Goal: Task Accomplishment & Management: Manage account settings

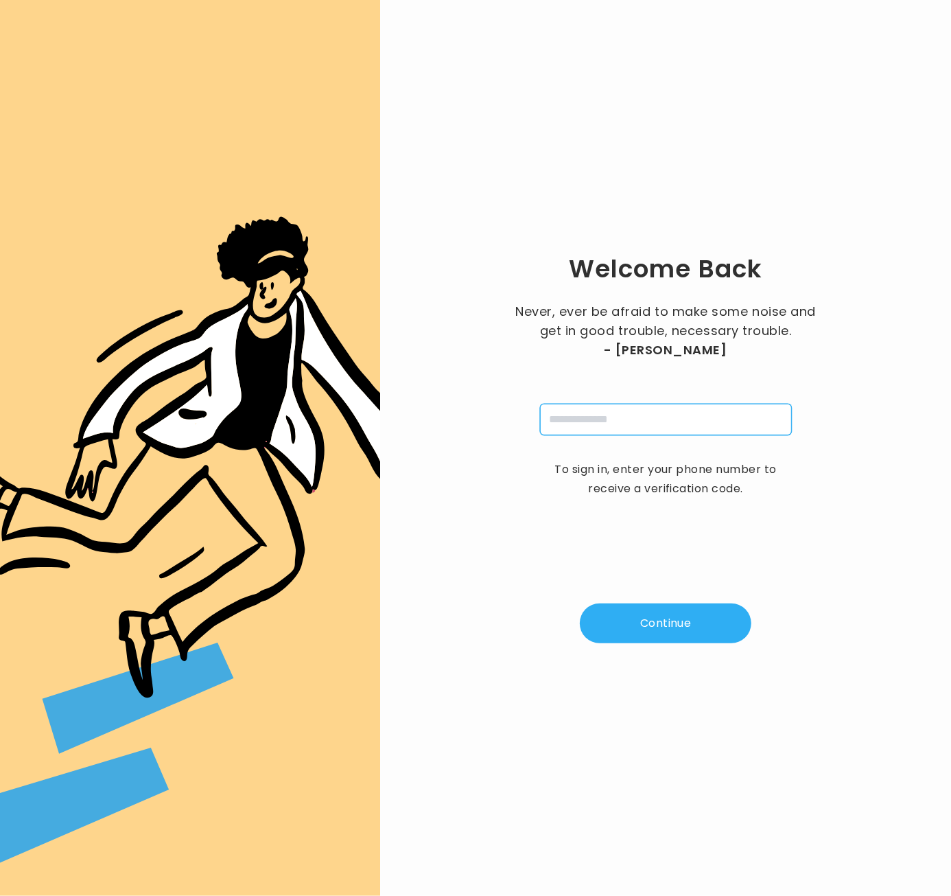
click at [650, 422] on input "tel" at bounding box center [666, 420] width 252 height 32
type input "**********"
click at [667, 618] on button "Continue" at bounding box center [666, 623] width 172 height 40
type input "*"
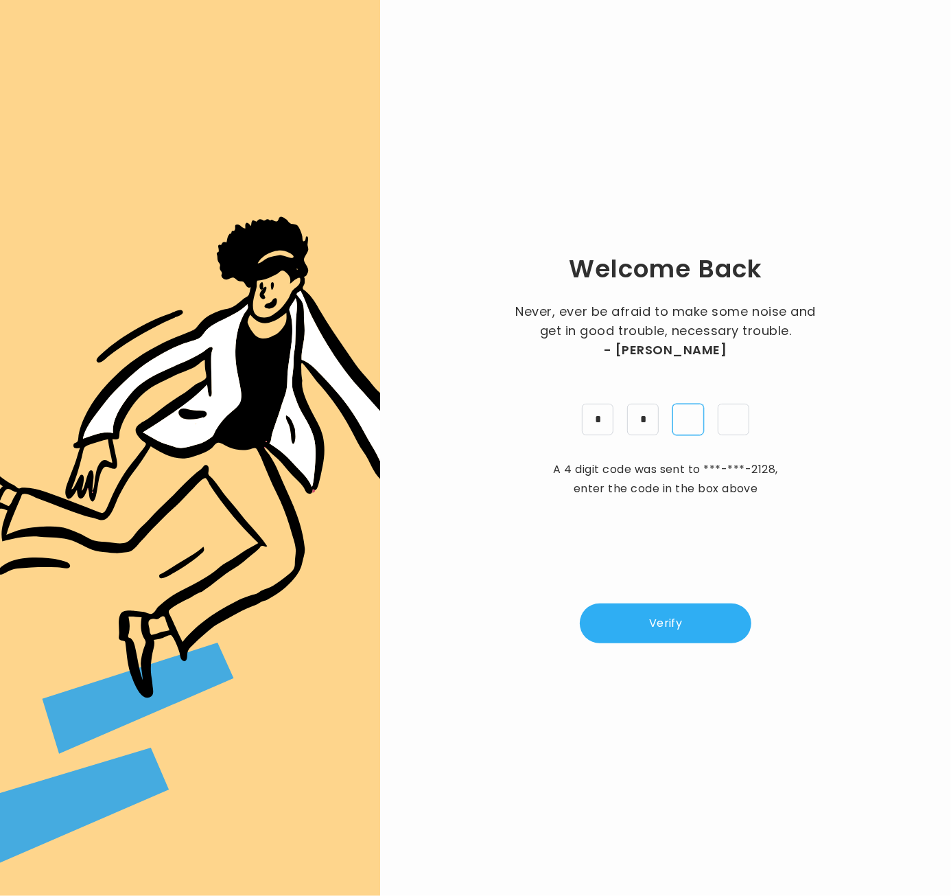
type input "*"
click at [675, 638] on button "Verify" at bounding box center [666, 623] width 172 height 40
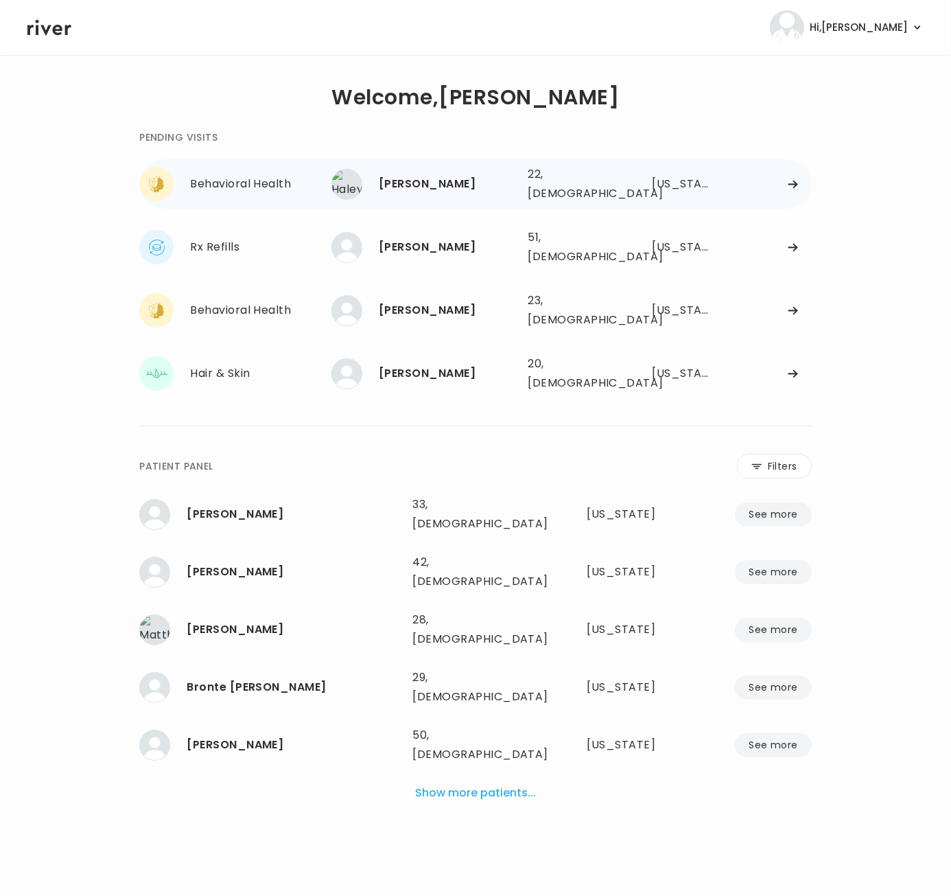
click at [544, 185] on div "22, Female" at bounding box center [571, 184] width 87 height 38
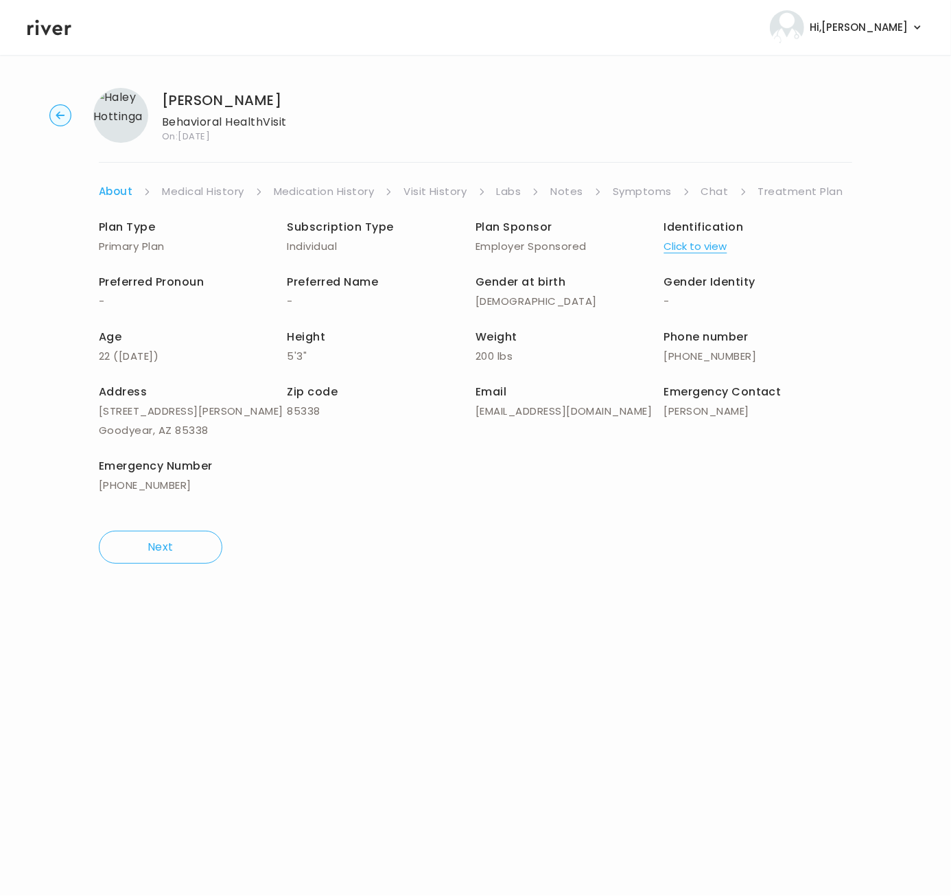
click at [819, 203] on div "Plan Type Primary Plan Subscription Type Individual Plan Sponsor Employer Spons…" at bounding box center [476, 357] width 754 height 313
click at [703, 189] on link "Chat" at bounding box center [714, 191] width 27 height 19
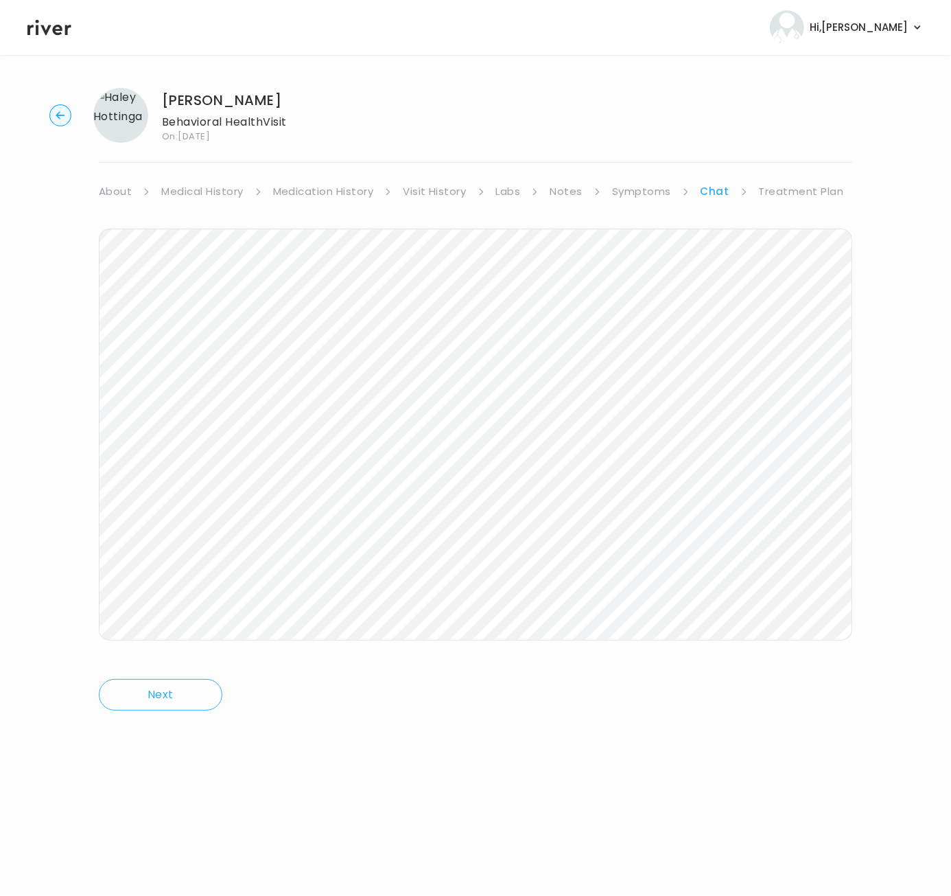
click at [765, 191] on link "Treatment Plan" at bounding box center [801, 191] width 85 height 19
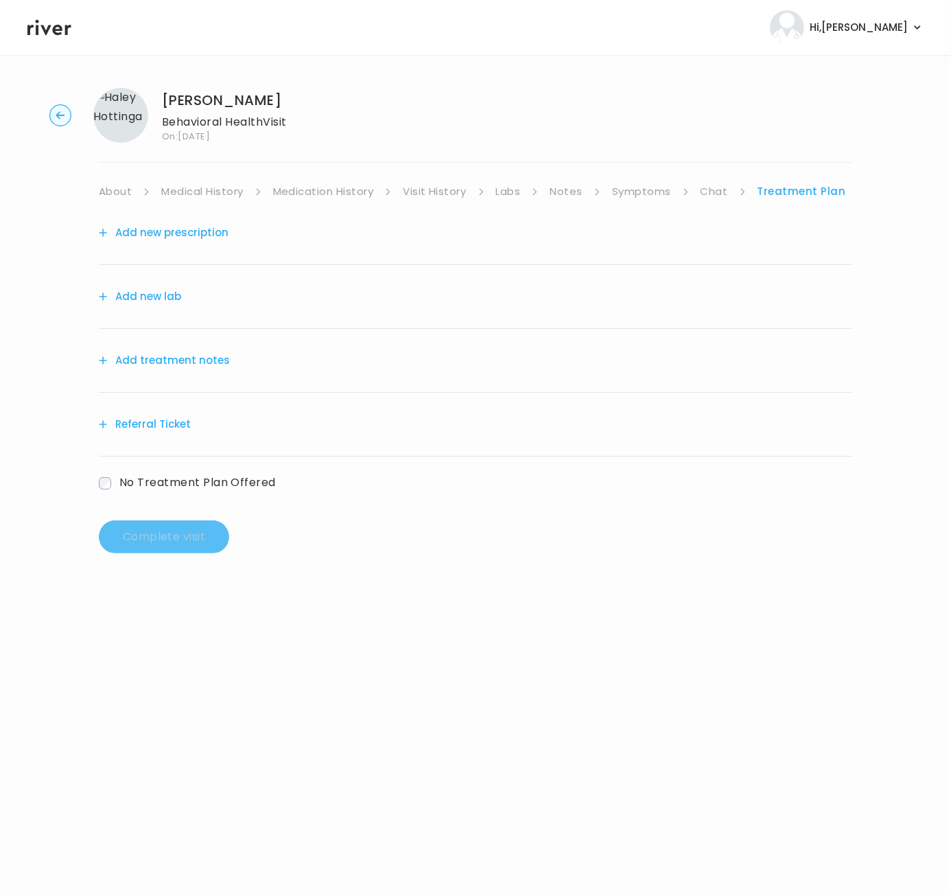
click at [631, 182] on link "Symptoms" at bounding box center [641, 191] width 59 height 19
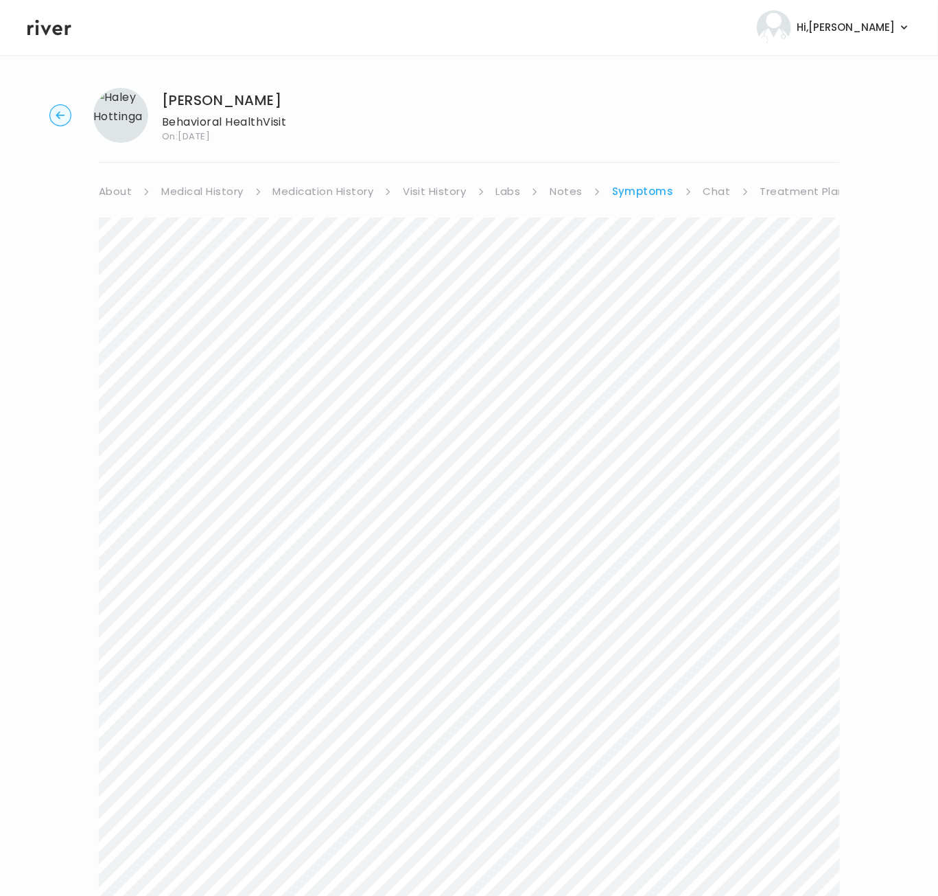
click at [712, 192] on link "Chat" at bounding box center [716, 191] width 27 height 19
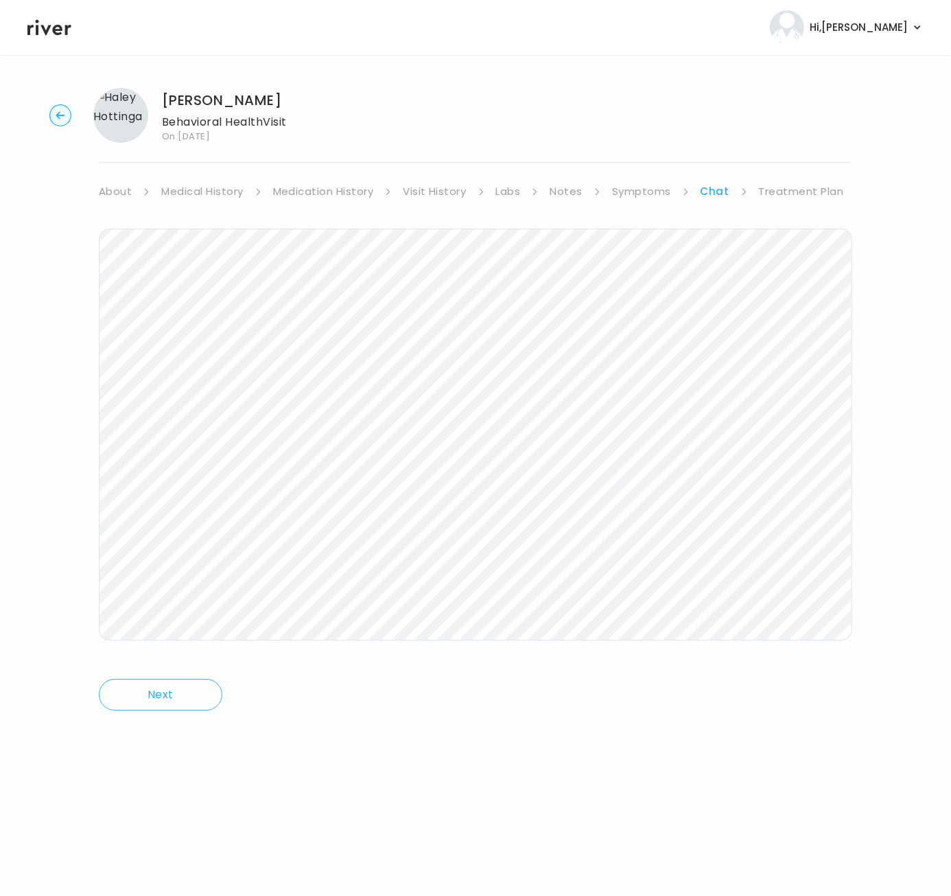
click at [668, 193] on link "Symptoms" at bounding box center [641, 191] width 59 height 19
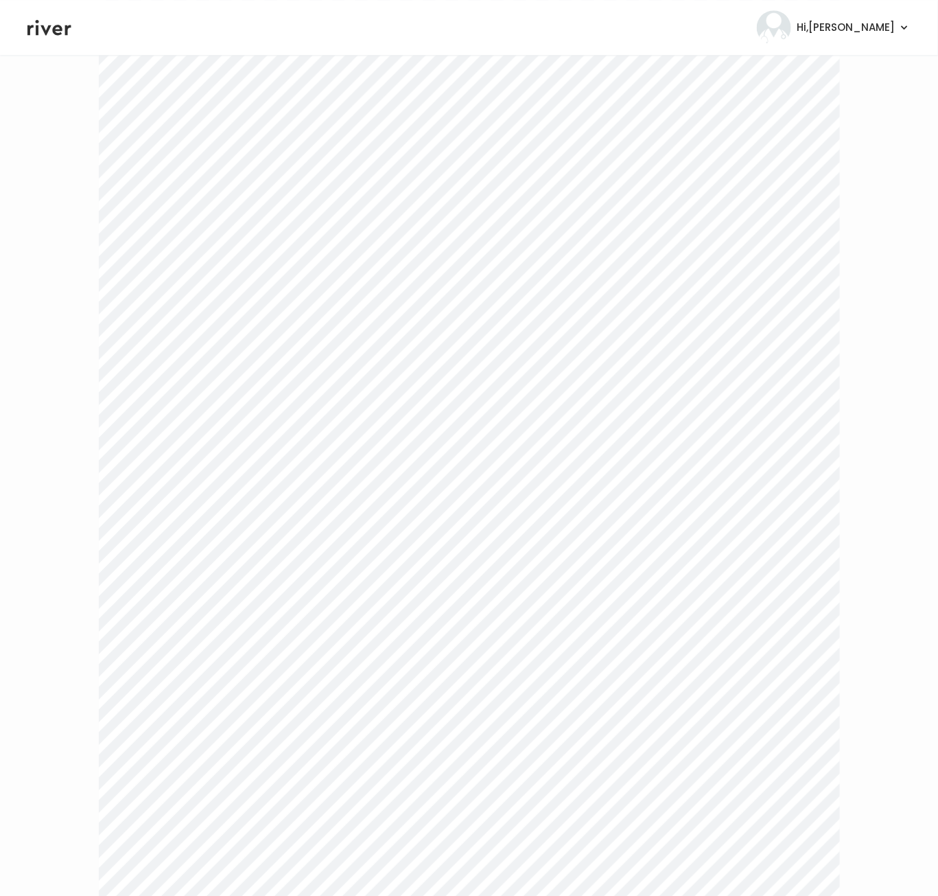
scroll to position [2060, 0]
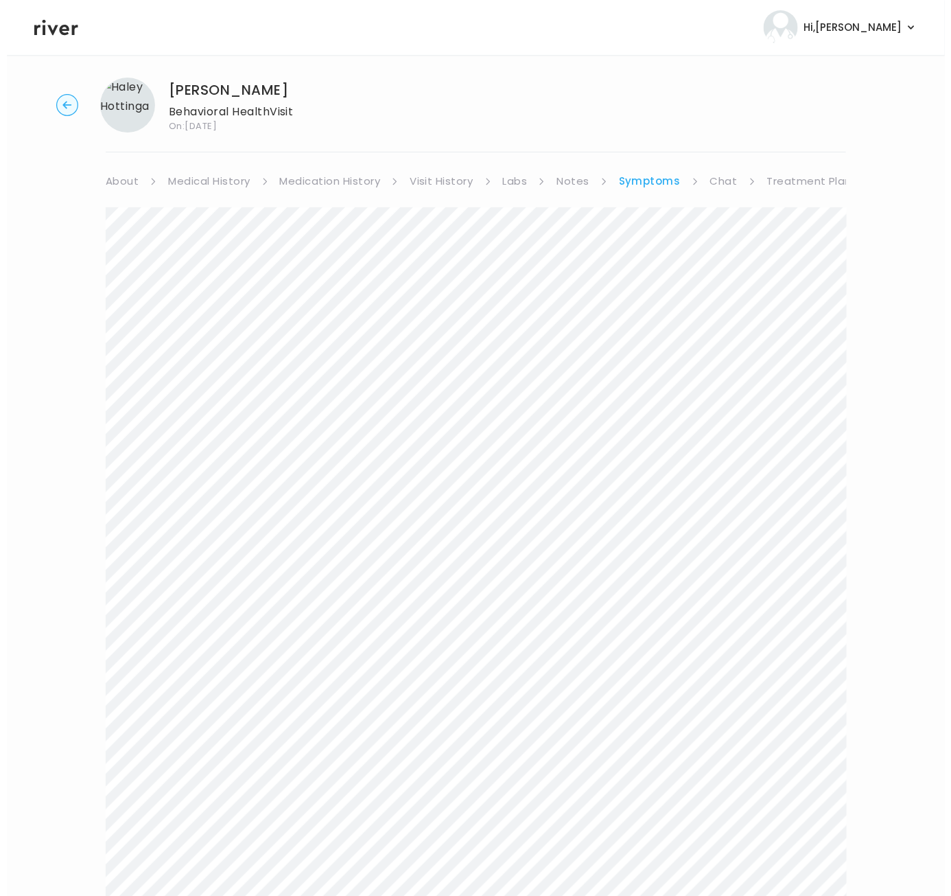
scroll to position [0, 0]
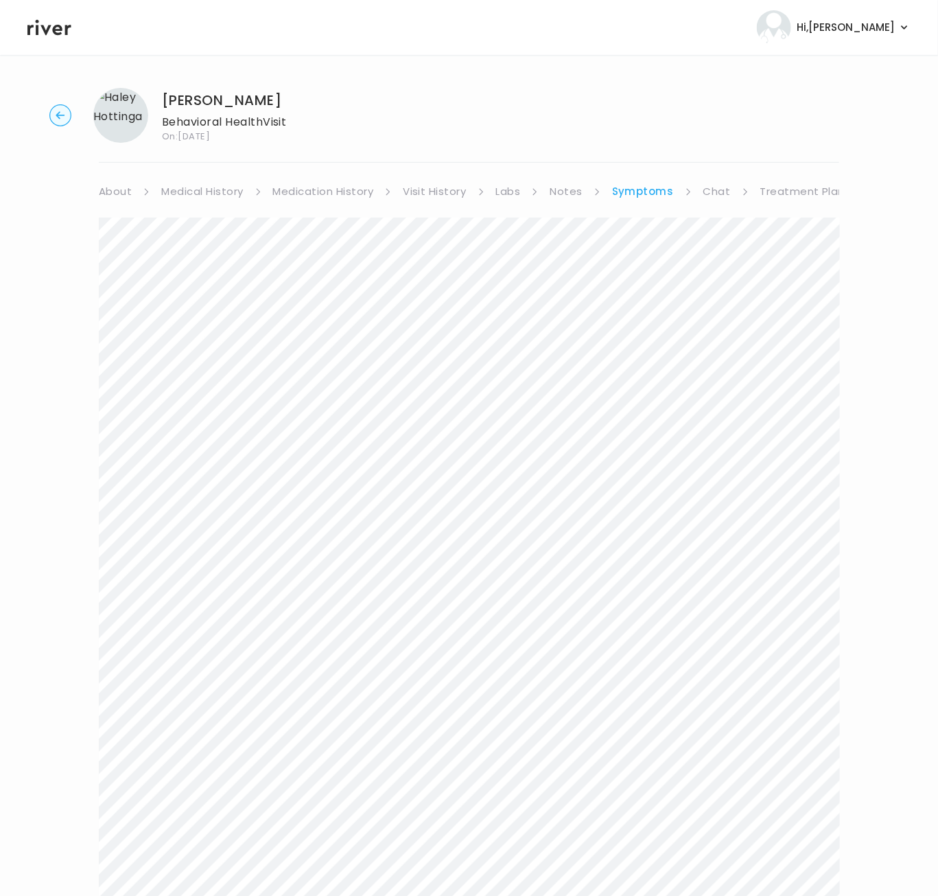
click at [727, 189] on link "Chat" at bounding box center [716, 191] width 27 height 19
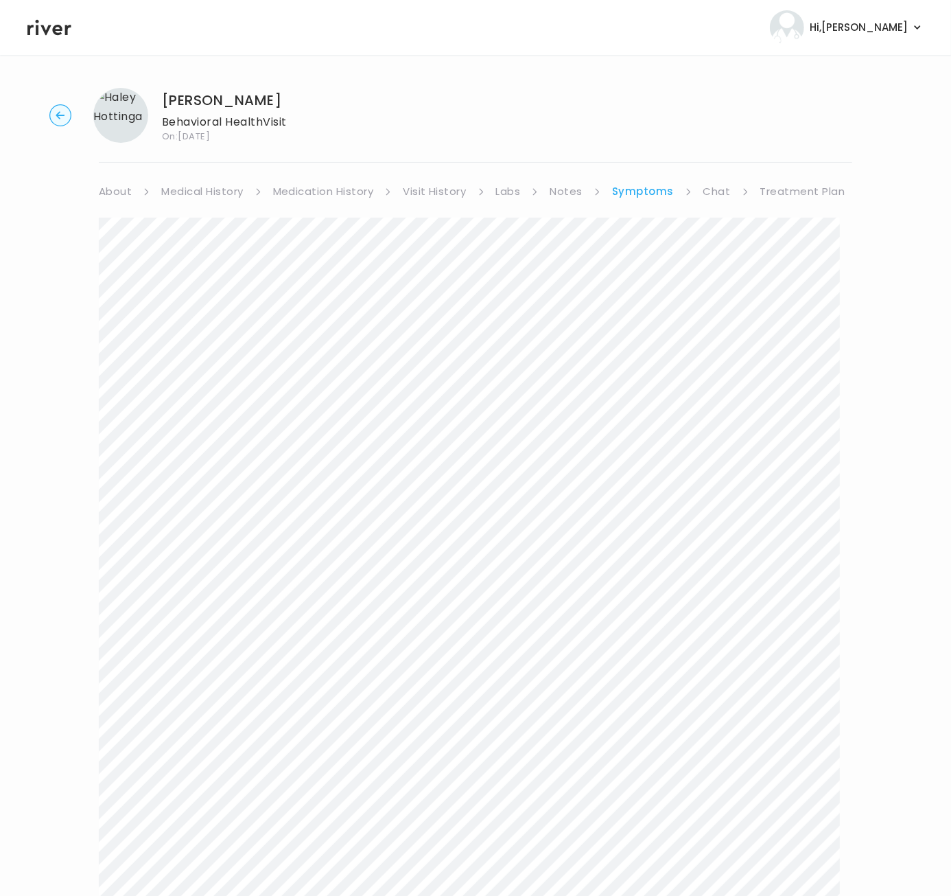
click at [727, 189] on li "Chat" at bounding box center [726, 191] width 46 height 19
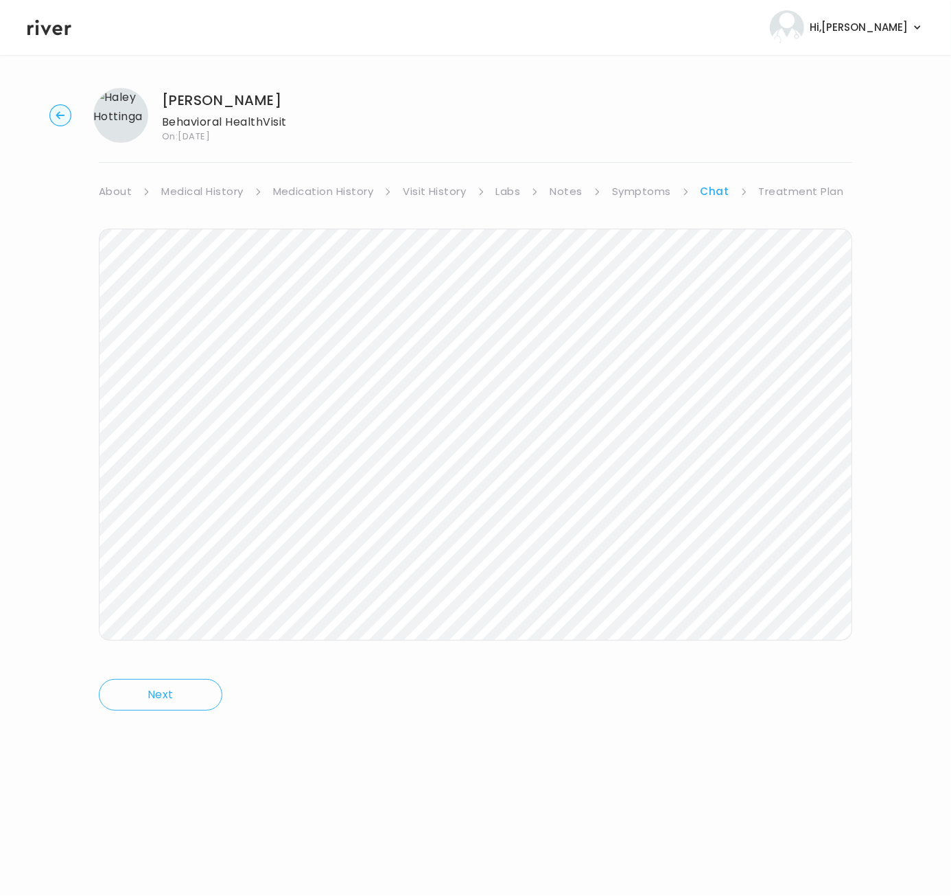
click at [791, 199] on link "Treatment Plan" at bounding box center [801, 191] width 85 height 19
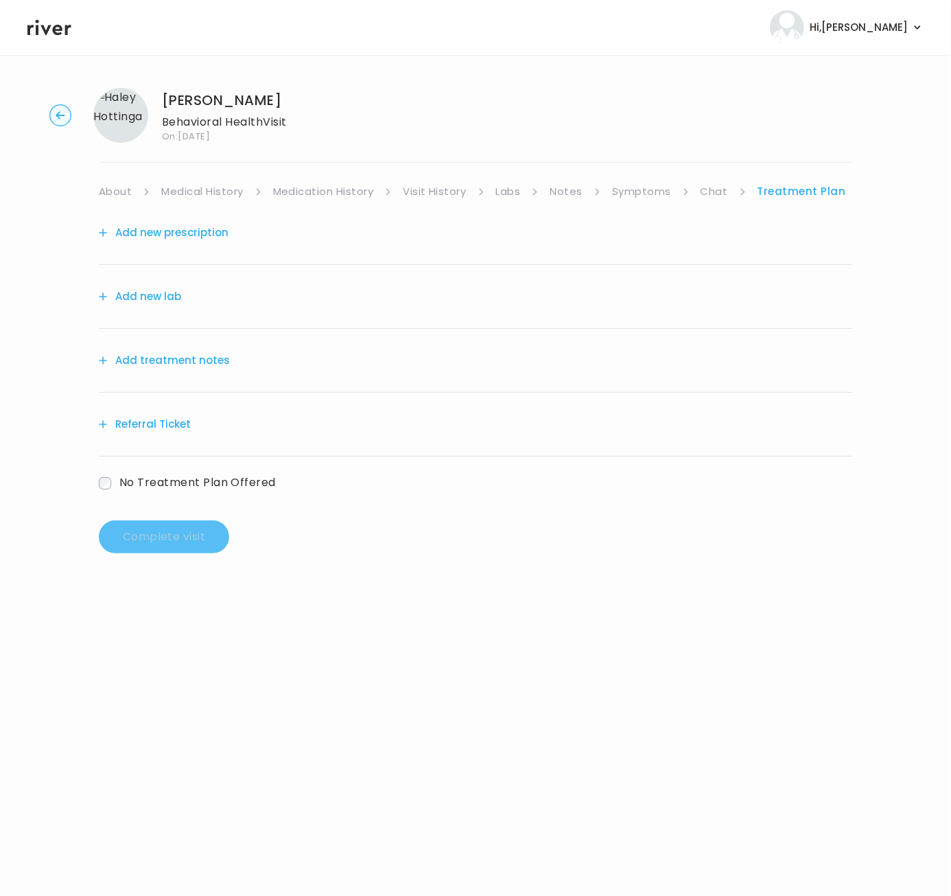
click at [168, 366] on button "Add treatment notes" at bounding box center [164, 360] width 131 height 19
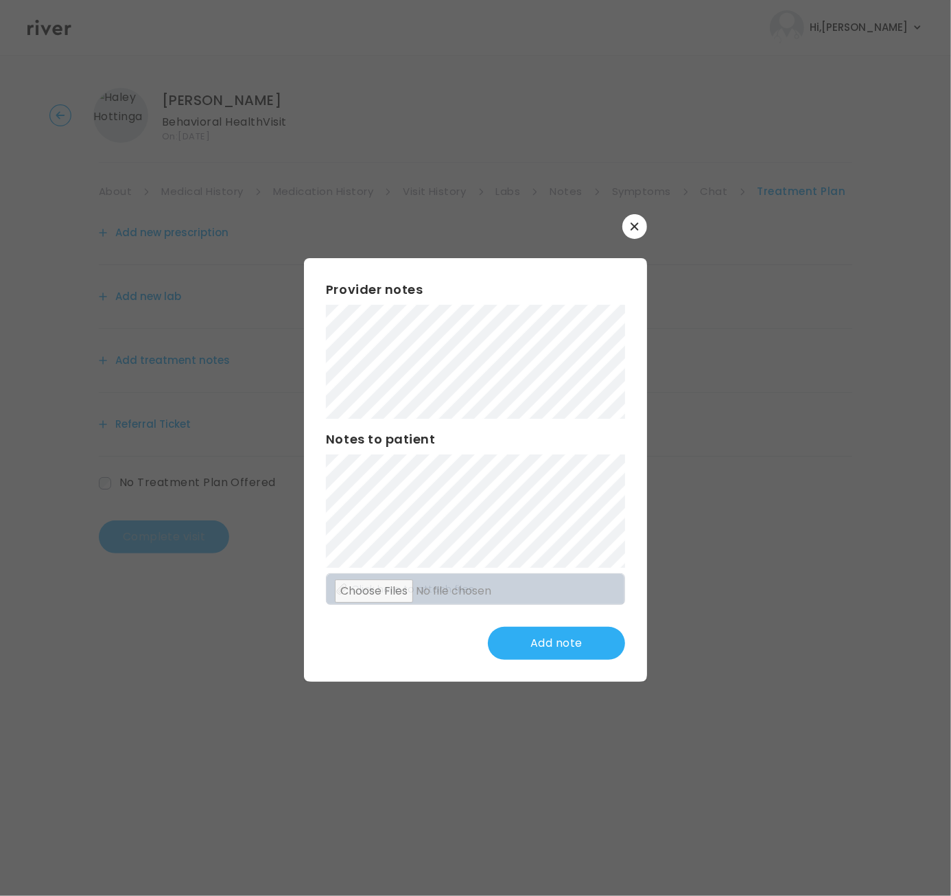
click at [284, 237] on div "​ Provider notes Notes to patient Click here to attach files Add note" at bounding box center [475, 448] width 951 height 896
click at [304, 274] on div "Provider notes Notes to patient Click here to attach files Add note" at bounding box center [475, 470] width 343 height 424
click at [541, 639] on button "Update note" at bounding box center [556, 643] width 137 height 33
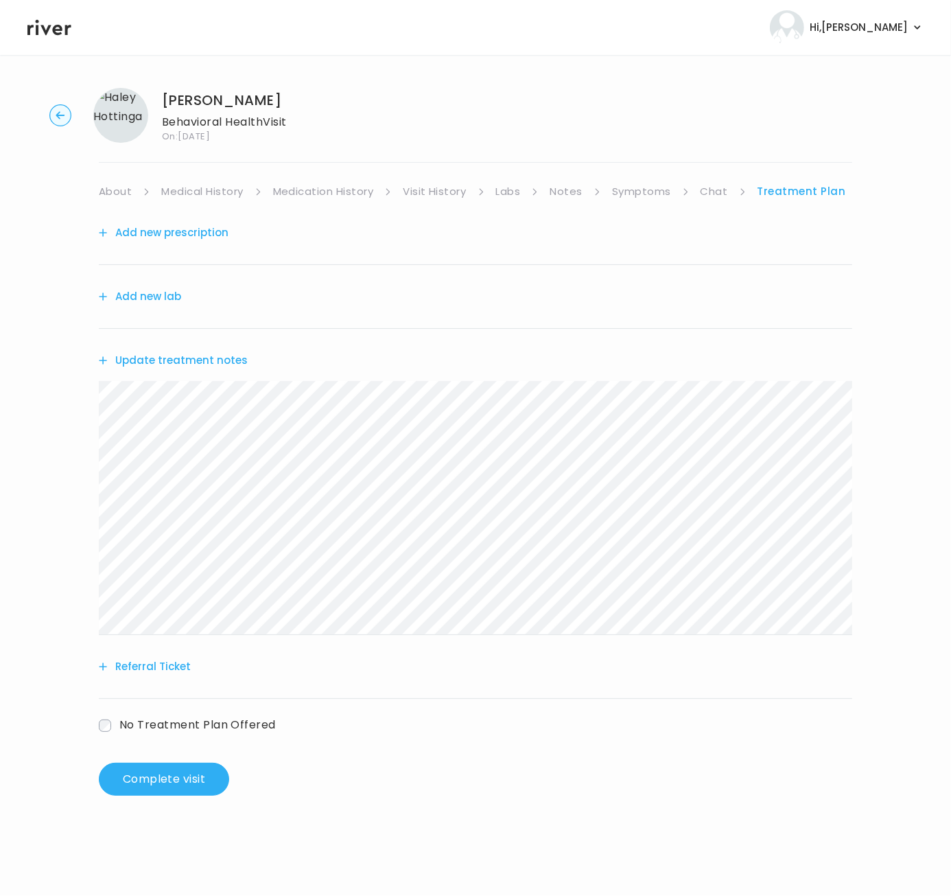
click at [207, 232] on button "Add new prescription" at bounding box center [164, 232] width 130 height 19
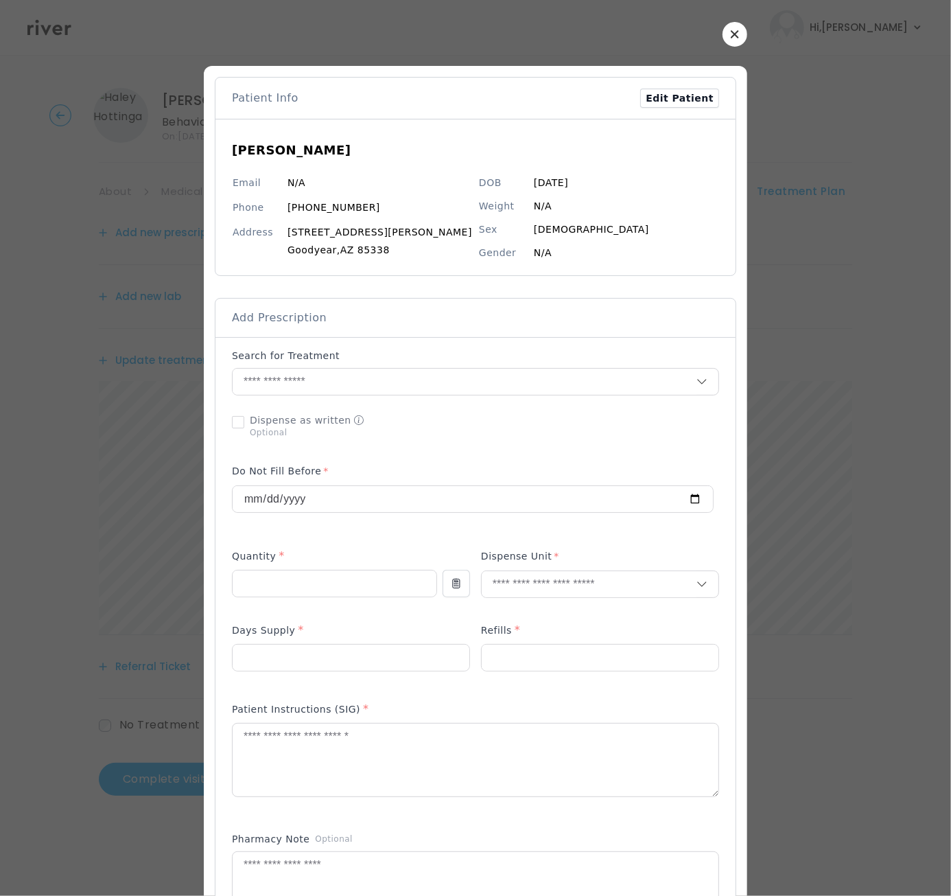
click at [731, 35] on icon "button" at bounding box center [735, 34] width 8 height 8
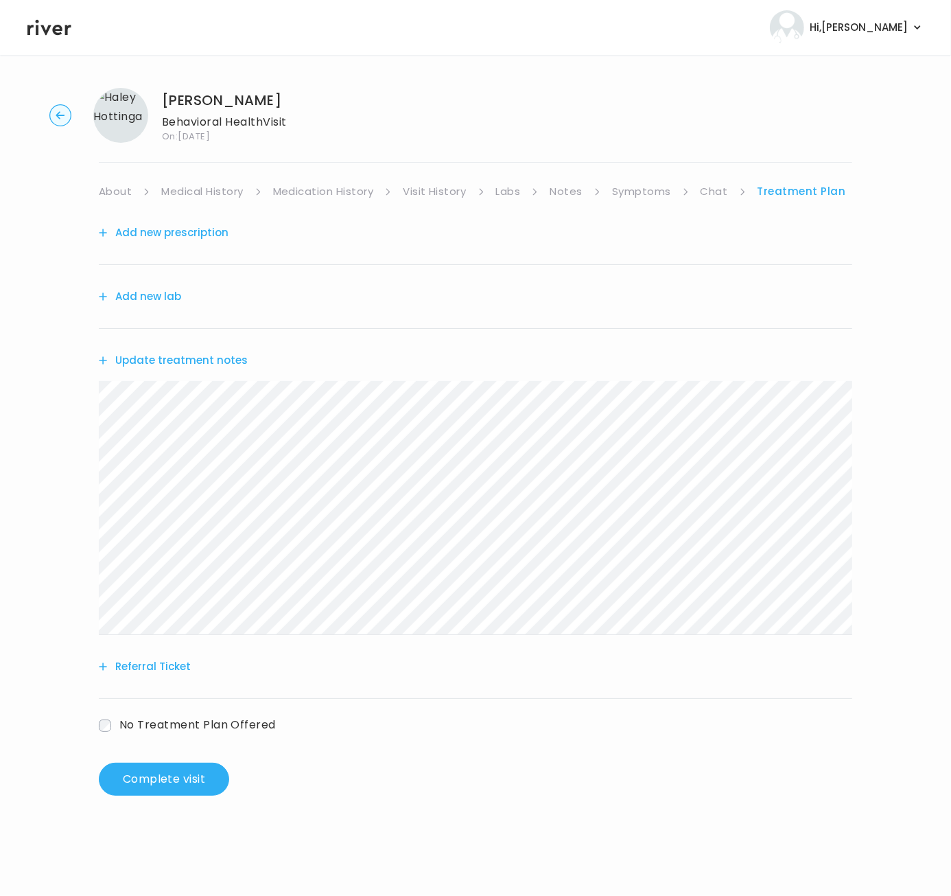
click at [167, 668] on button "Referral Ticket" at bounding box center [145, 666] width 92 height 19
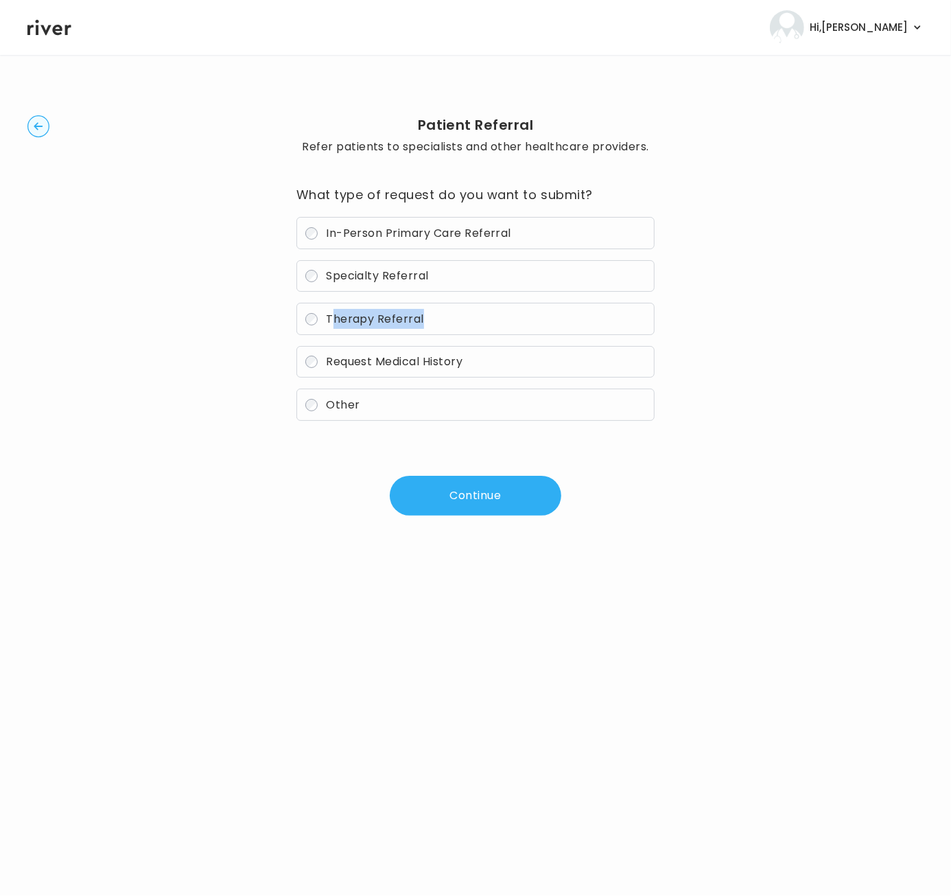
click at [334, 328] on label "Therapy Referral" at bounding box center [475, 319] width 358 height 32
click at [465, 488] on button "Continue" at bounding box center [476, 496] width 172 height 40
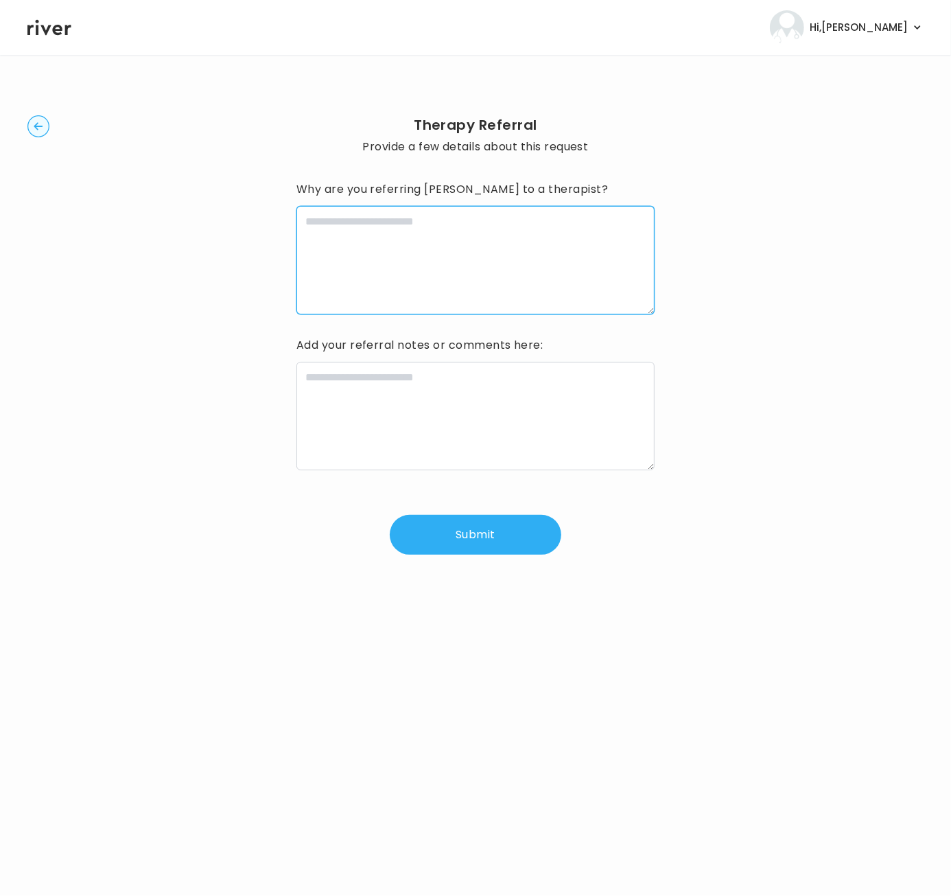
click at [485, 255] on textarea at bounding box center [475, 260] width 358 height 108
paste textarea "**********"
type textarea "**********"
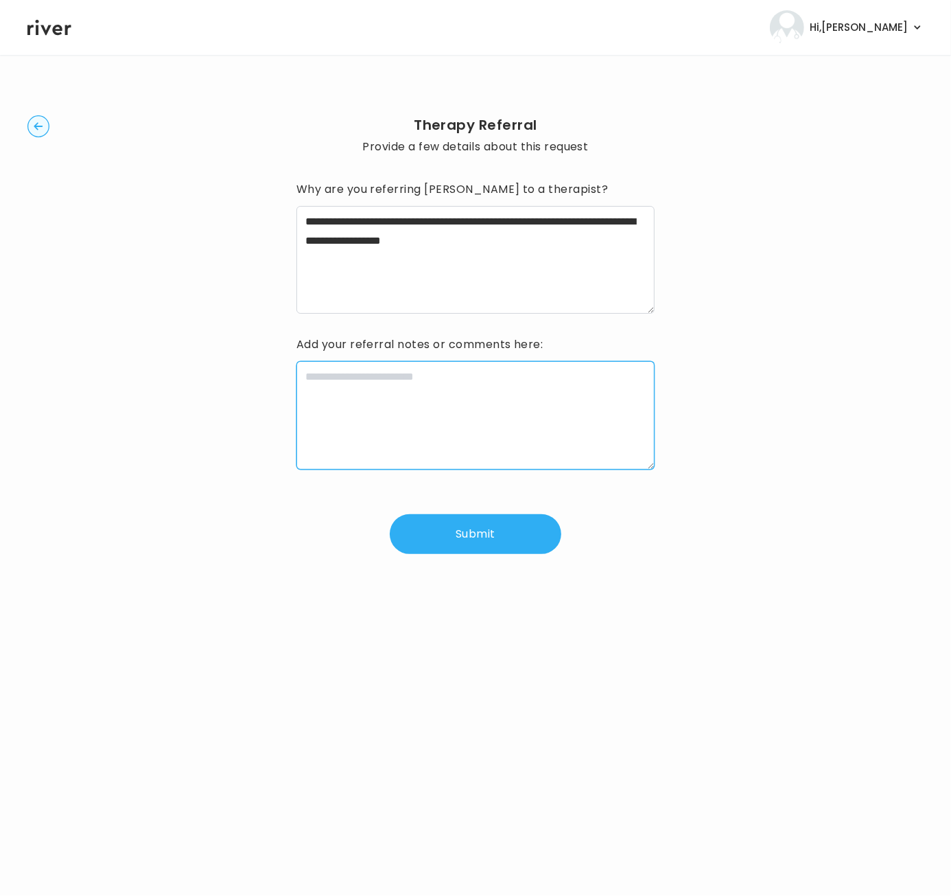
click at [422, 413] on textarea at bounding box center [475, 415] width 358 height 108
paste textarea "**********"
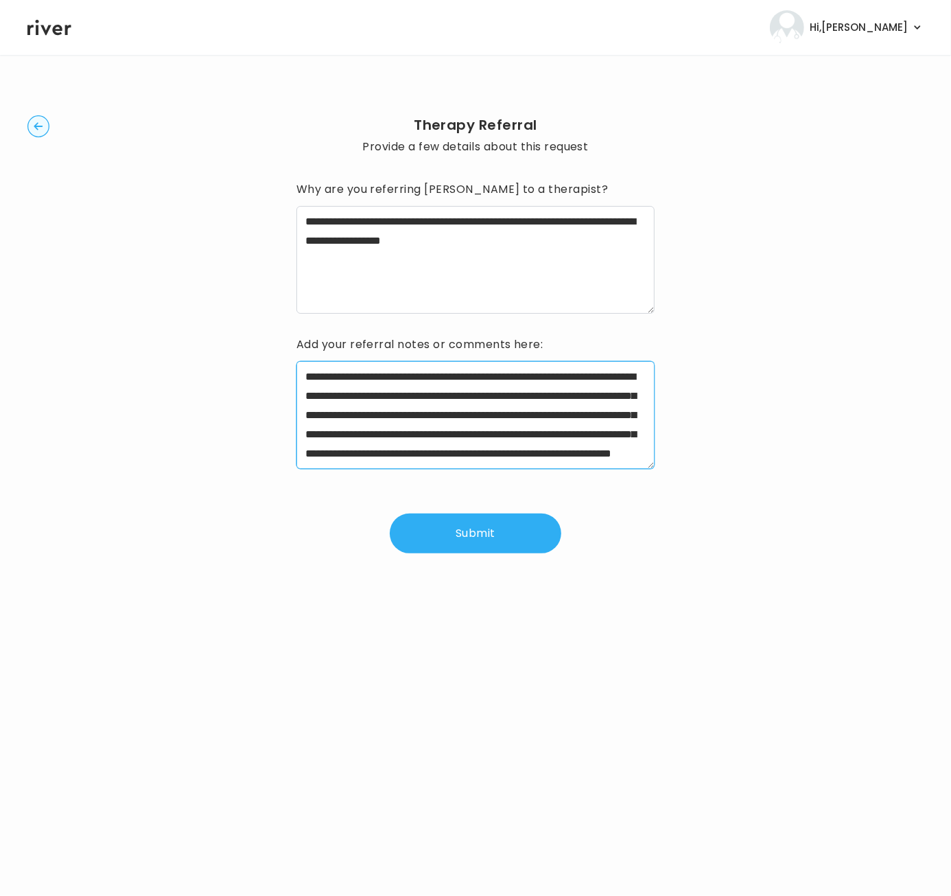
type textarea "**********"
click at [499, 529] on button "Submit" at bounding box center [476, 533] width 172 height 40
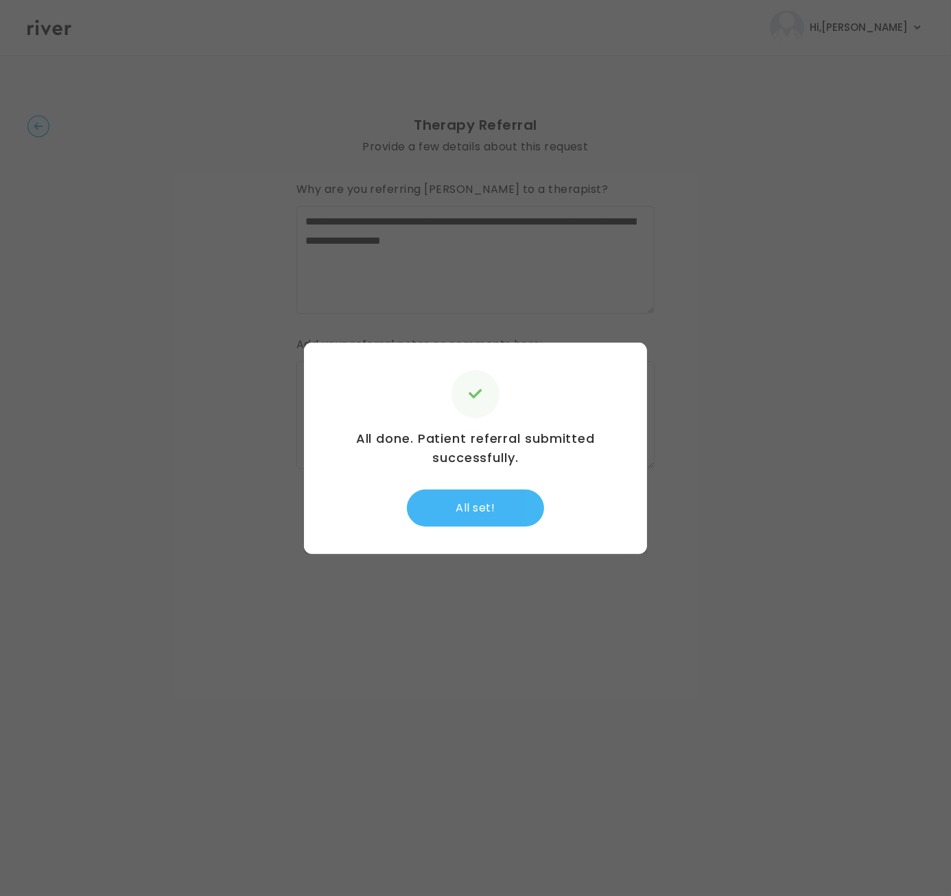
click at [523, 511] on button "All set!" at bounding box center [475, 507] width 137 height 37
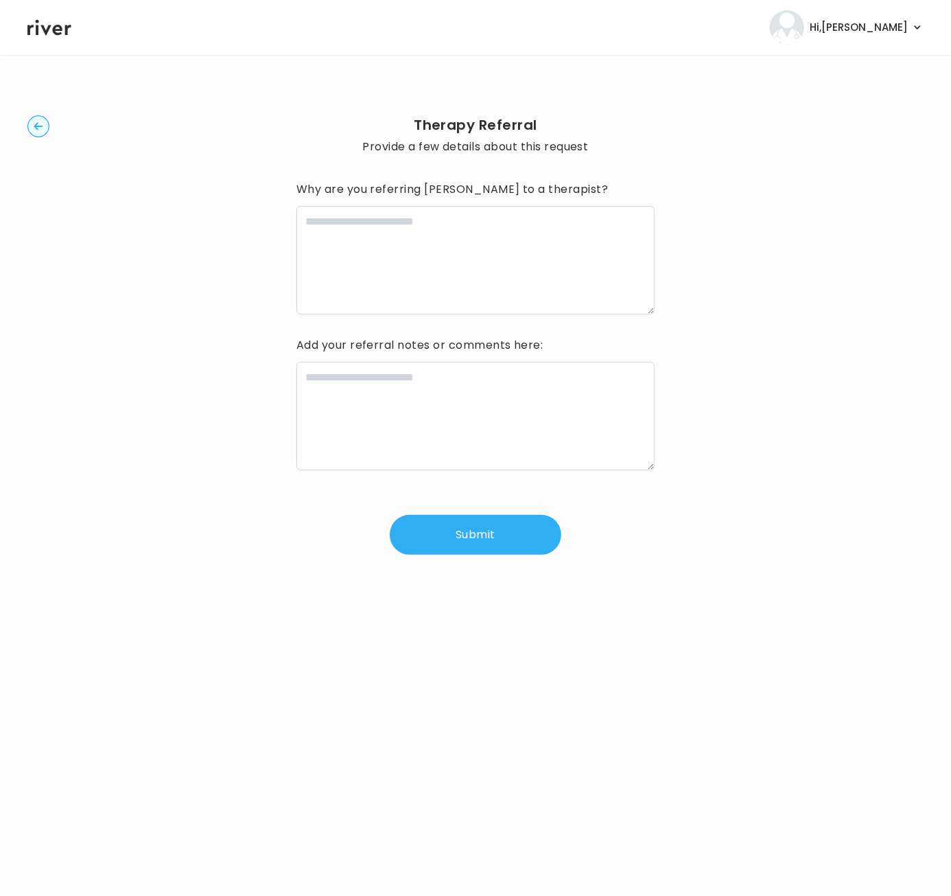
click at [41, 115] on div "Therapy Referral Provide a few details about this request Why are you referring…" at bounding box center [475, 335] width 896 height 516
click at [41, 125] on circle "button" at bounding box center [38, 126] width 21 height 21
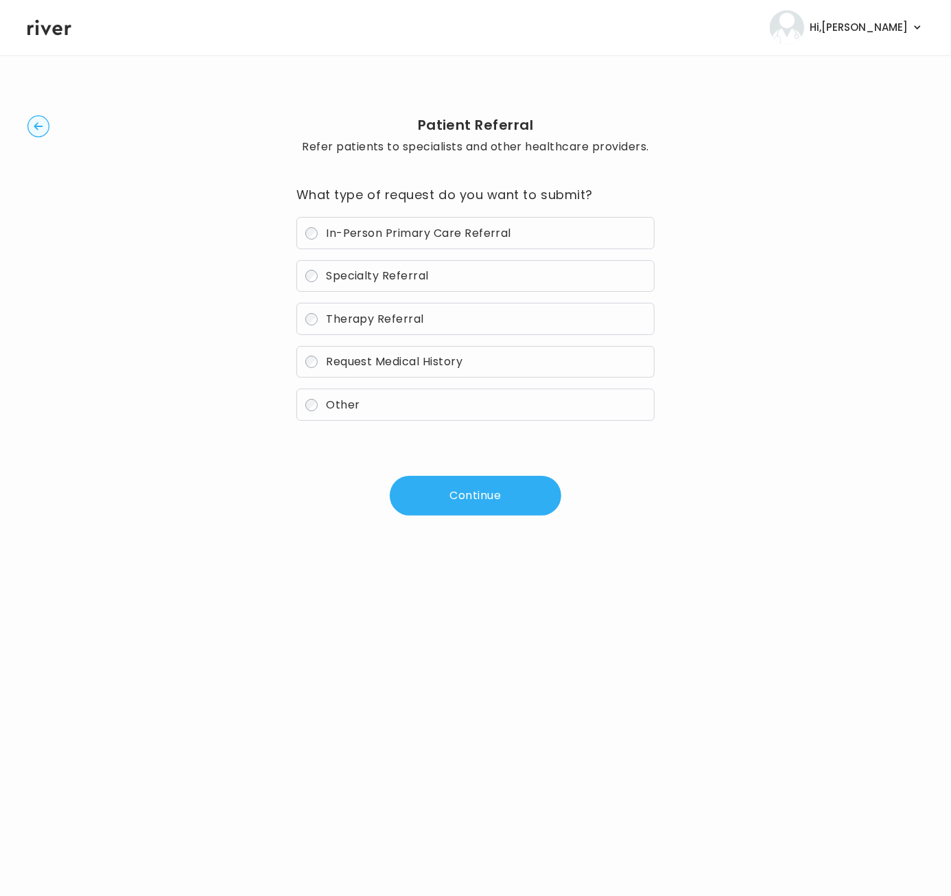
click at [40, 123] on circle "button" at bounding box center [38, 126] width 21 height 21
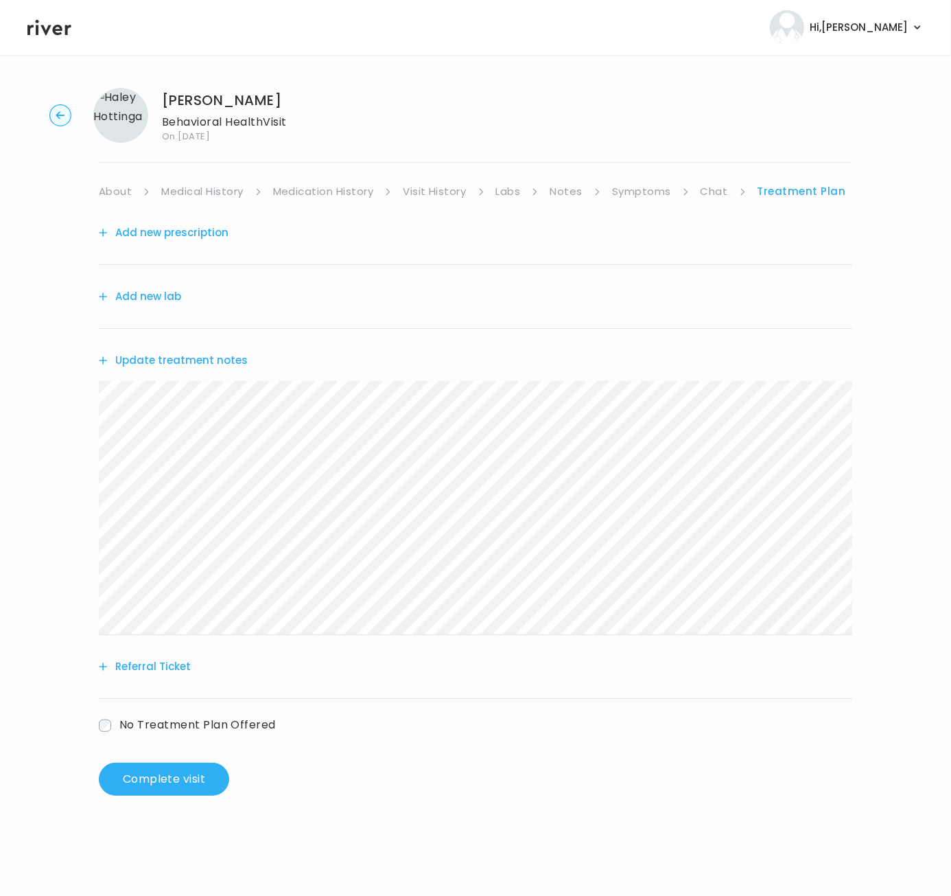
click at [114, 189] on link "About" at bounding box center [115, 191] width 33 height 19
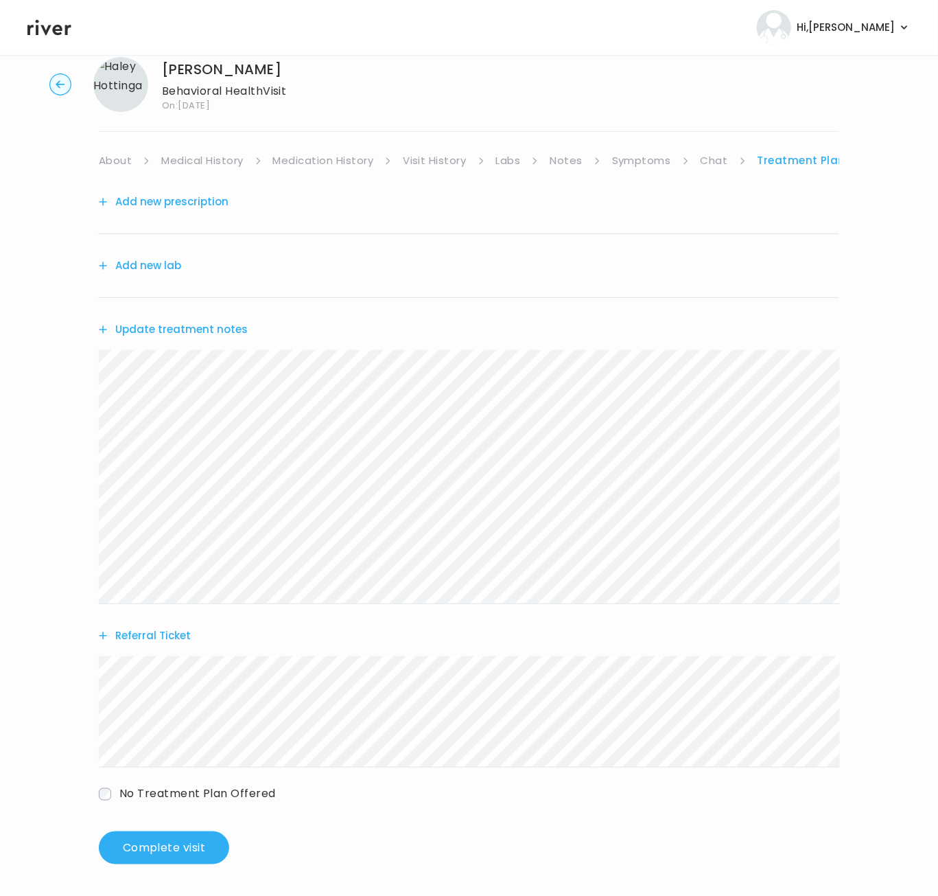
scroll to position [31, 0]
click at [183, 840] on button "Complete visit" at bounding box center [164, 847] width 130 height 33
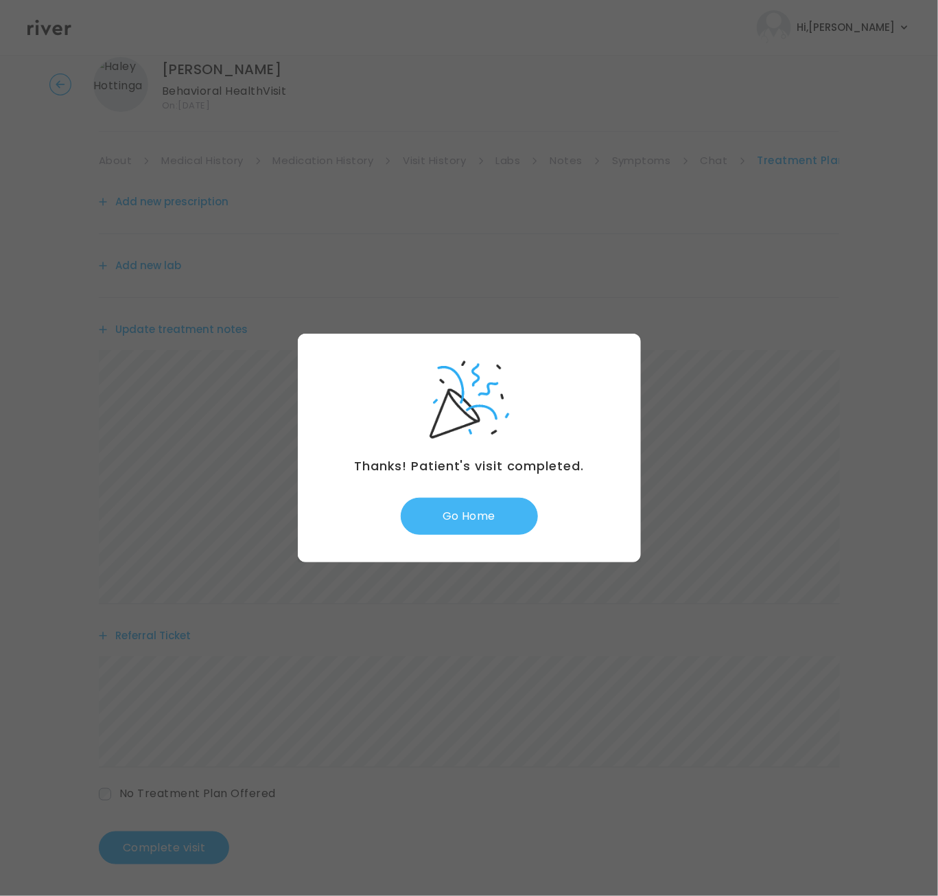
click at [439, 499] on div "Thanks! Patient's visit completed. Go Home" at bounding box center [469, 448] width 343 height 229
click at [445, 511] on button "Go Home" at bounding box center [469, 516] width 137 height 37
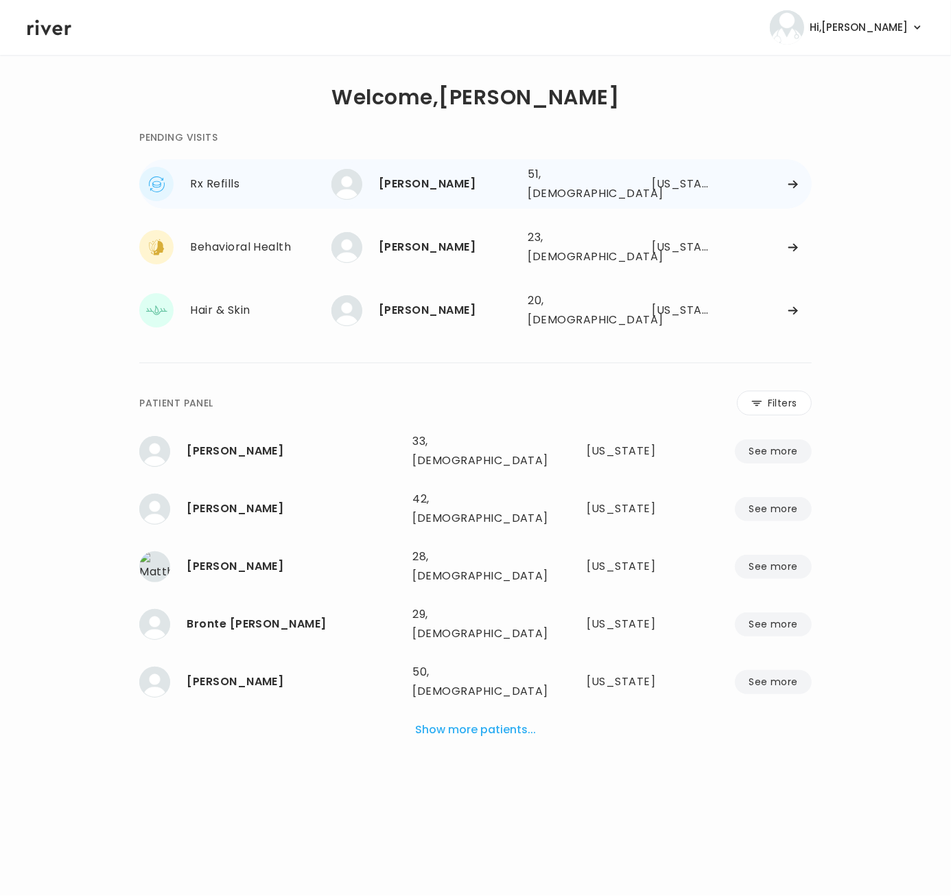
click at [792, 179] on icon at bounding box center [793, 184] width 11 height 10
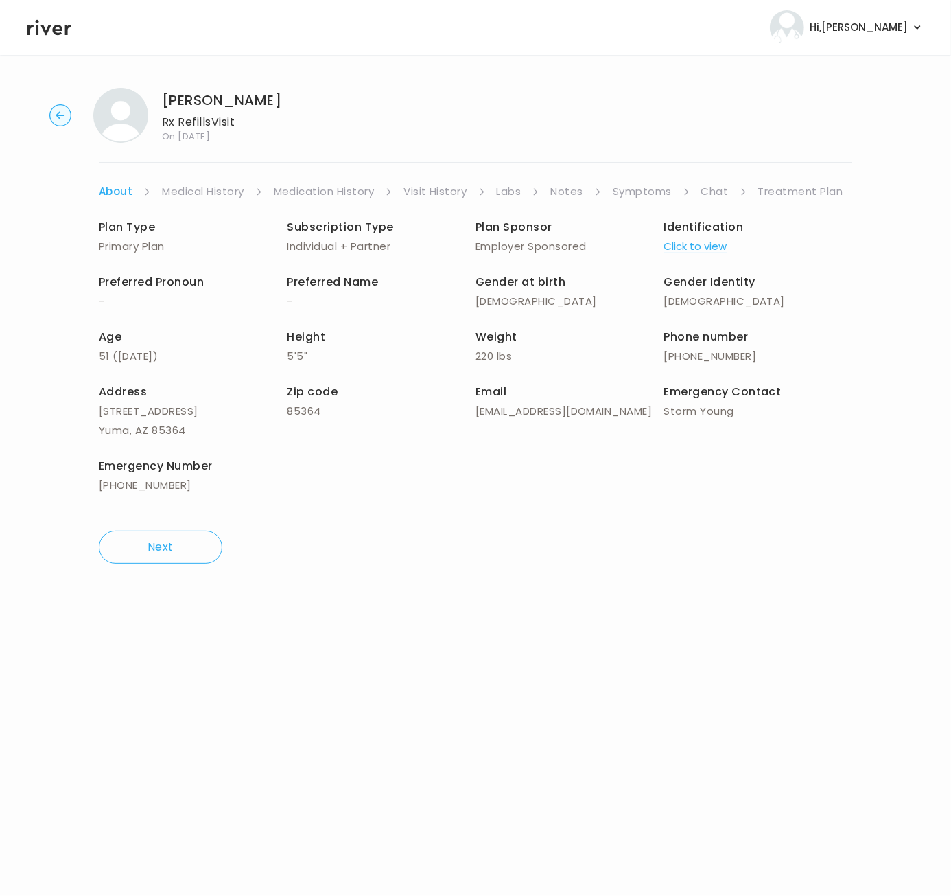
click at [649, 189] on link "Symptoms" at bounding box center [642, 191] width 59 height 19
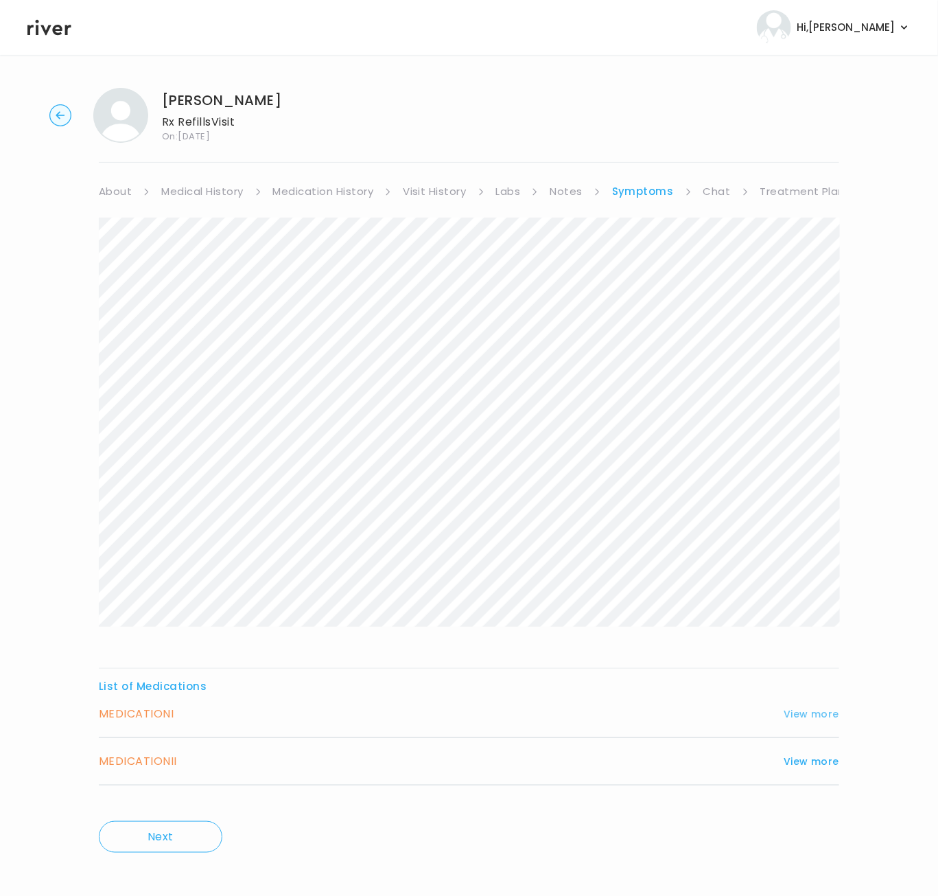
click at [814, 714] on button "View more" at bounding box center [812, 714] width 56 height 16
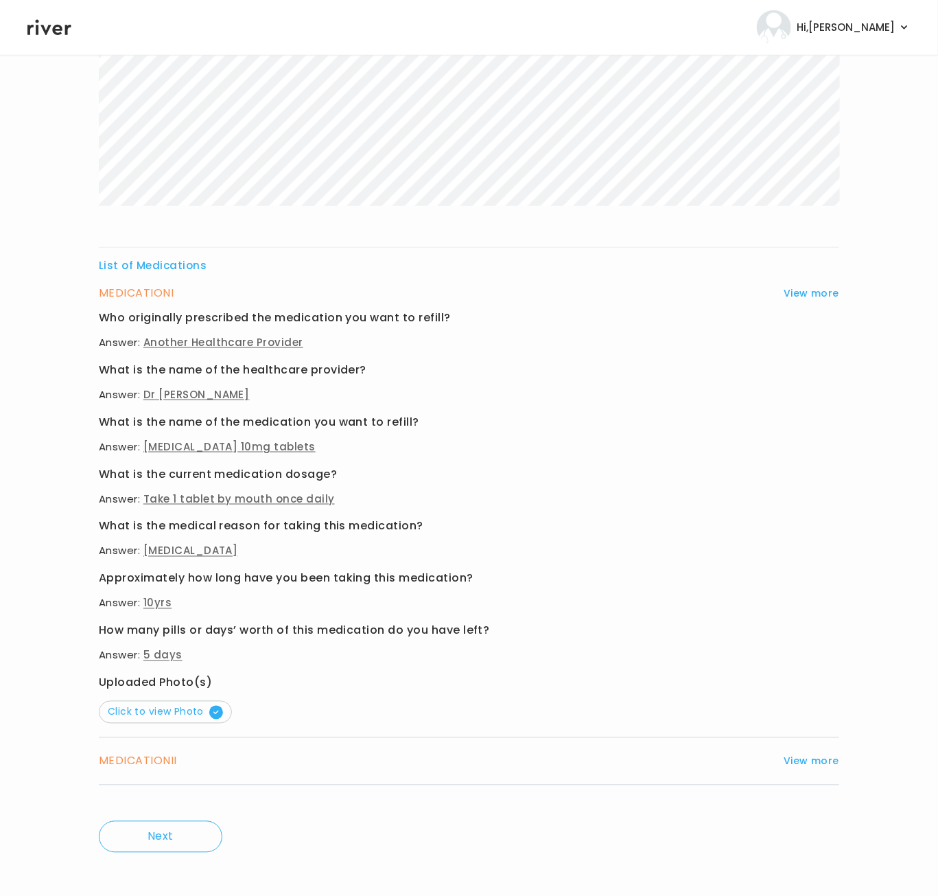
scroll to position [428, 0]
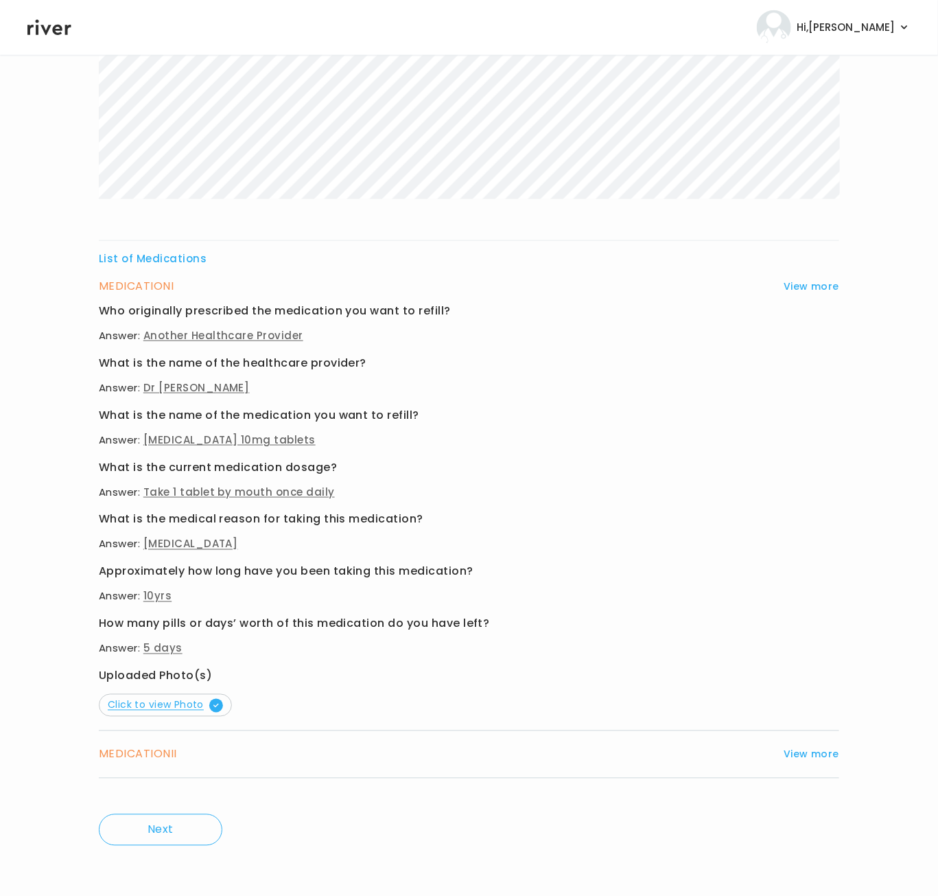
click at [182, 700] on span "Click to view Photo" at bounding box center [165, 705] width 115 height 14
click at [139, 742] on div "MEDICATION II View more Who originally prescribed the medication you want to re…" at bounding box center [469, 754] width 741 height 47
click at [130, 754] on h3 "MEDICATION II" at bounding box center [138, 754] width 78 height 19
click at [808, 750] on button "View more" at bounding box center [812, 754] width 56 height 16
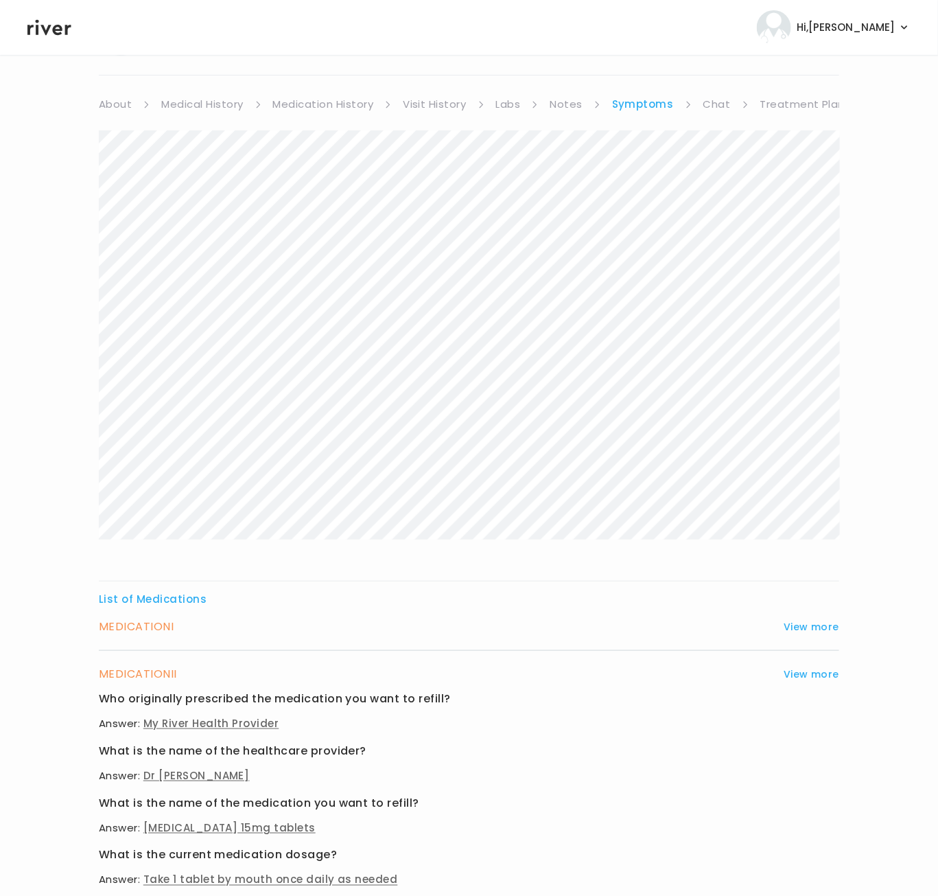
scroll to position [0, 0]
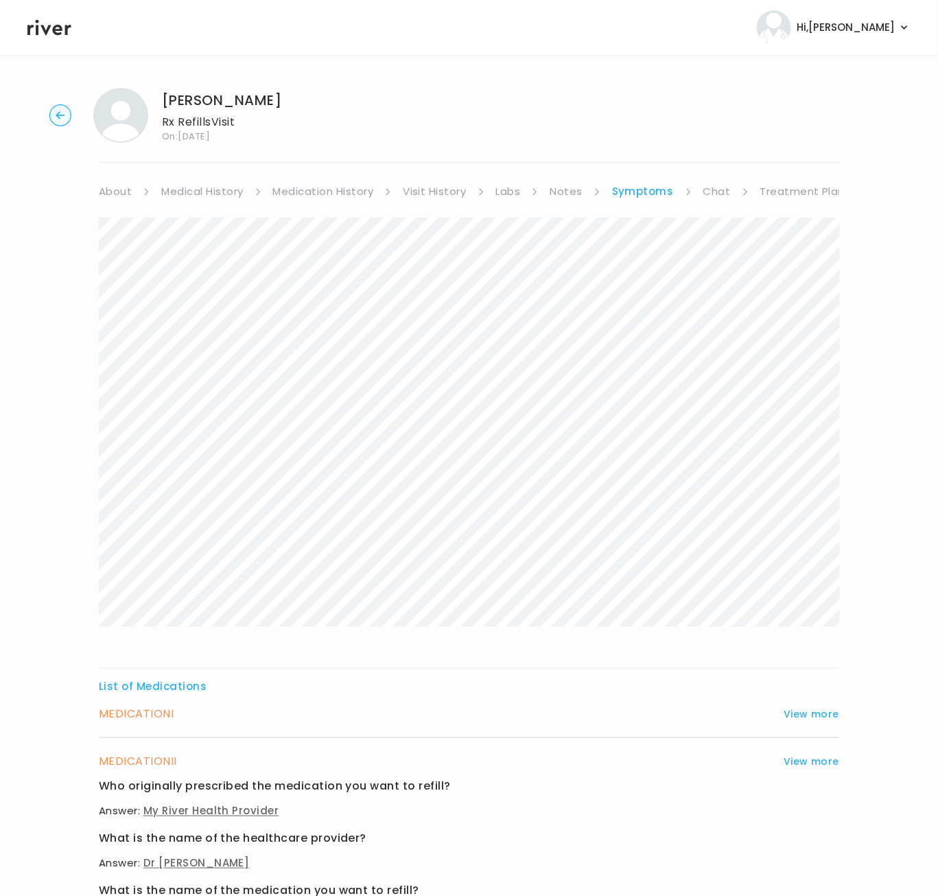
click at [453, 191] on link "Visit History" at bounding box center [434, 191] width 63 height 19
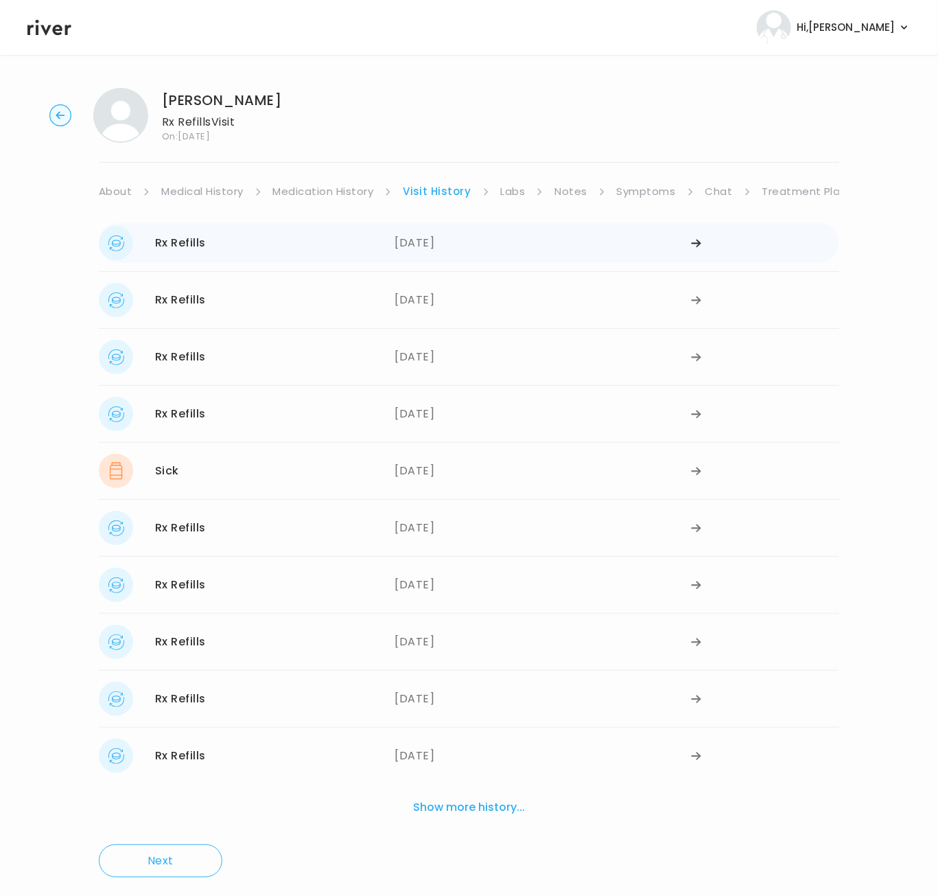
click at [436, 248] on div "09/04/2025" at bounding box center [543, 243] width 296 height 34
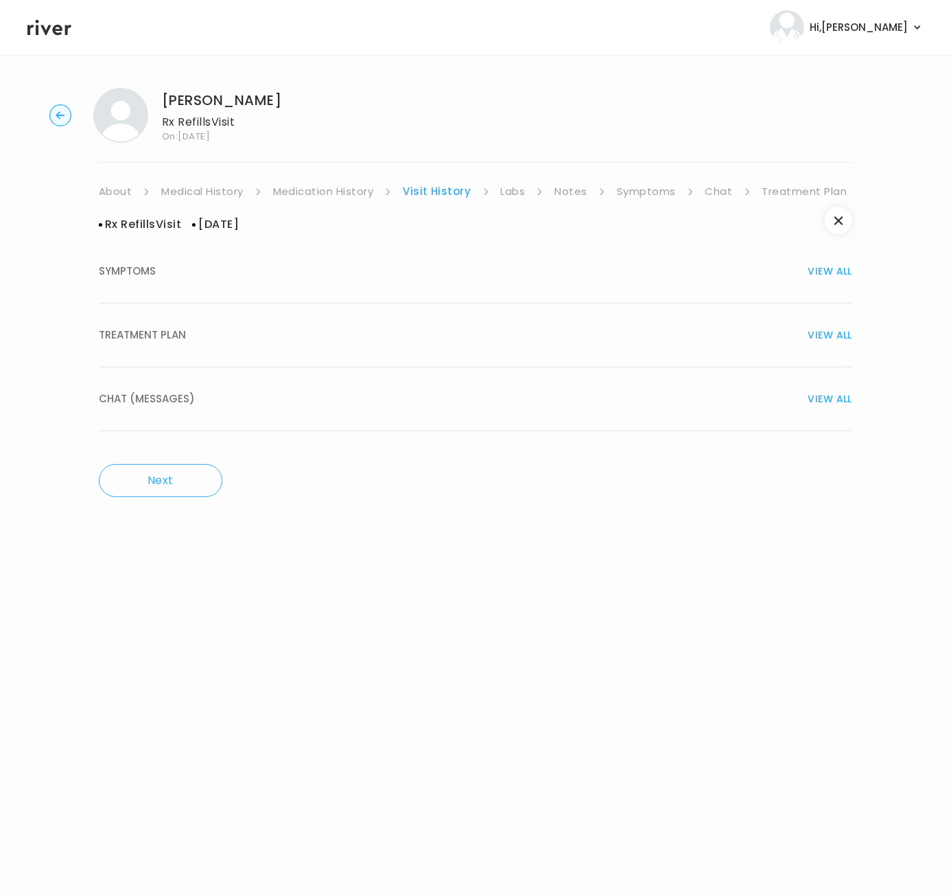
click at [336, 189] on link "Medication History" at bounding box center [323, 191] width 101 height 19
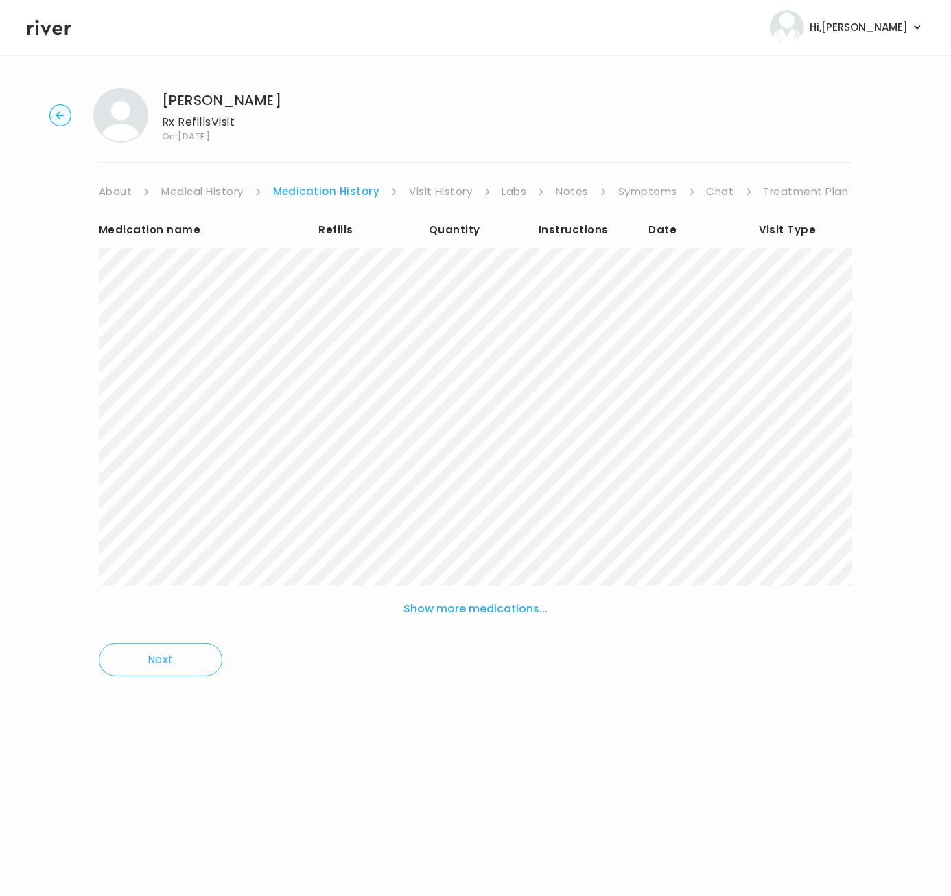
click at [657, 183] on link "Symptoms" at bounding box center [647, 191] width 59 height 19
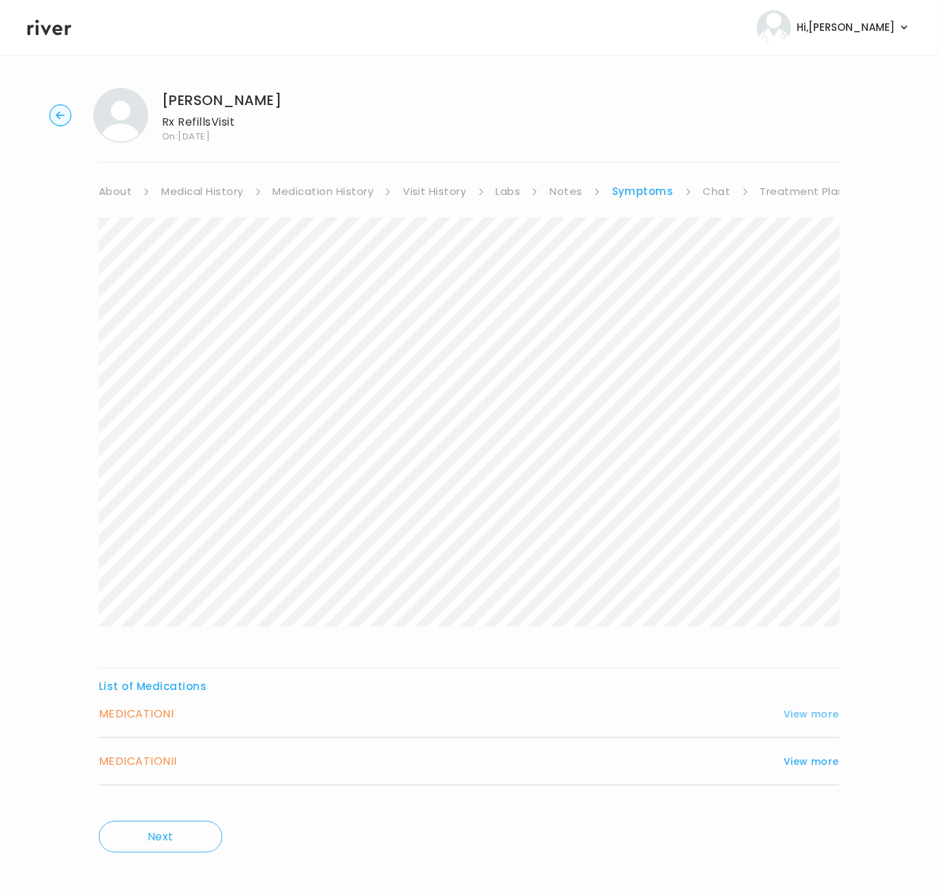
click at [808, 715] on button "View more" at bounding box center [812, 714] width 56 height 16
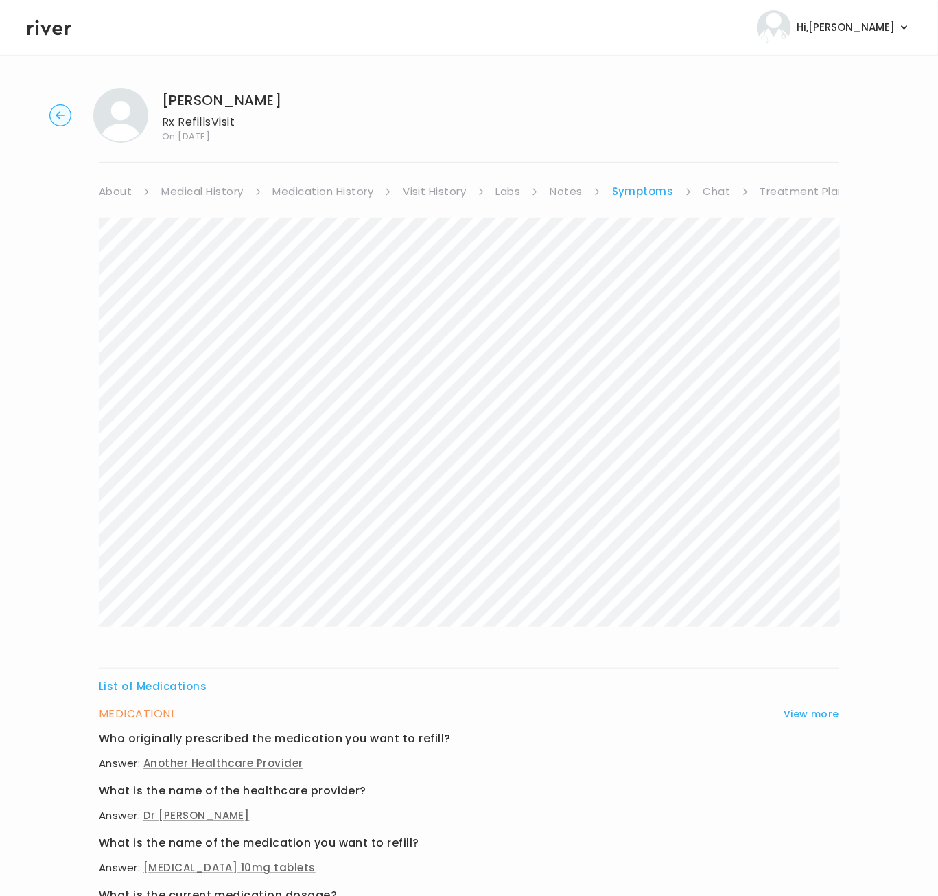
click at [121, 222] on div "List of Medications MEDICATION I View more Who originally prescribed the medica…" at bounding box center [469, 746] width 741 height 1091
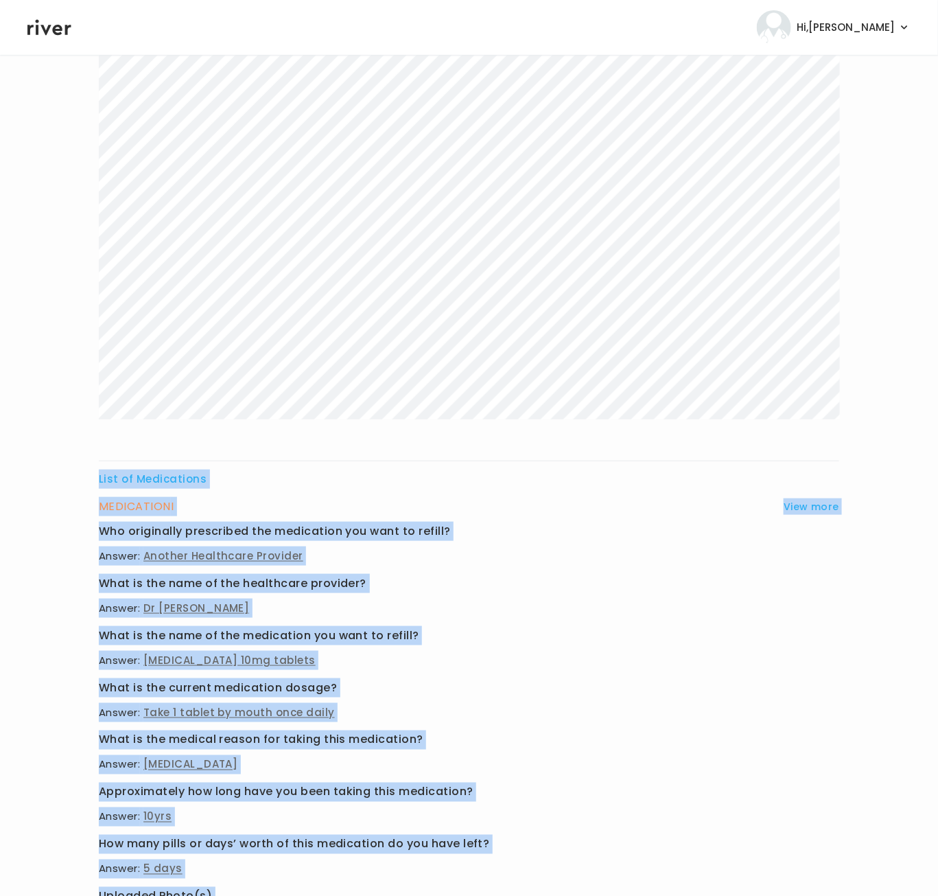
scroll to position [428, 0]
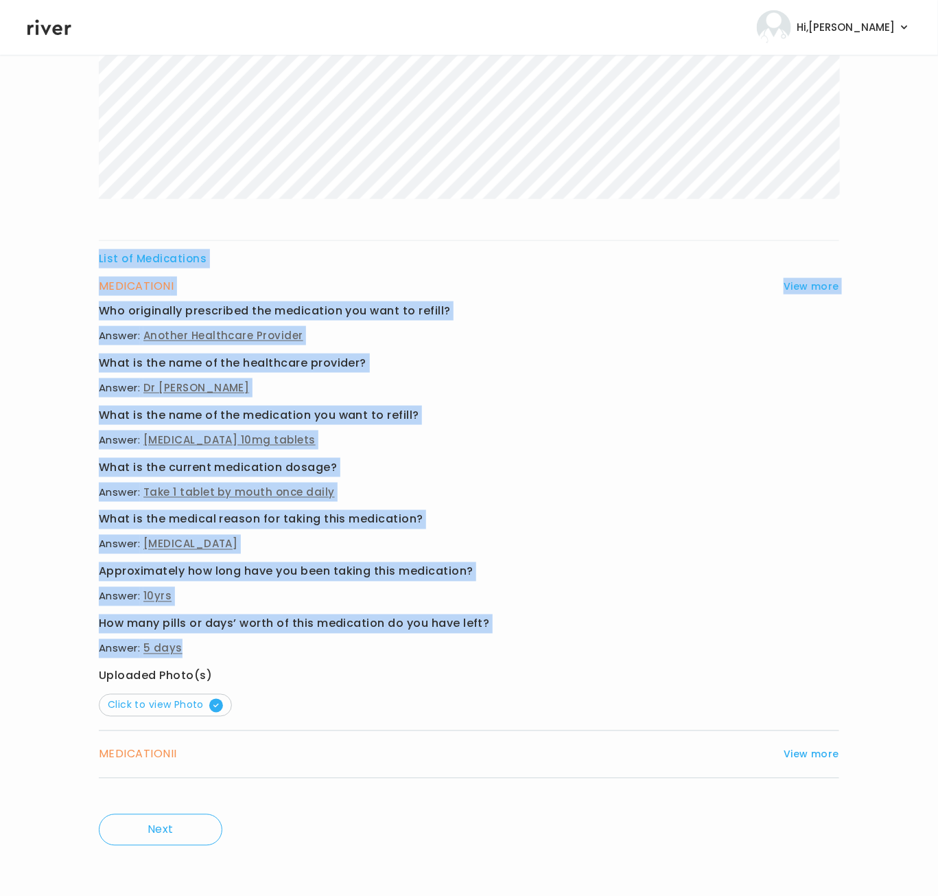
drag, startPoint x: 122, startPoint y: 215, endPoint x: 428, endPoint y: 639, distance: 522.6
click at [428, 639] on div "List of Medications MEDICATION I View more Who originally prescribed the medica…" at bounding box center [469, 293] width 741 height 1007
click at [799, 756] on button "View more" at bounding box center [812, 754] width 56 height 16
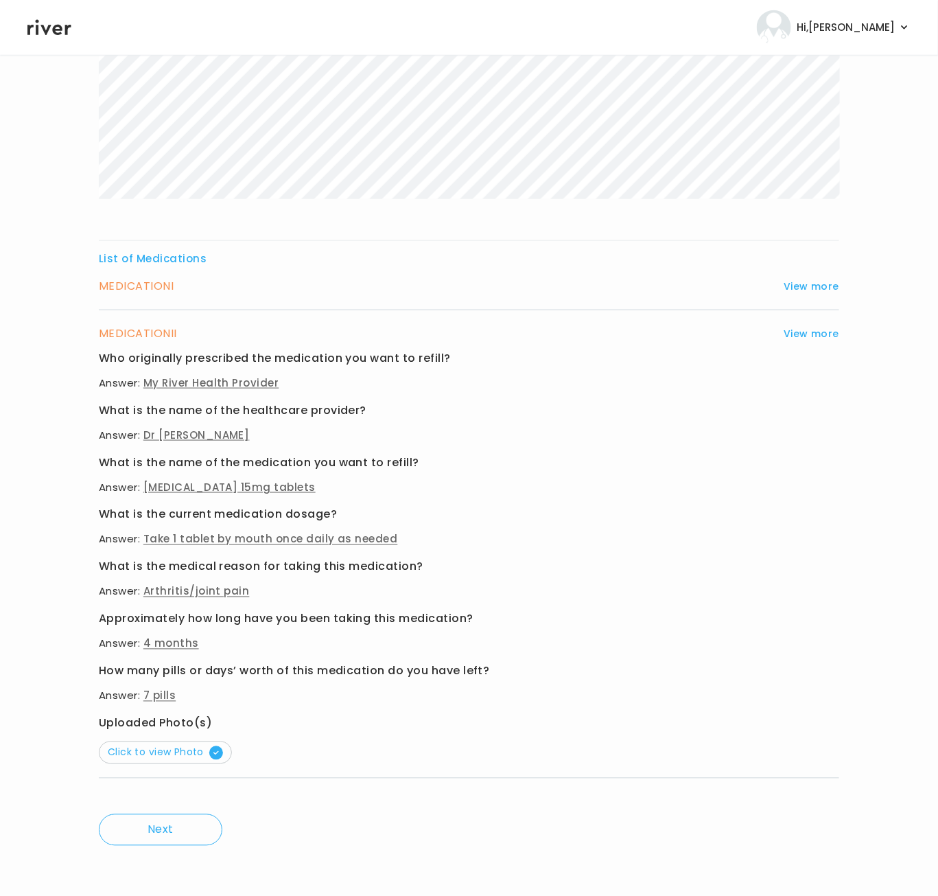
click at [108, 362] on h3 "Who originally prescribed the medication you want to refill?" at bounding box center [469, 358] width 741 height 19
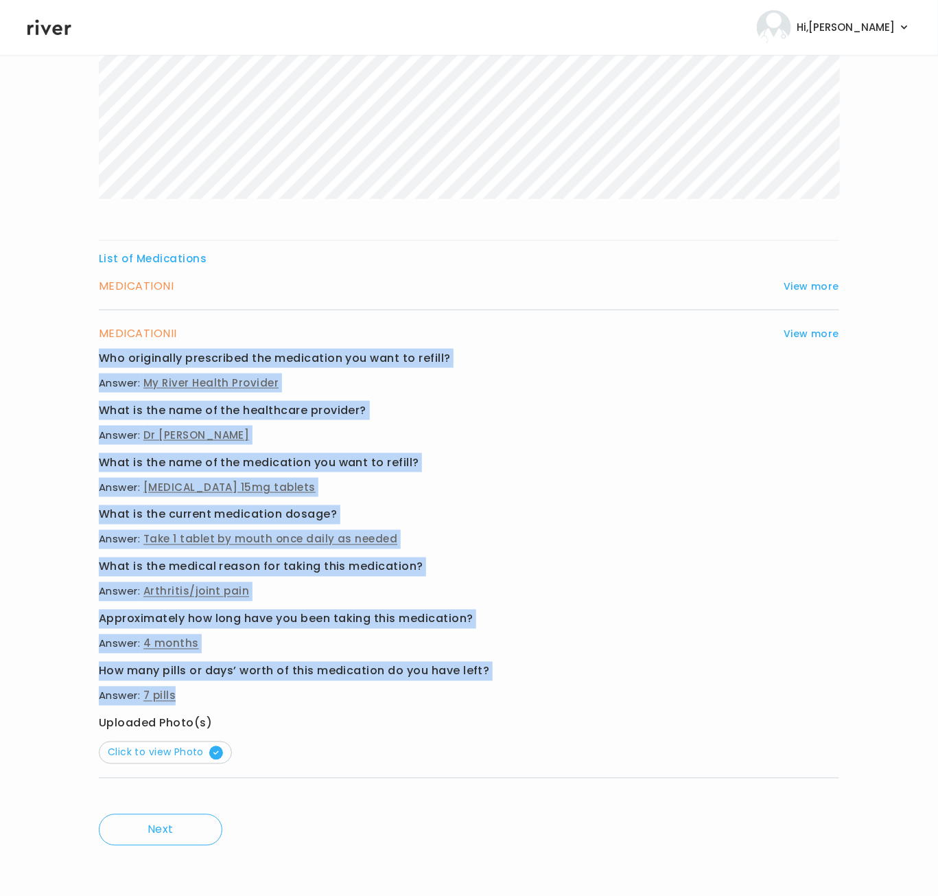
drag, startPoint x: 78, startPoint y: 356, endPoint x: 307, endPoint y: 701, distance: 413.8
click at [307, 701] on div "MARLA YOUNG Rx Refills Visit On: 26 Sep 2025 About Medical History Medication H…" at bounding box center [469, 262] width 938 height 1226
click at [161, 747] on span "Click to view Photo" at bounding box center [165, 752] width 115 height 14
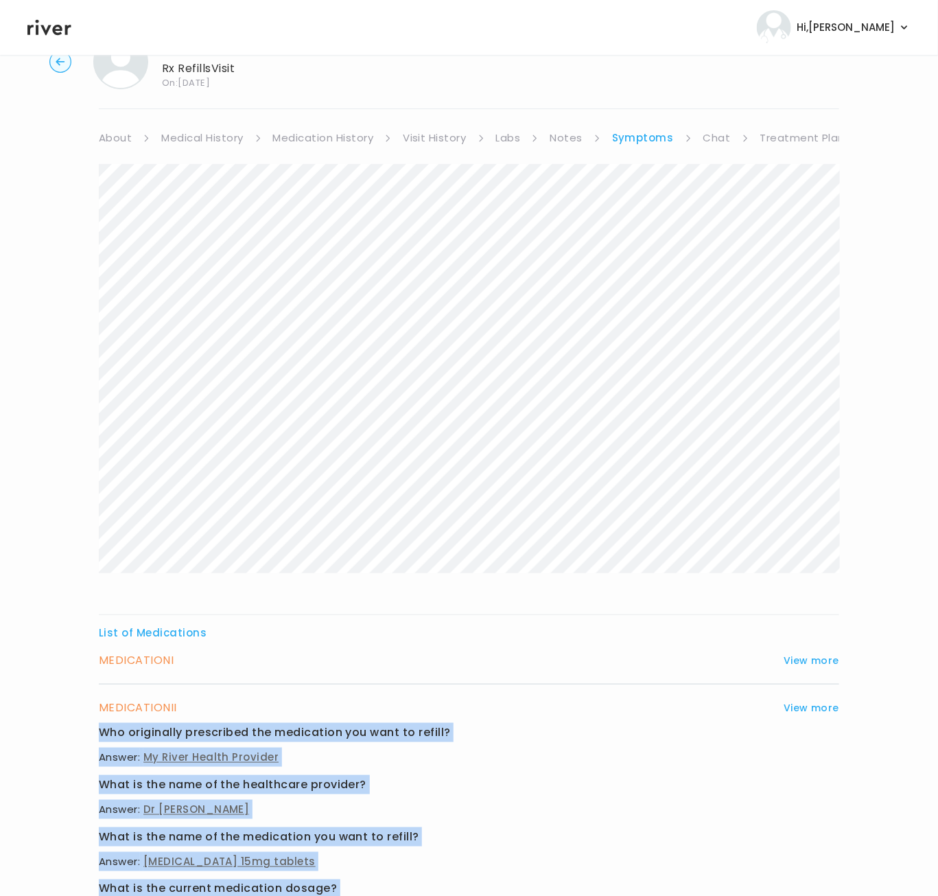
scroll to position [0, 0]
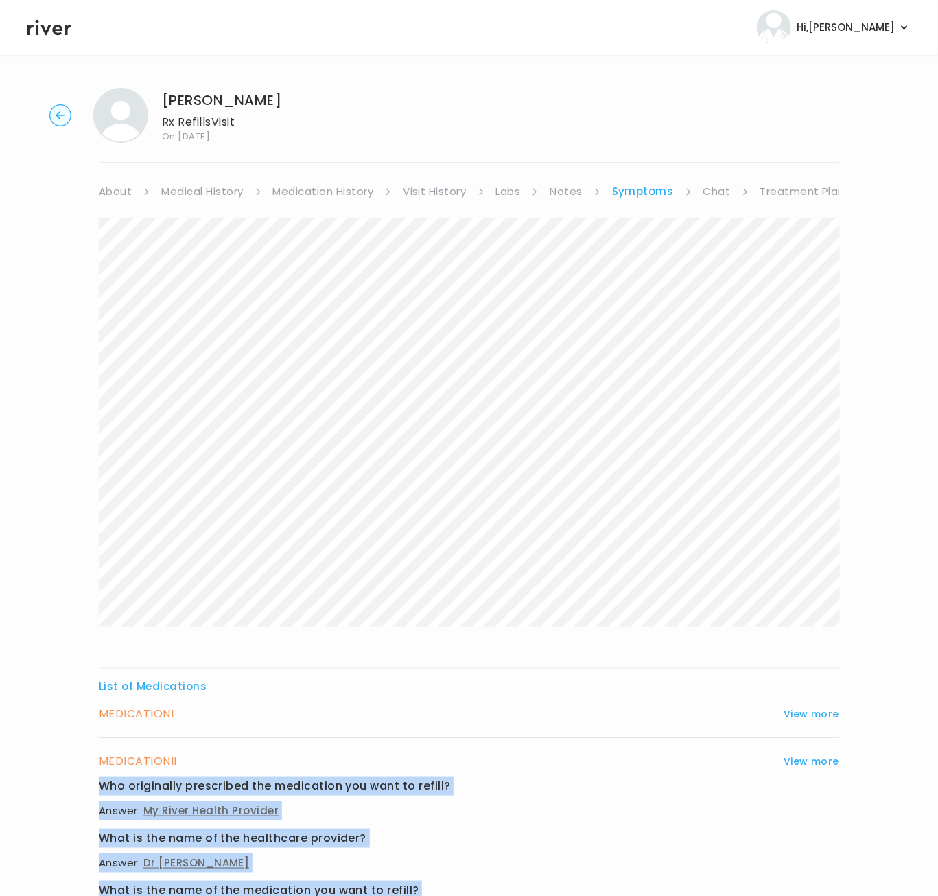
click at [806, 191] on link "Treatment Plan" at bounding box center [802, 191] width 85 height 19
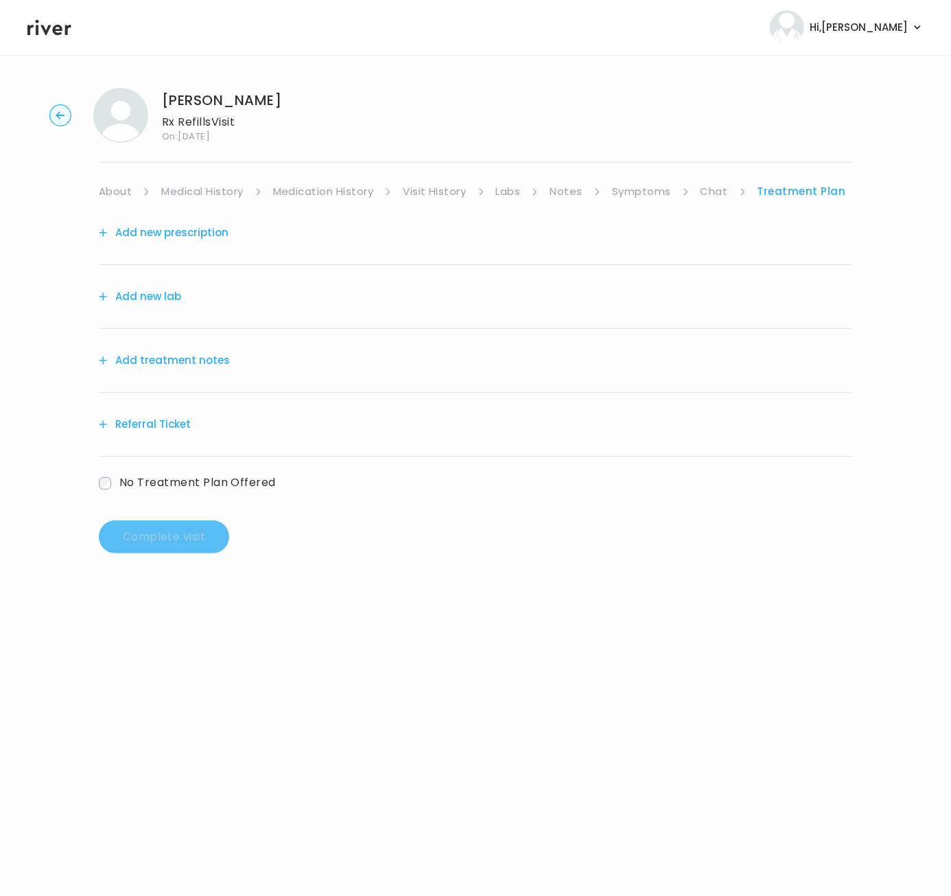
click at [185, 355] on button "Add treatment notes" at bounding box center [164, 360] width 131 height 19
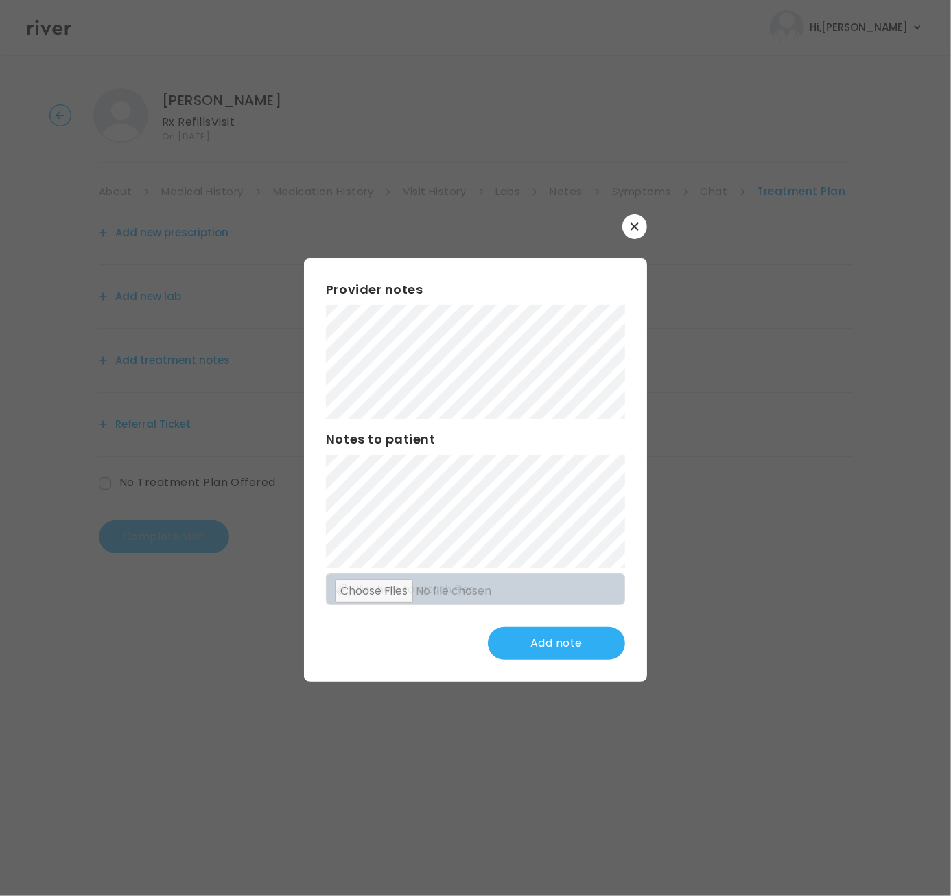
click at [642, 229] on button "button" at bounding box center [634, 226] width 25 height 25
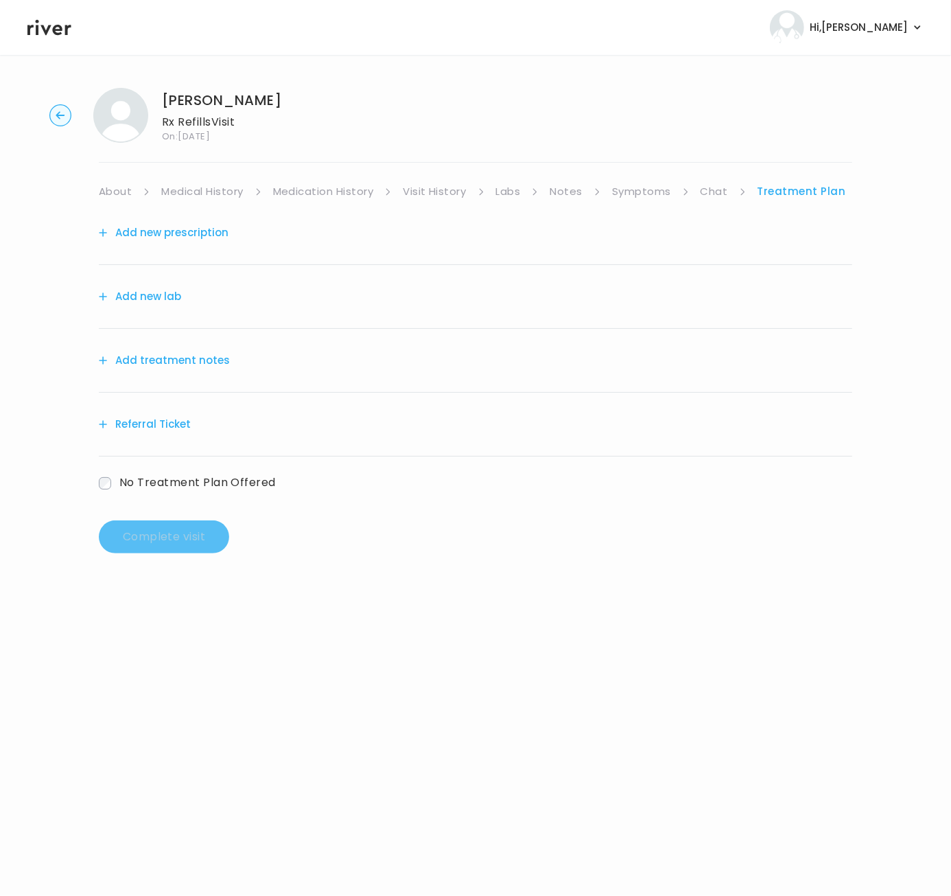
click at [657, 194] on link "Symptoms" at bounding box center [641, 191] width 59 height 19
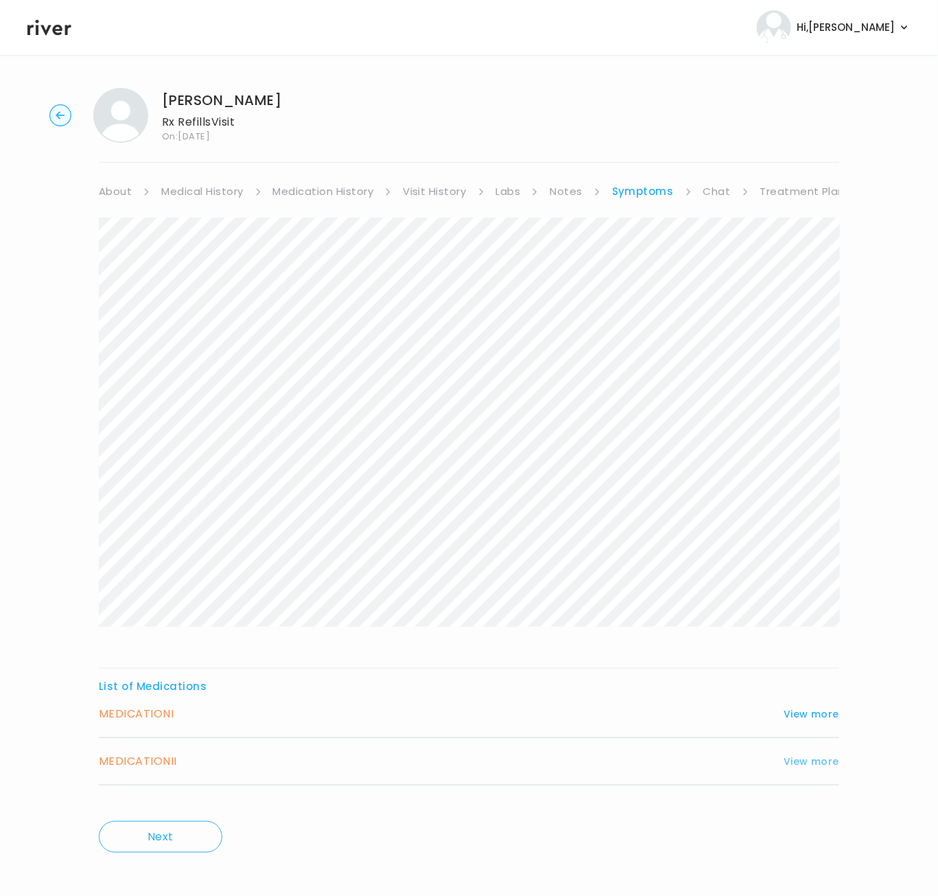
click at [808, 766] on button "View more" at bounding box center [812, 761] width 56 height 16
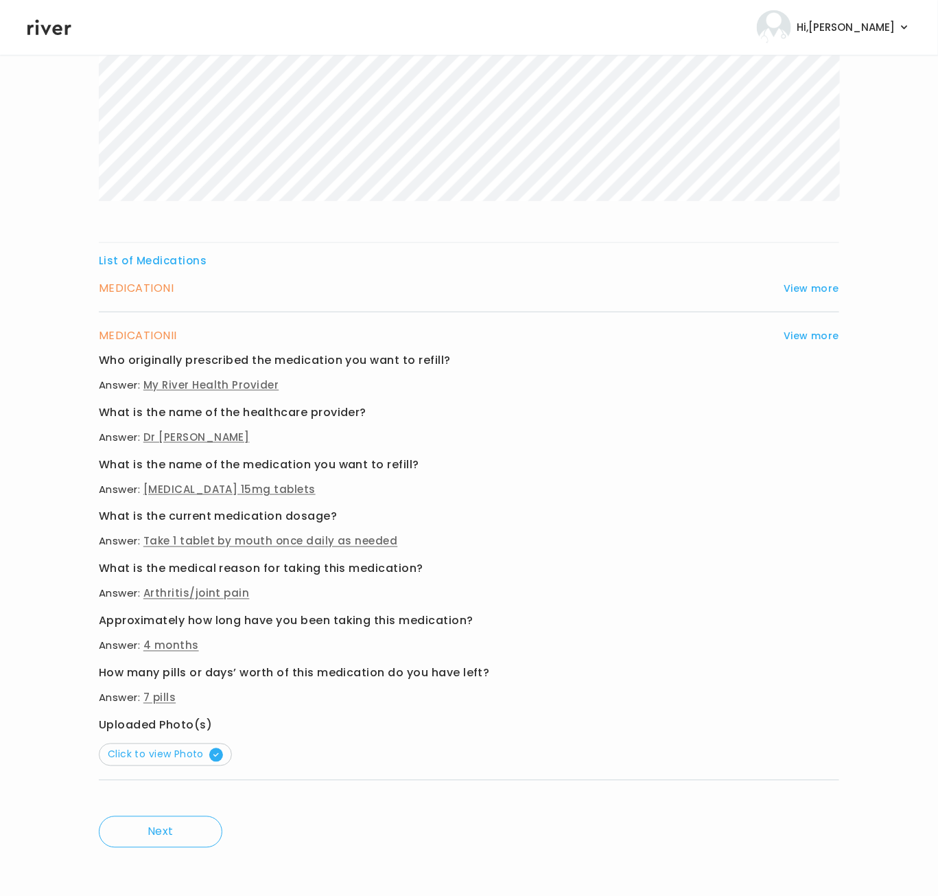
scroll to position [428, 0]
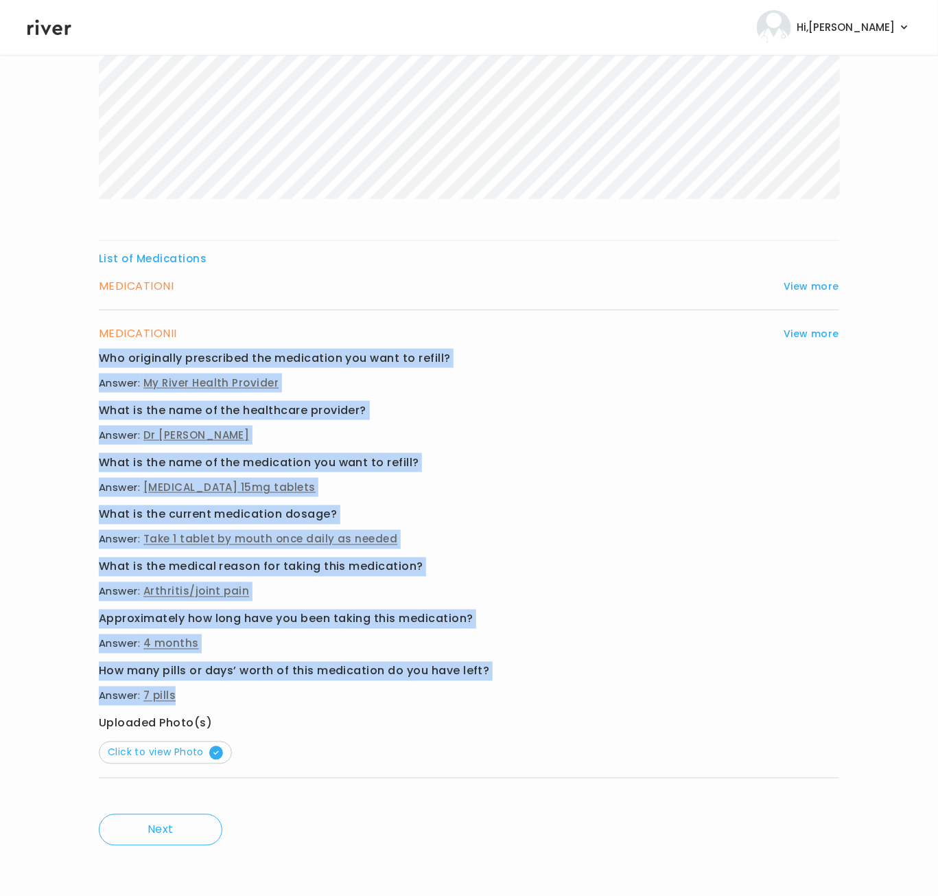
drag, startPoint x: 90, startPoint y: 351, endPoint x: 349, endPoint y: 691, distance: 427.0
click at [349, 691] on div "MARLA YOUNG Rx Refills Visit On: 26 Sep 2025 About Medical History Medication H…" at bounding box center [469, 262] width 938 height 1226
copy div "Who originally prescribed the medication you want to refill? Answer: My River H…"
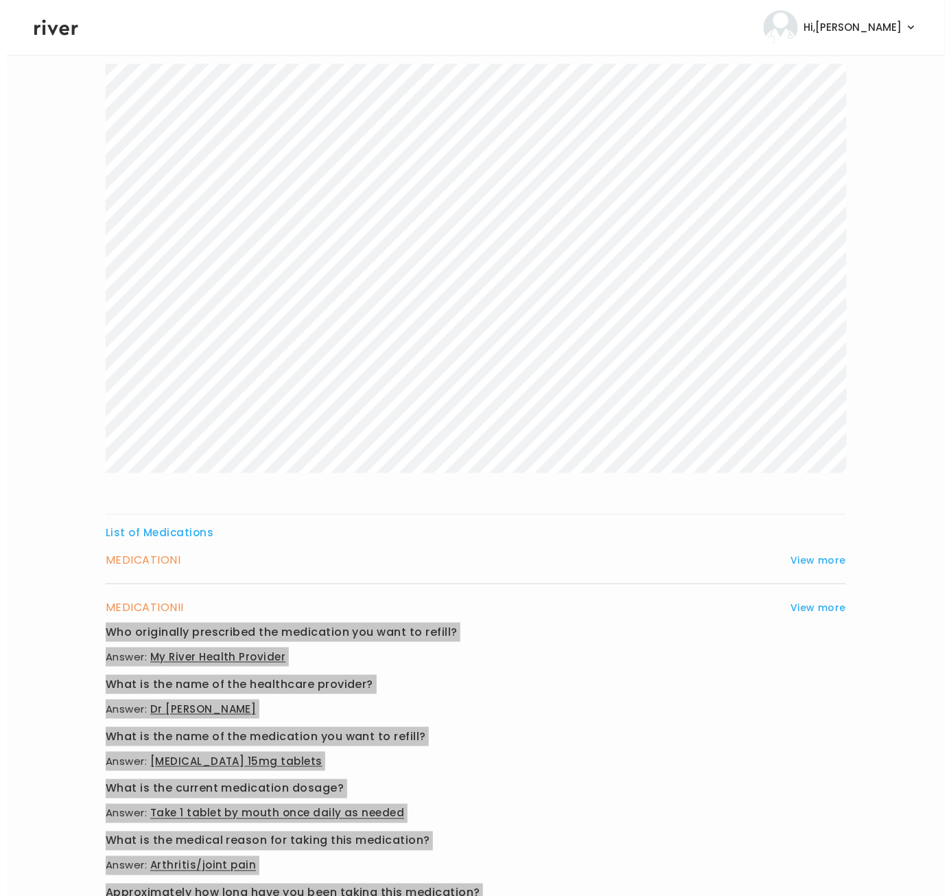
scroll to position [0, 0]
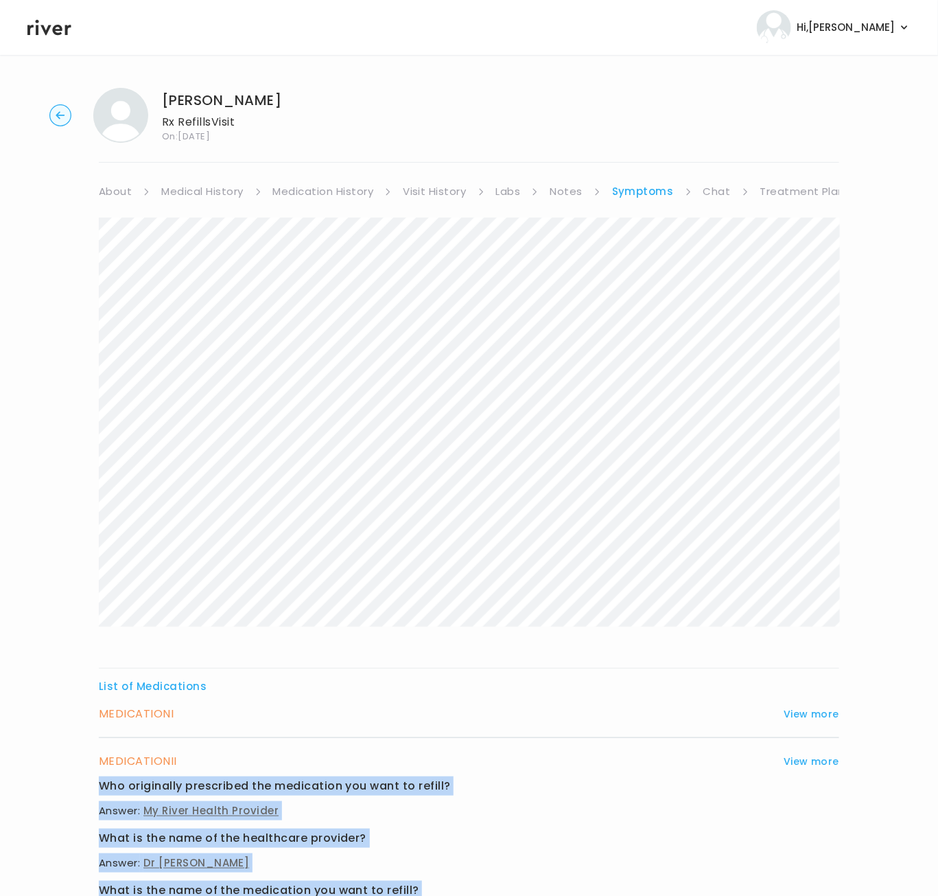
click at [774, 191] on link "Treatment Plan" at bounding box center [802, 191] width 85 height 19
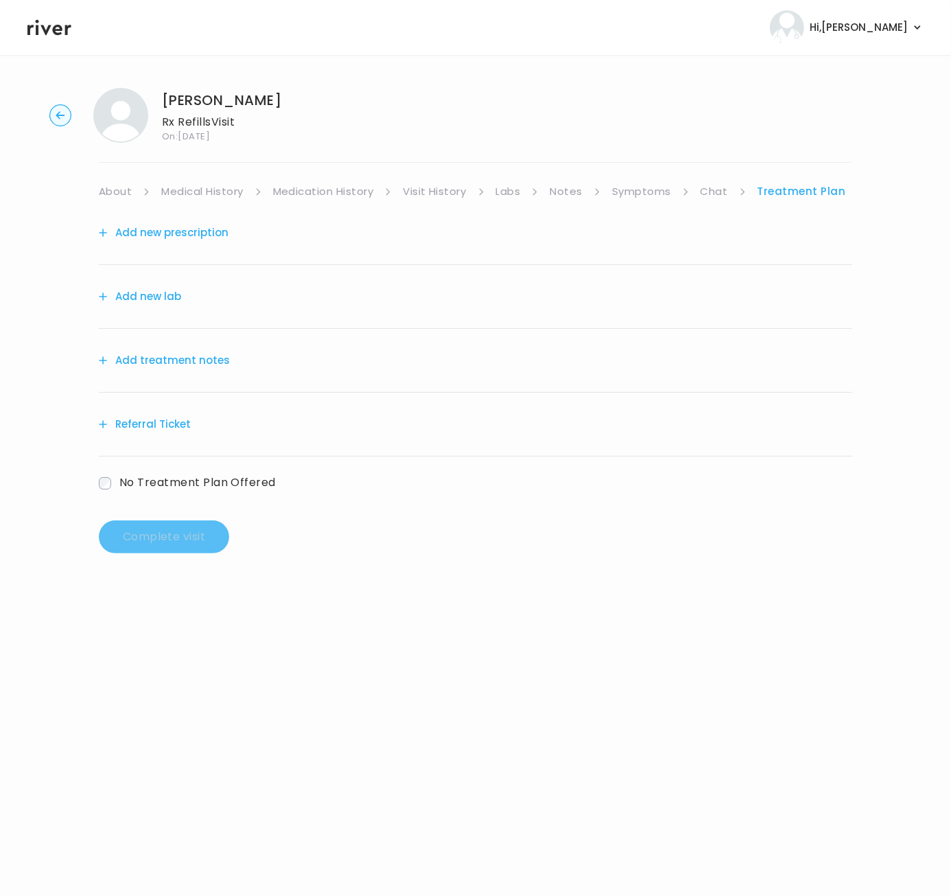
click at [774, 191] on link "Treatment Plan" at bounding box center [802, 191] width 89 height 19
click at [209, 357] on button "Add treatment notes" at bounding box center [164, 360] width 131 height 19
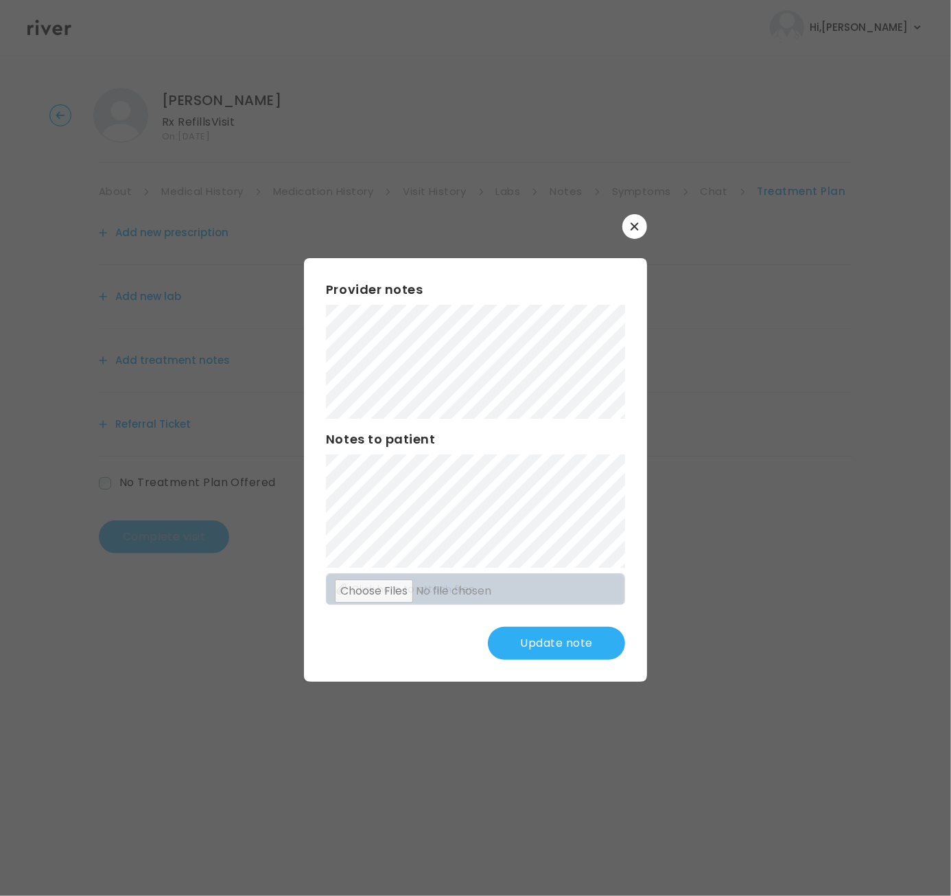
click at [576, 636] on button "Update note" at bounding box center [556, 643] width 137 height 33
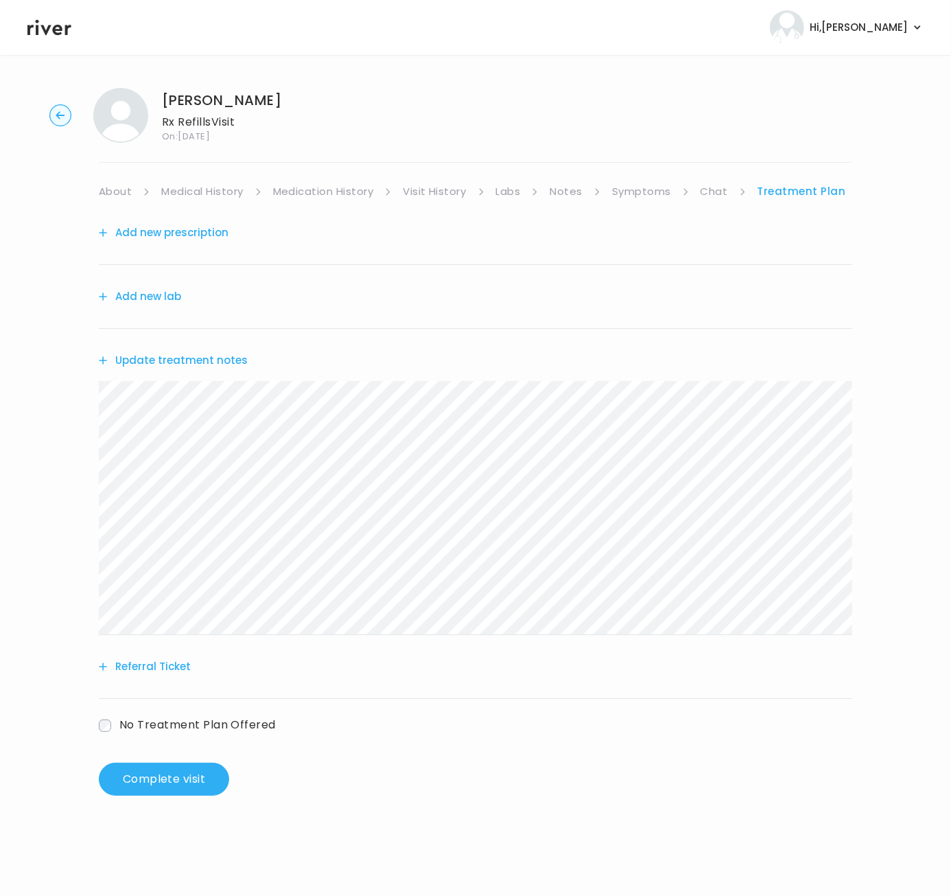
click at [200, 355] on button "Update treatment notes" at bounding box center [173, 360] width 149 height 19
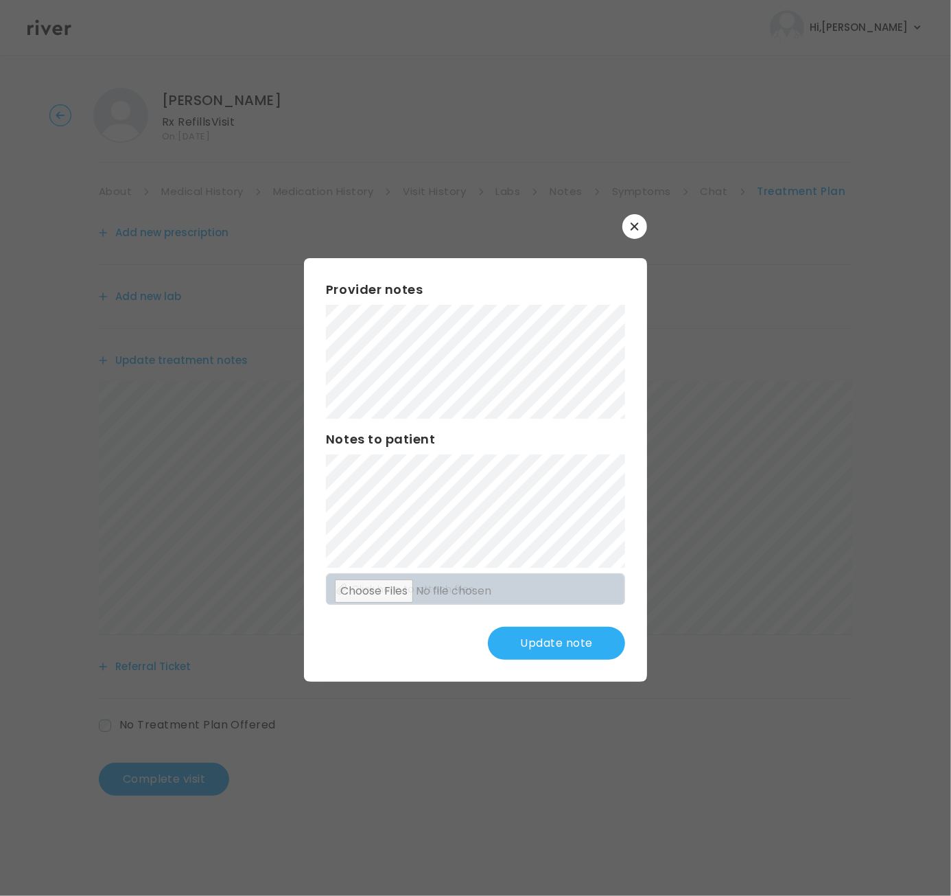
click at [515, 643] on button "Update note" at bounding box center [556, 643] width 137 height 33
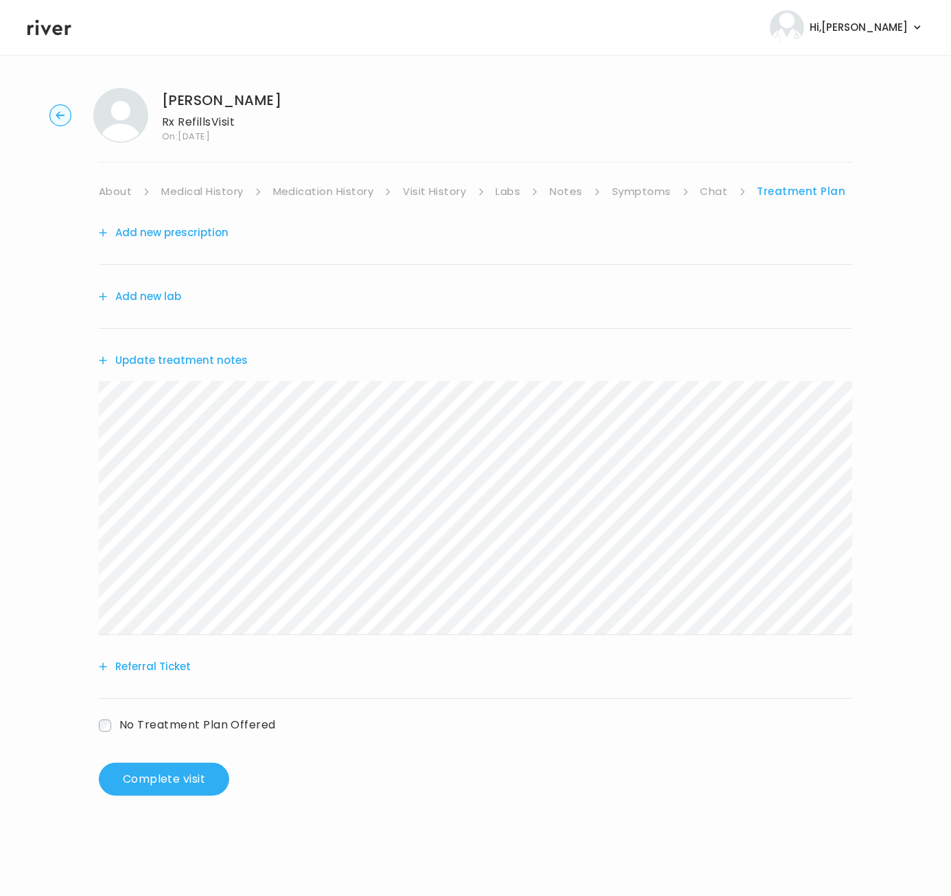
click at [205, 234] on button "Add new prescription" at bounding box center [164, 232] width 130 height 19
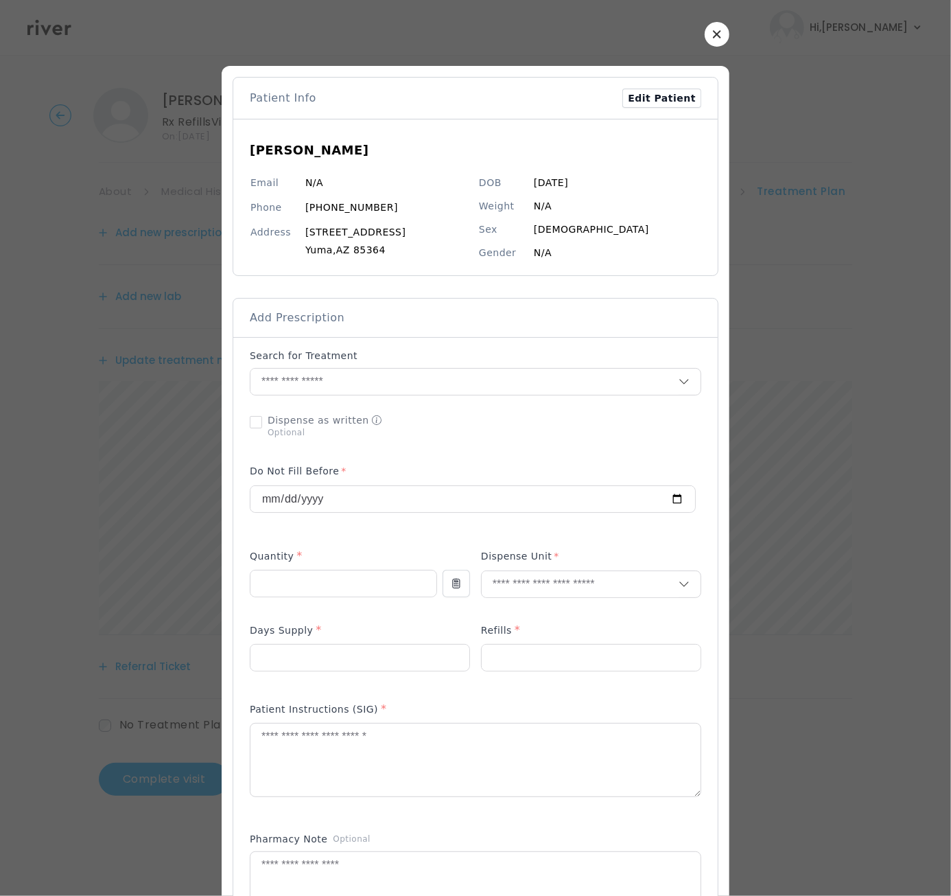
click at [305, 358] on p "Search for Treatment" at bounding box center [304, 356] width 108 height 14
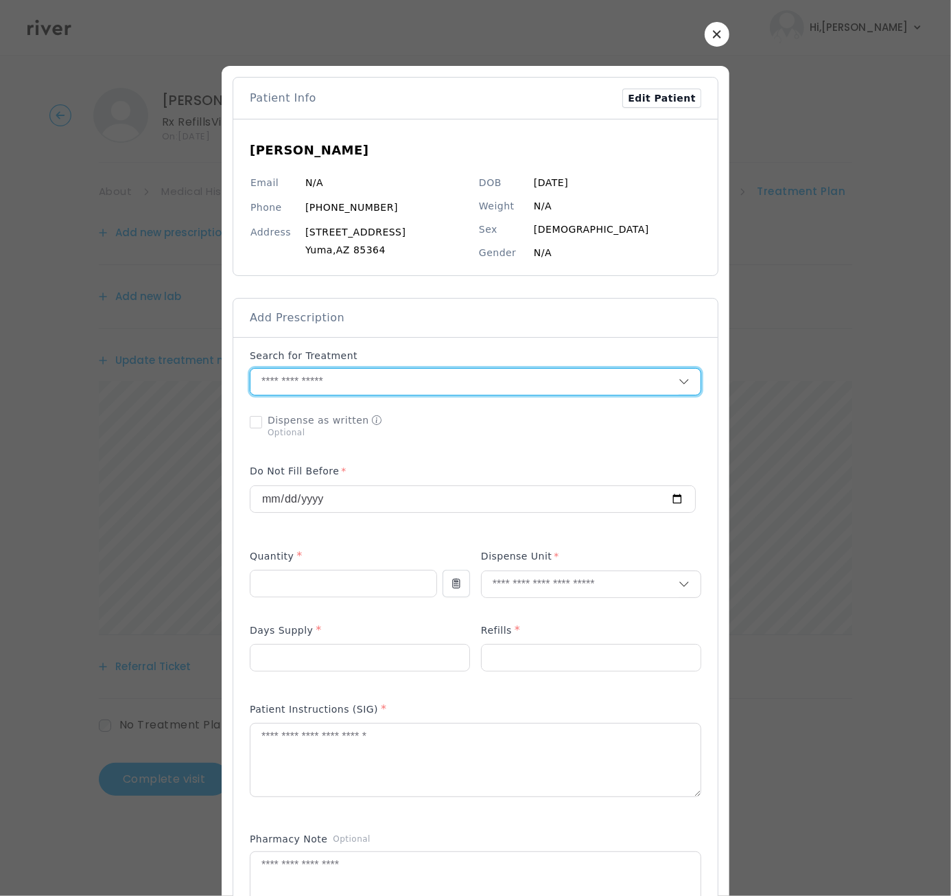
click at [299, 373] on input "text" at bounding box center [464, 382] width 428 height 26
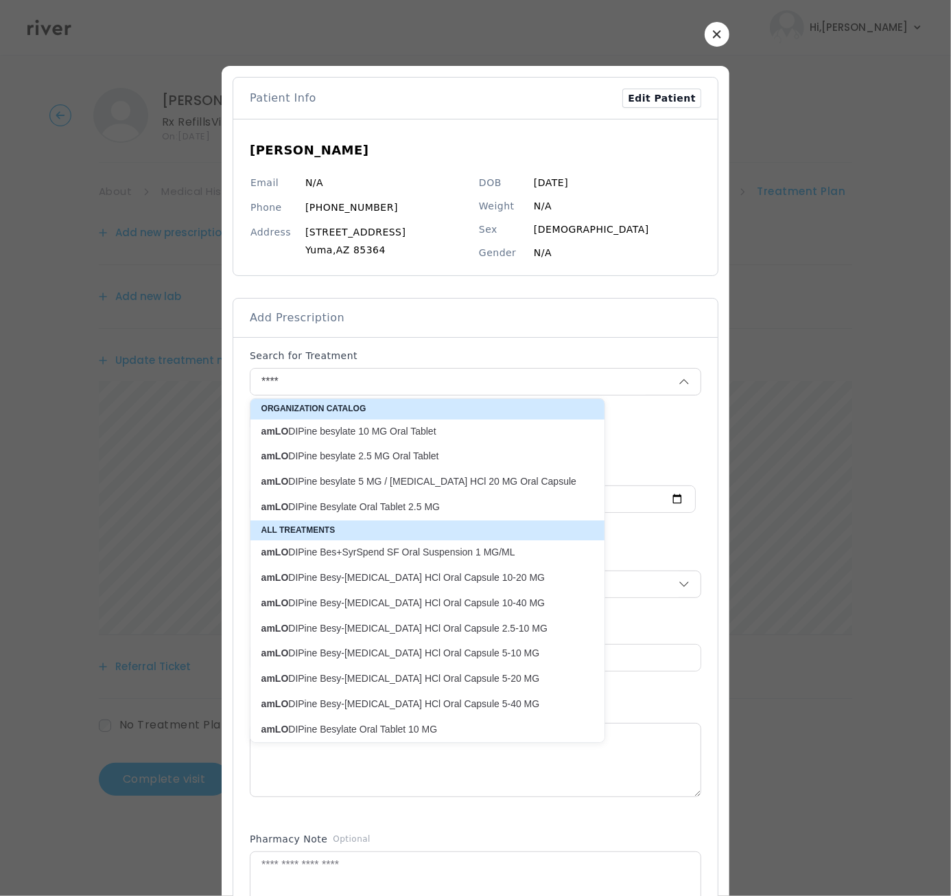
click at [347, 437] on p "amLO DIPine besylate 10 MG Oral Tablet" at bounding box center [419, 431] width 332 height 19
type input "**********"
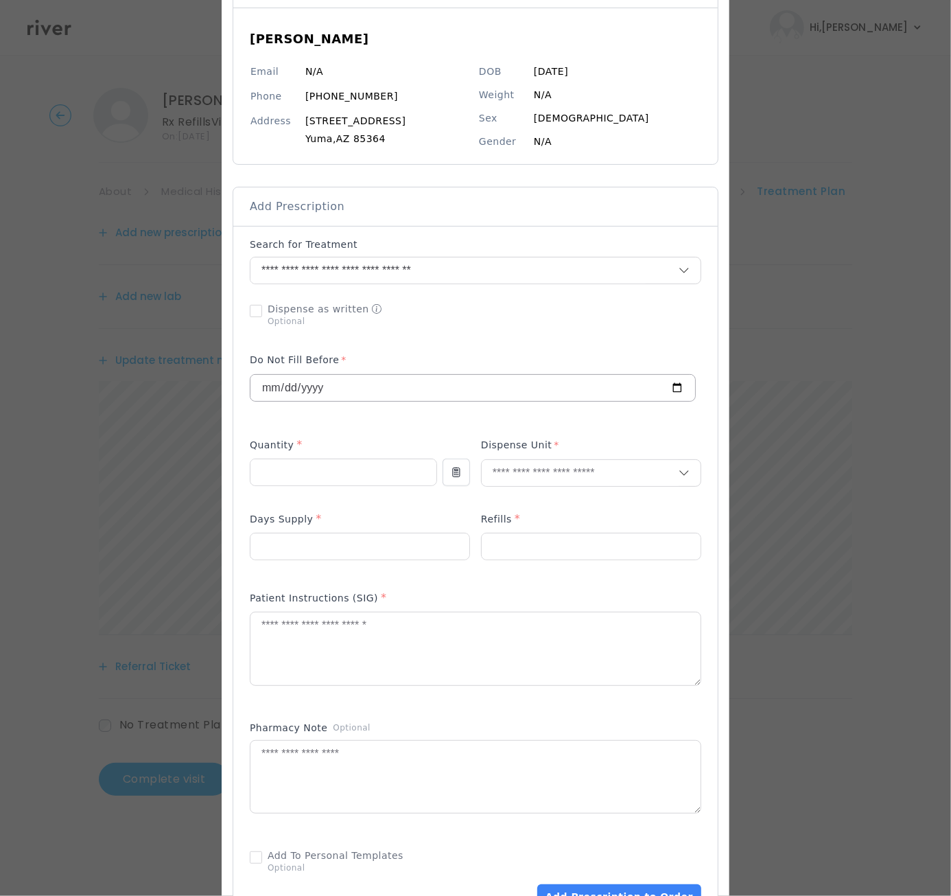
scroll to position [132, 0]
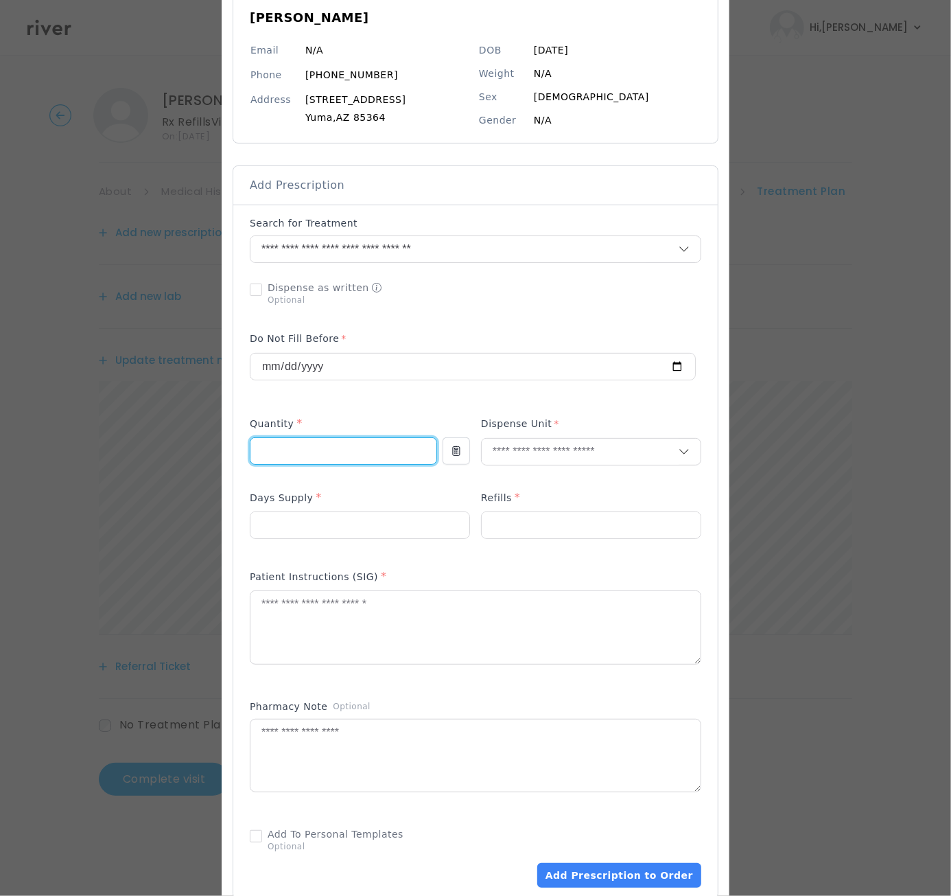
click at [308, 443] on input "number" at bounding box center [343, 451] width 186 height 26
type input "**"
click at [531, 450] on input "text" at bounding box center [580, 452] width 197 height 26
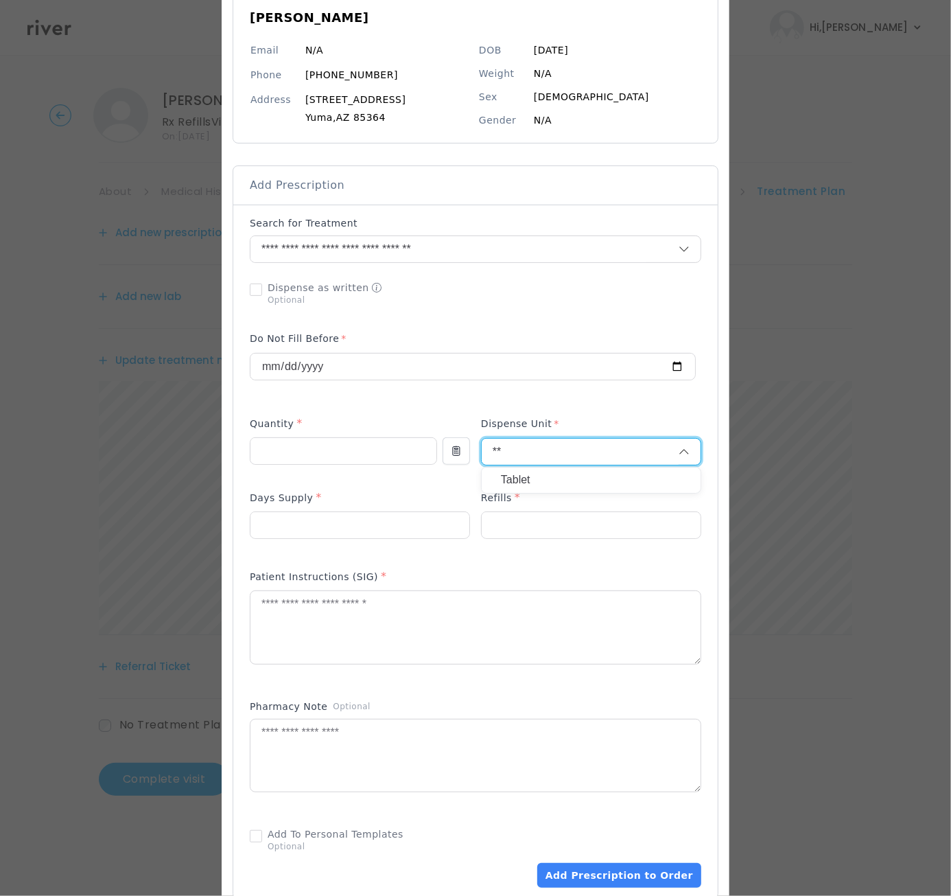
type input "**"
click at [567, 485] on p "Tablet" at bounding box center [591, 480] width 180 height 20
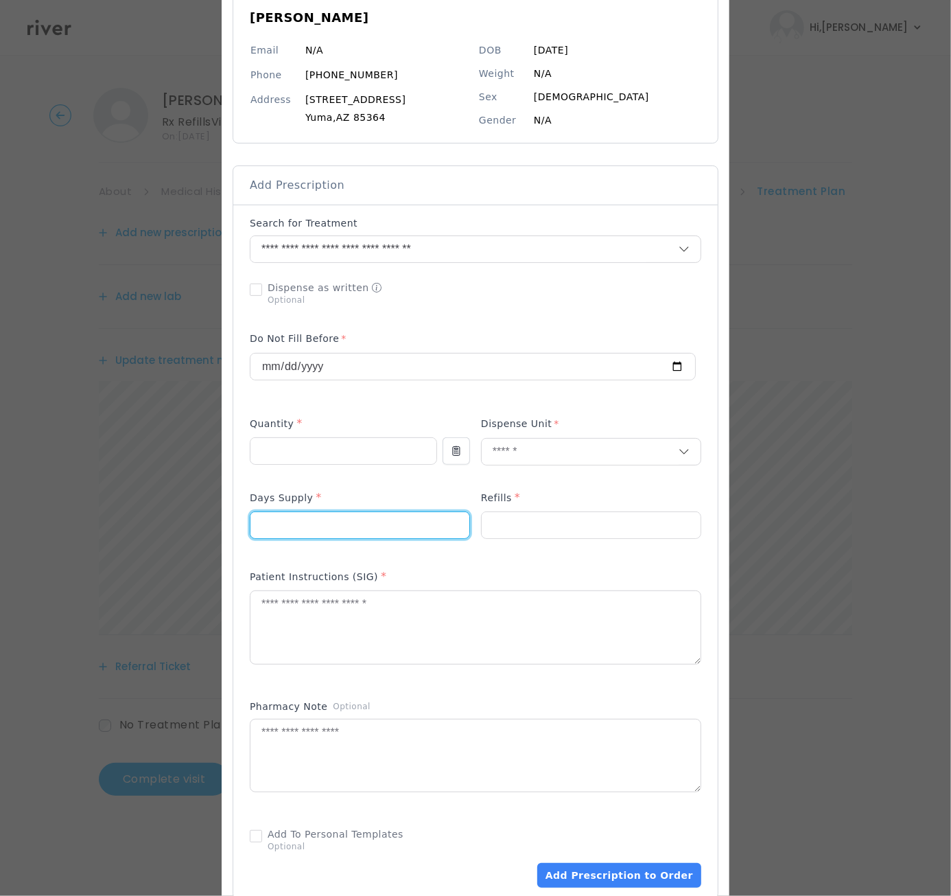
click at [408, 520] on input "number" at bounding box center [359, 525] width 219 height 26
type input "**"
click at [511, 515] on input "number" at bounding box center [591, 525] width 219 height 26
type input "*"
click at [300, 633] on textarea at bounding box center [475, 627] width 450 height 73
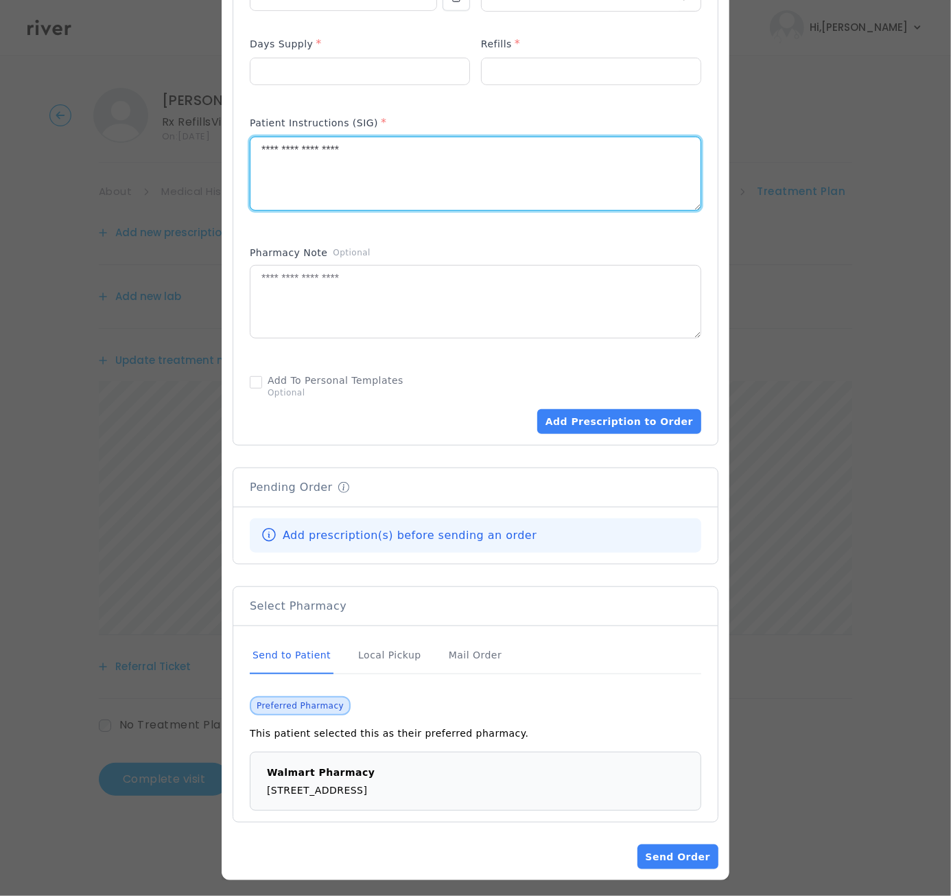
scroll to position [587, 0]
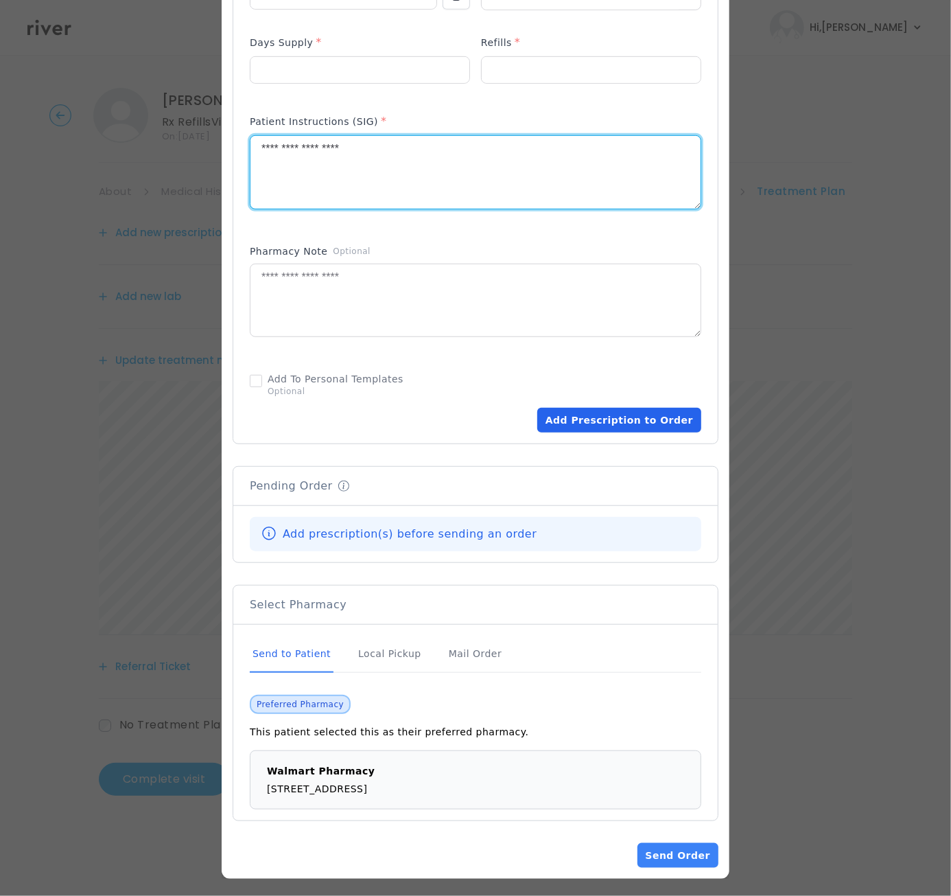
type textarea "**********"
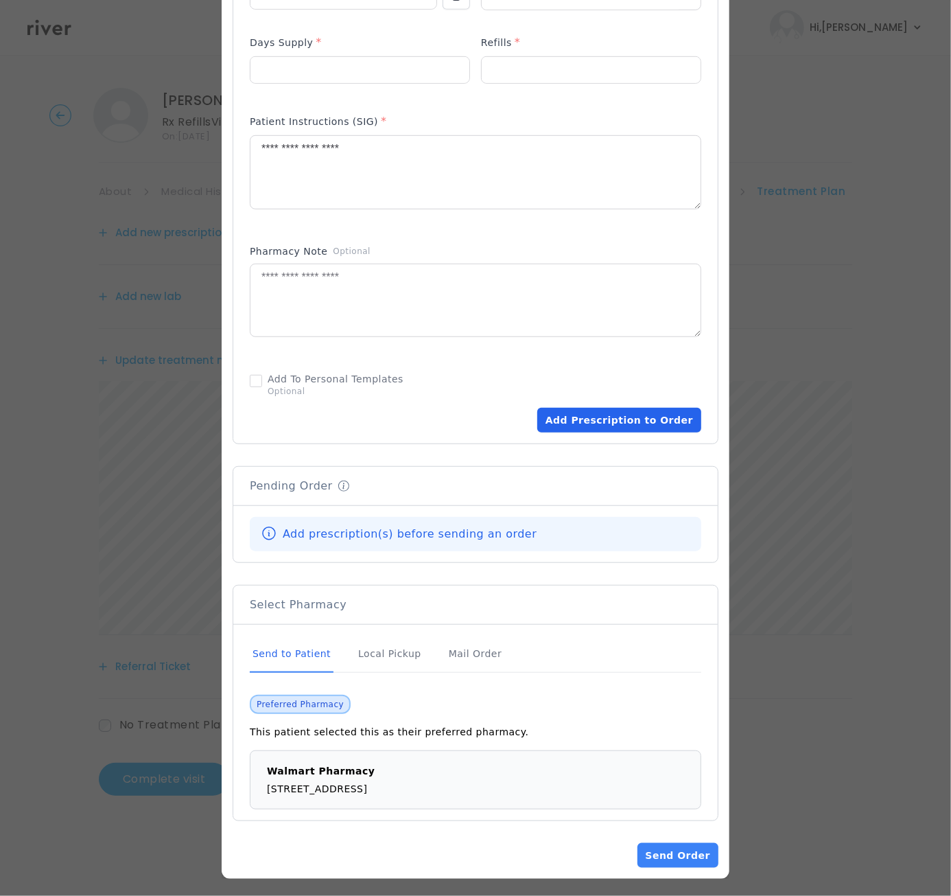
click at [594, 414] on button "Add Prescription to Order" at bounding box center [619, 420] width 164 height 25
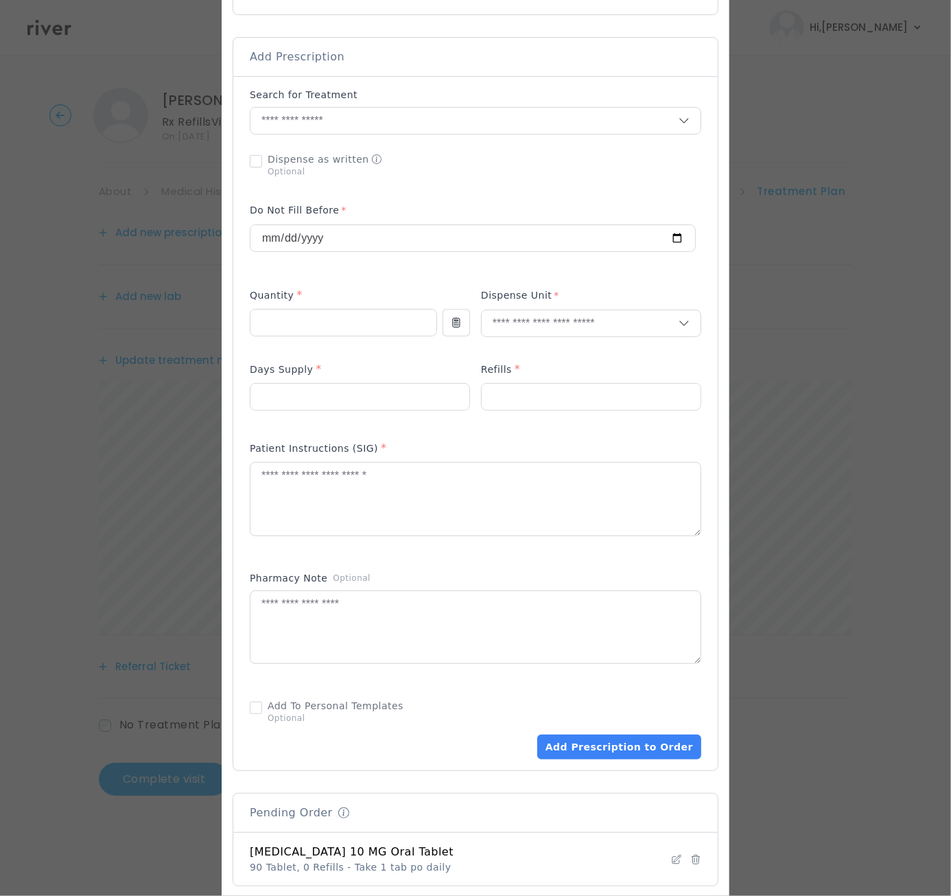
scroll to position [194, 0]
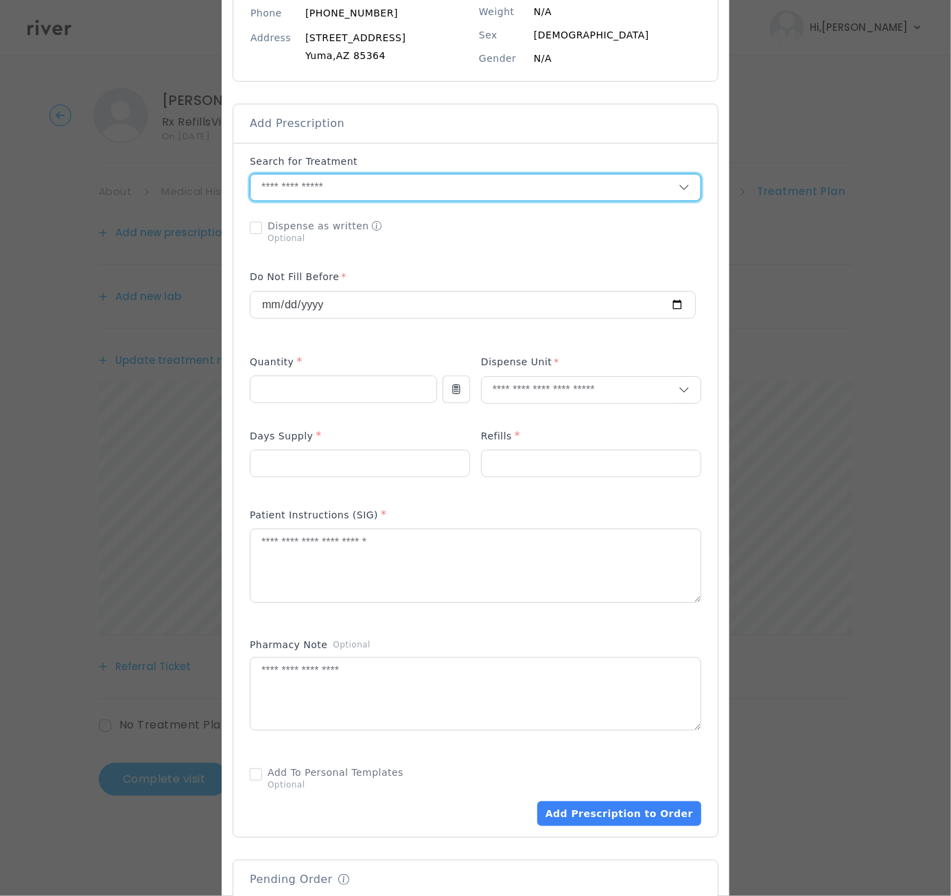
click at [323, 183] on input "text" at bounding box center [464, 187] width 428 height 26
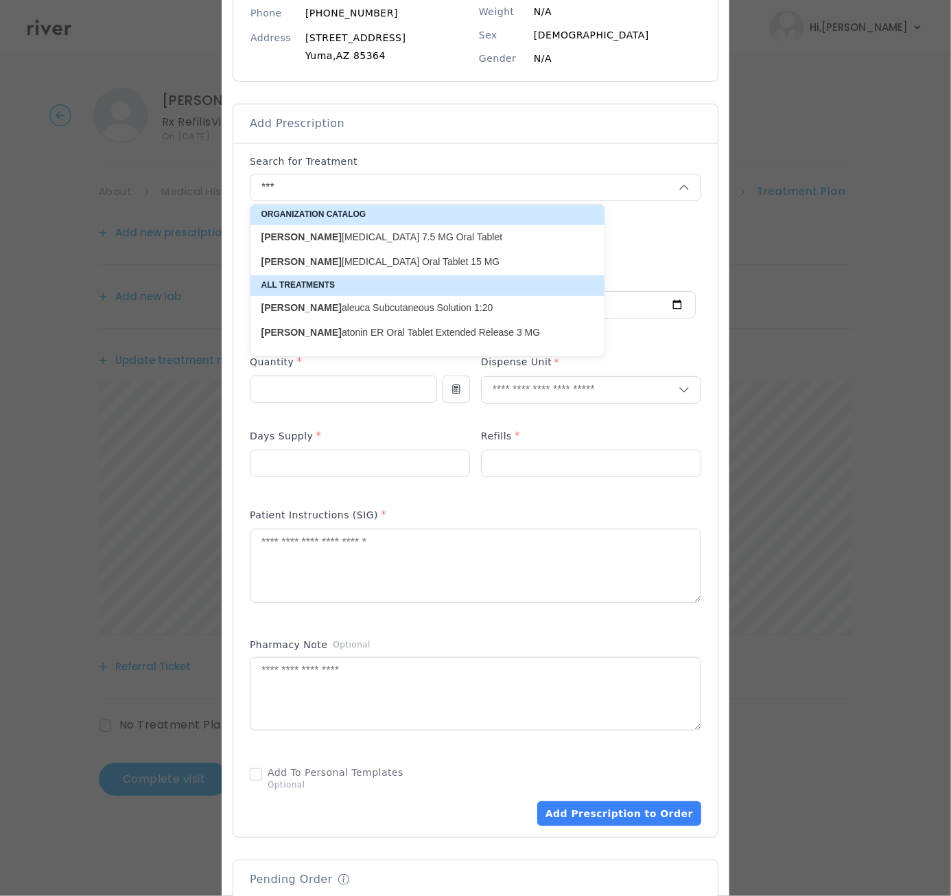
click at [320, 255] on p "Mel oxicam Oral Tablet 15 MG" at bounding box center [419, 261] width 316 height 13
type input "**********"
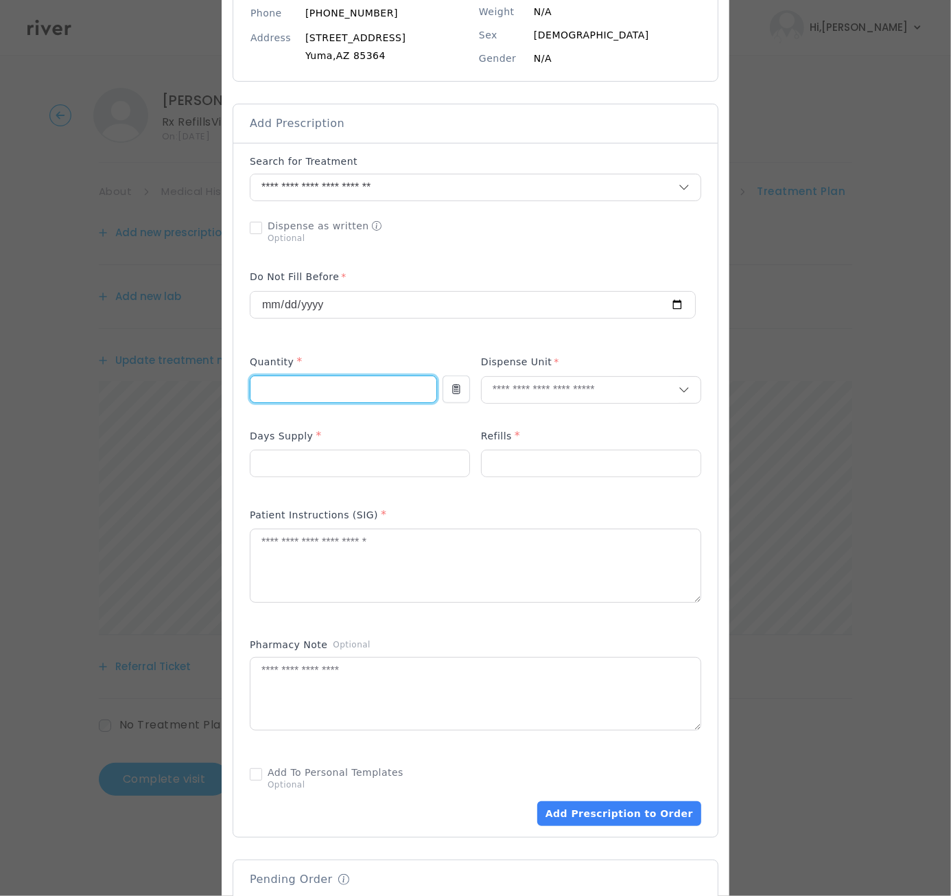
click at [343, 397] on input "number" at bounding box center [343, 389] width 186 height 26
type input "**"
click at [541, 382] on input "text" at bounding box center [580, 390] width 197 height 26
type input "**"
click at [552, 420] on p "Tablet" at bounding box center [591, 418] width 180 height 20
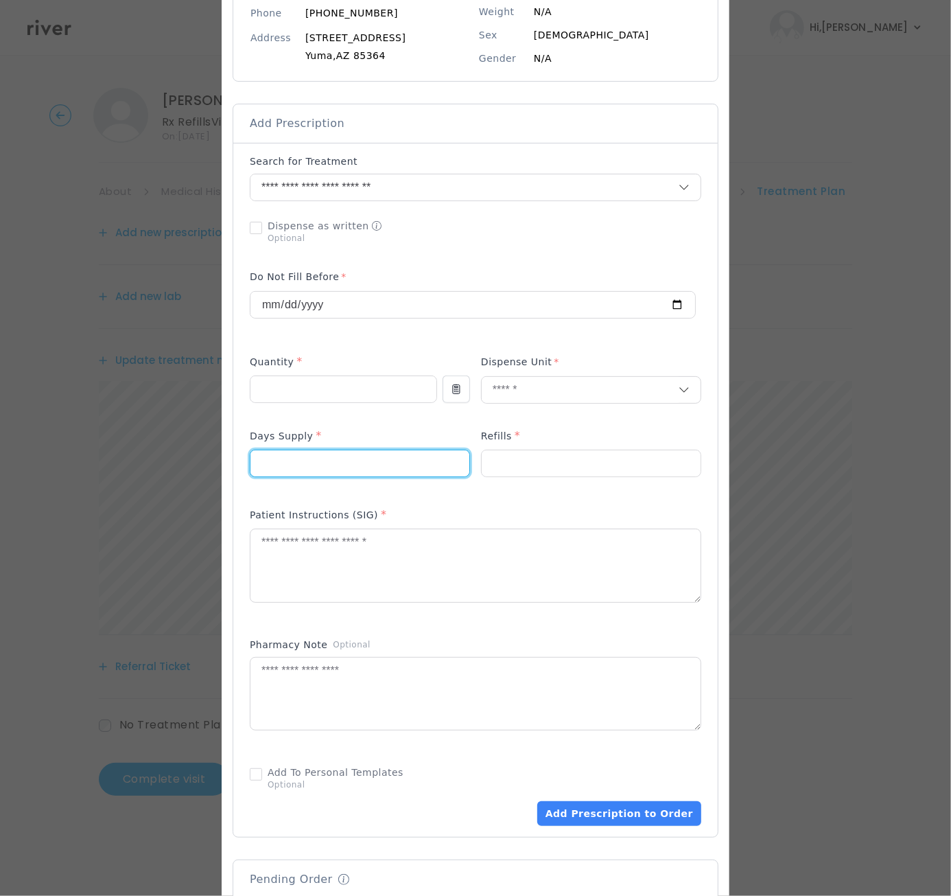
click at [363, 474] on input "number" at bounding box center [359, 463] width 219 height 26
type input "**"
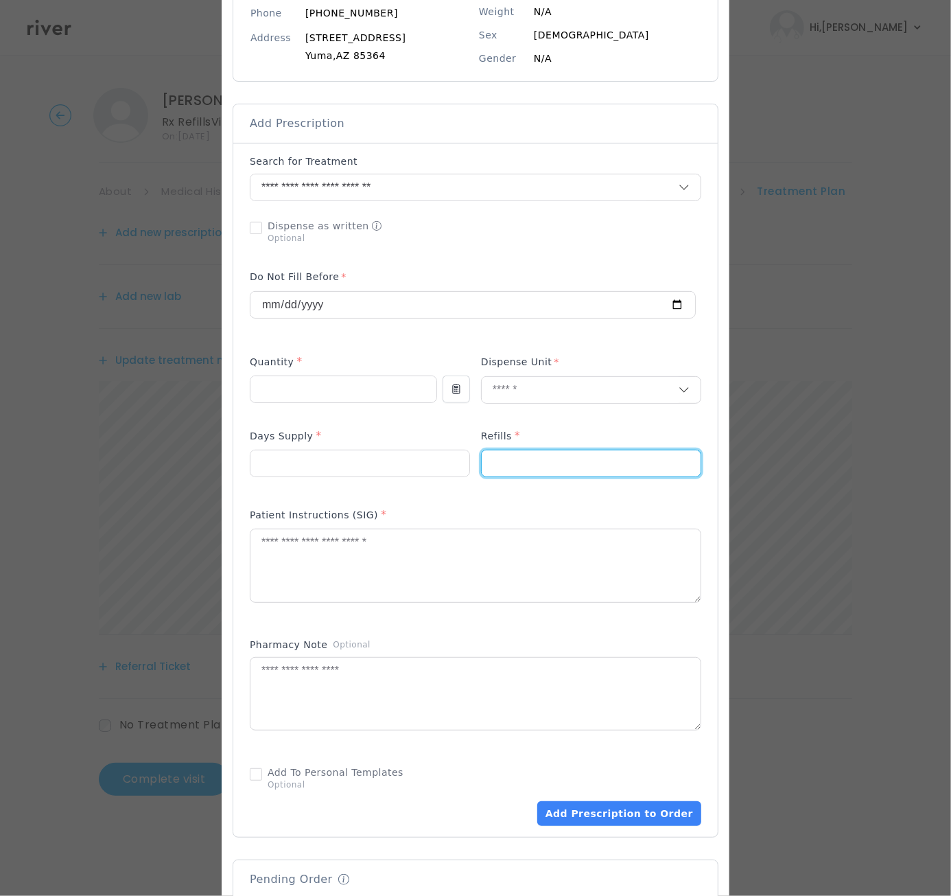
click at [502, 469] on input "number" at bounding box center [591, 463] width 219 height 26
type input "*"
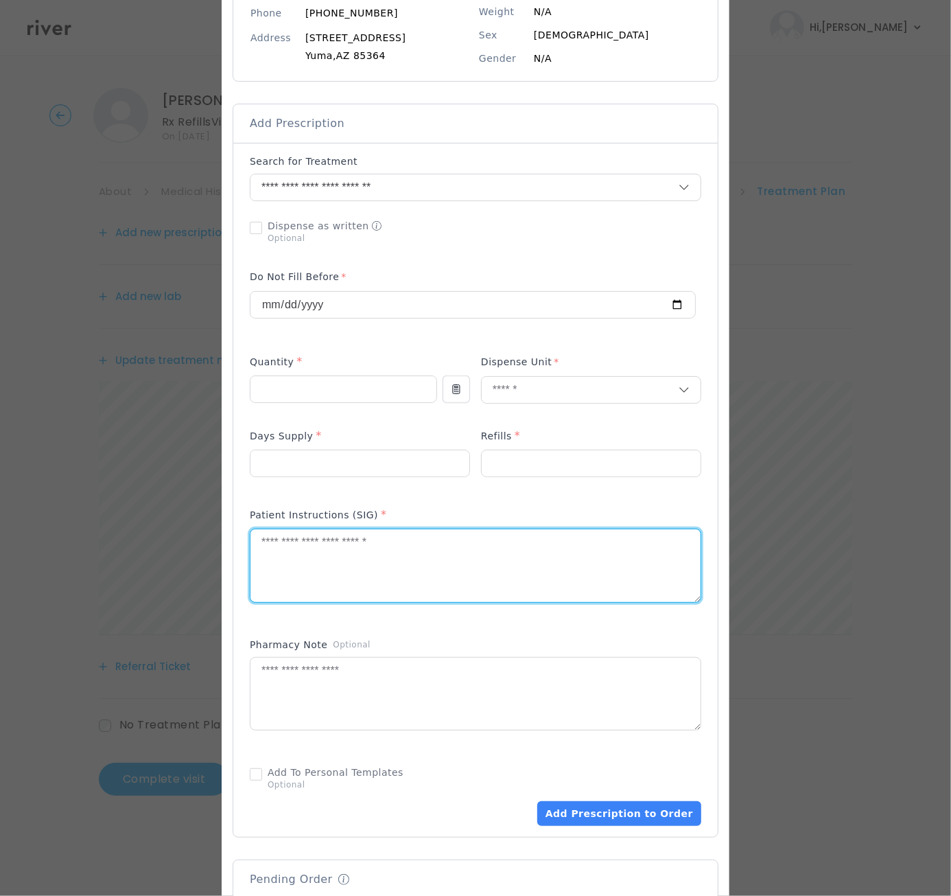
click at [397, 571] on textarea at bounding box center [475, 565] width 450 height 73
click at [397, 570] on textarea at bounding box center [475, 565] width 450 height 73
type textarea "**********"
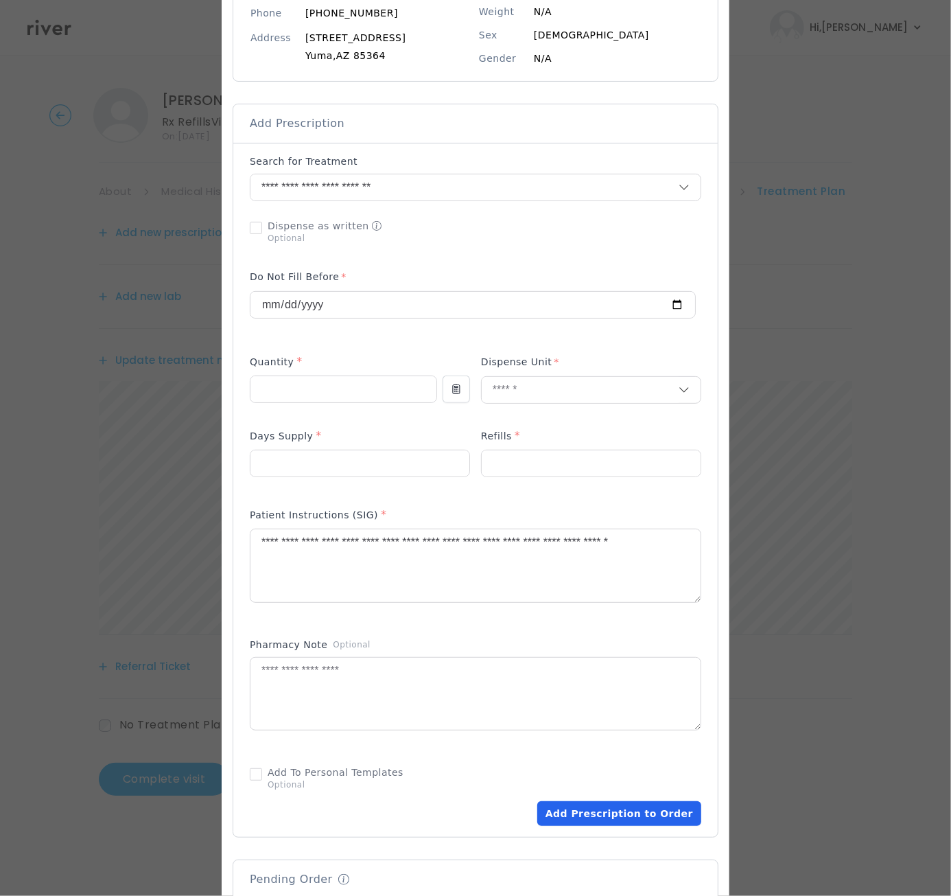
click at [653, 811] on button "Add Prescription to Order" at bounding box center [619, 813] width 164 height 25
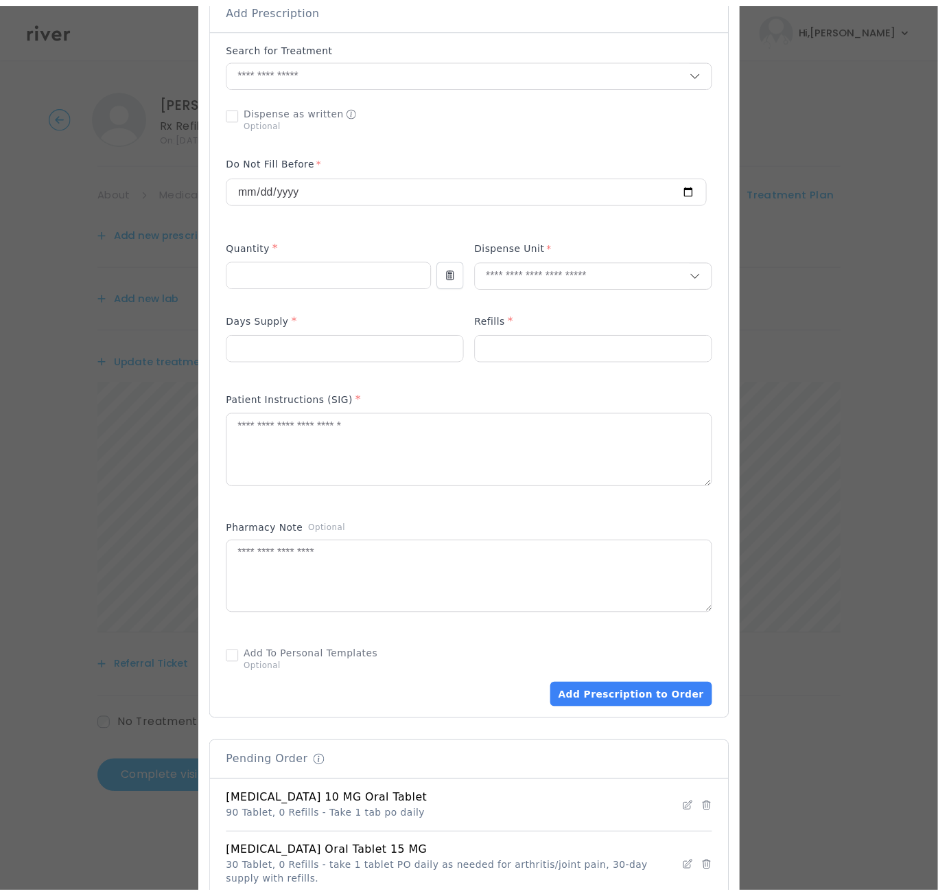
scroll to position [651, 0]
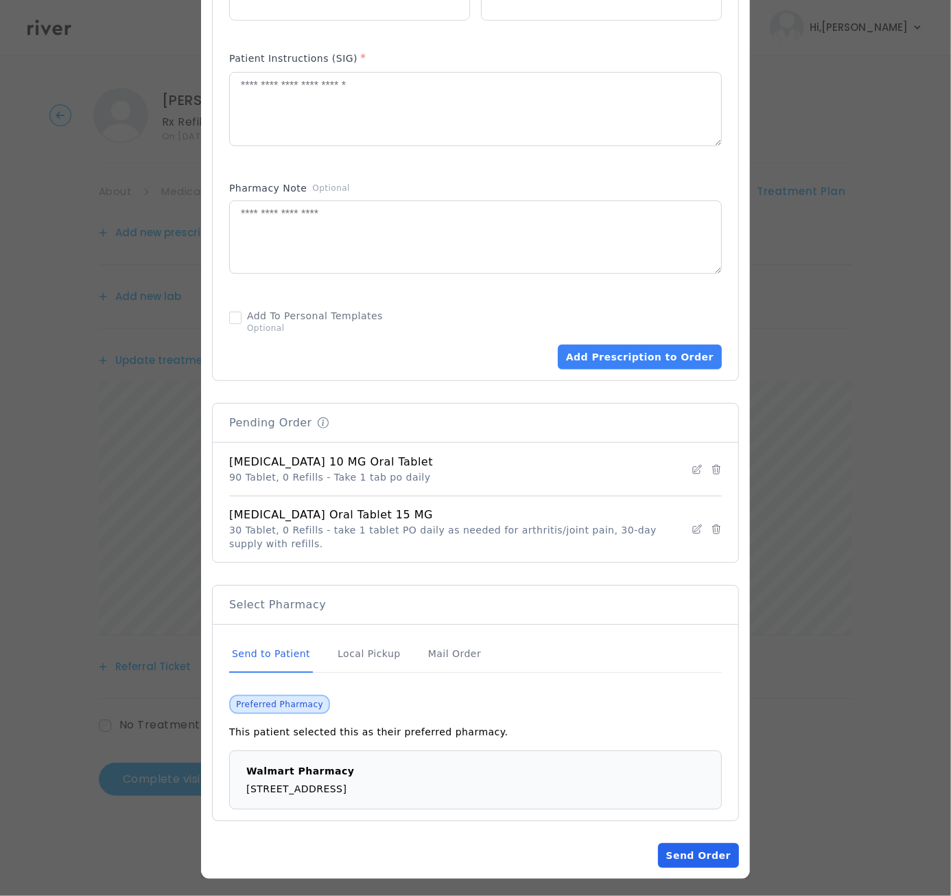
click at [703, 843] on button "Send Order" at bounding box center [698, 855] width 81 height 25
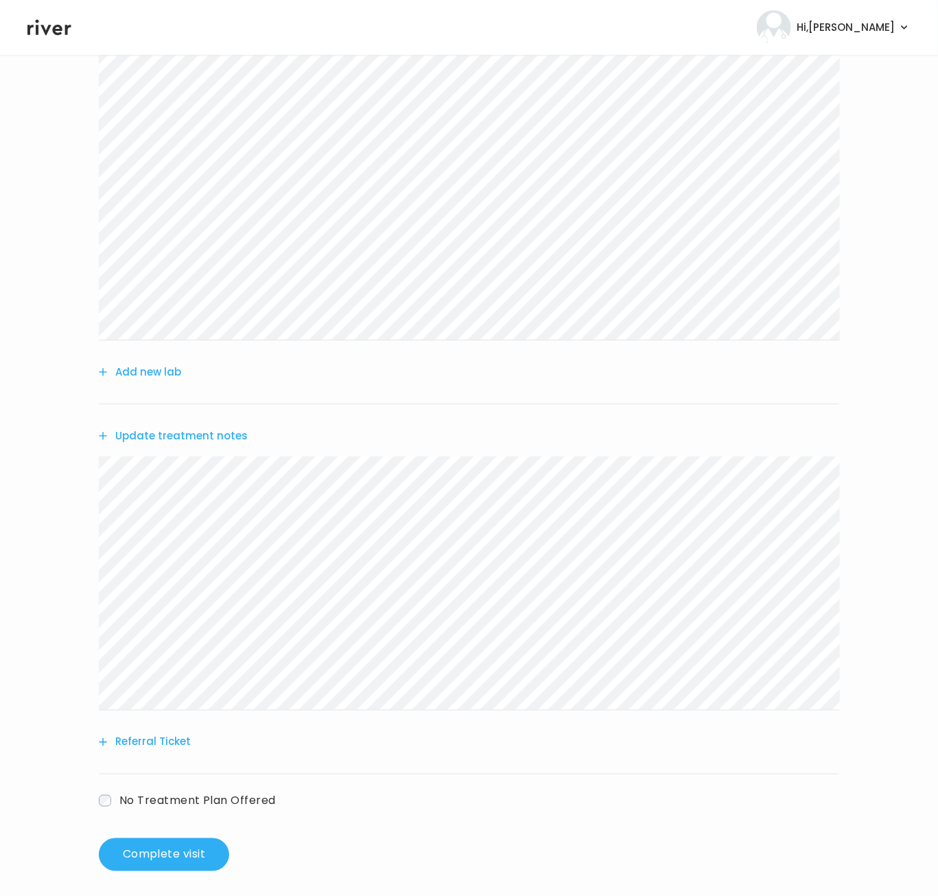
scroll to position [208, 0]
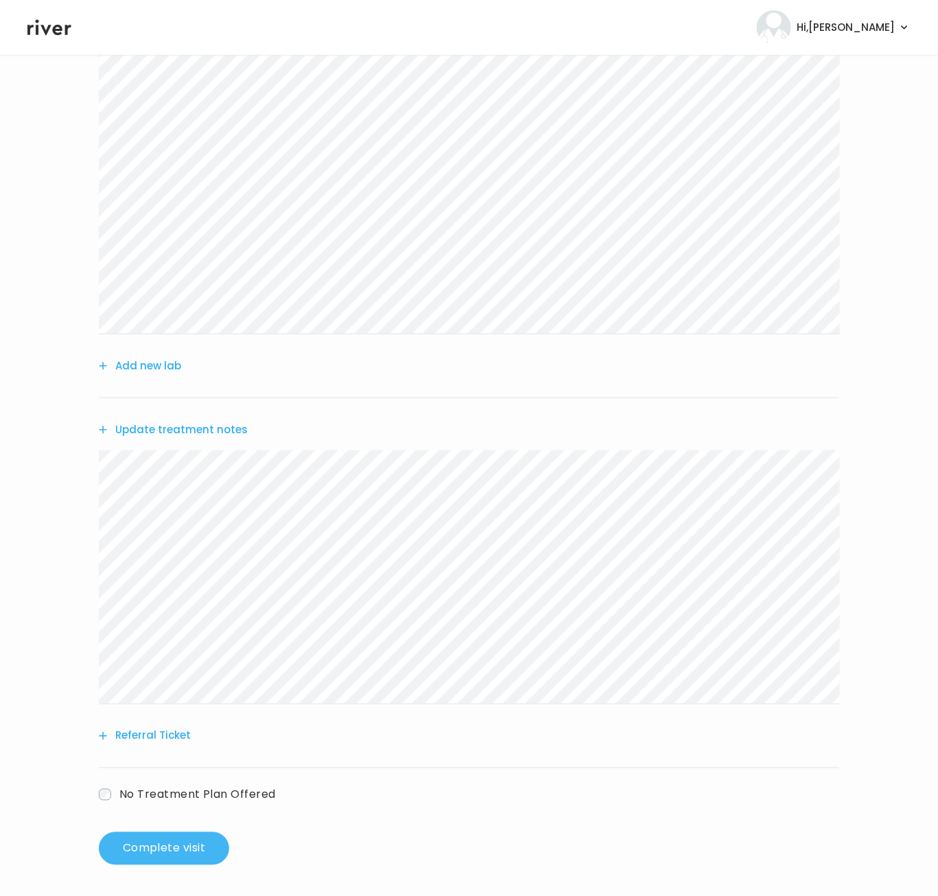
click at [175, 859] on button "Complete visit" at bounding box center [164, 848] width 130 height 33
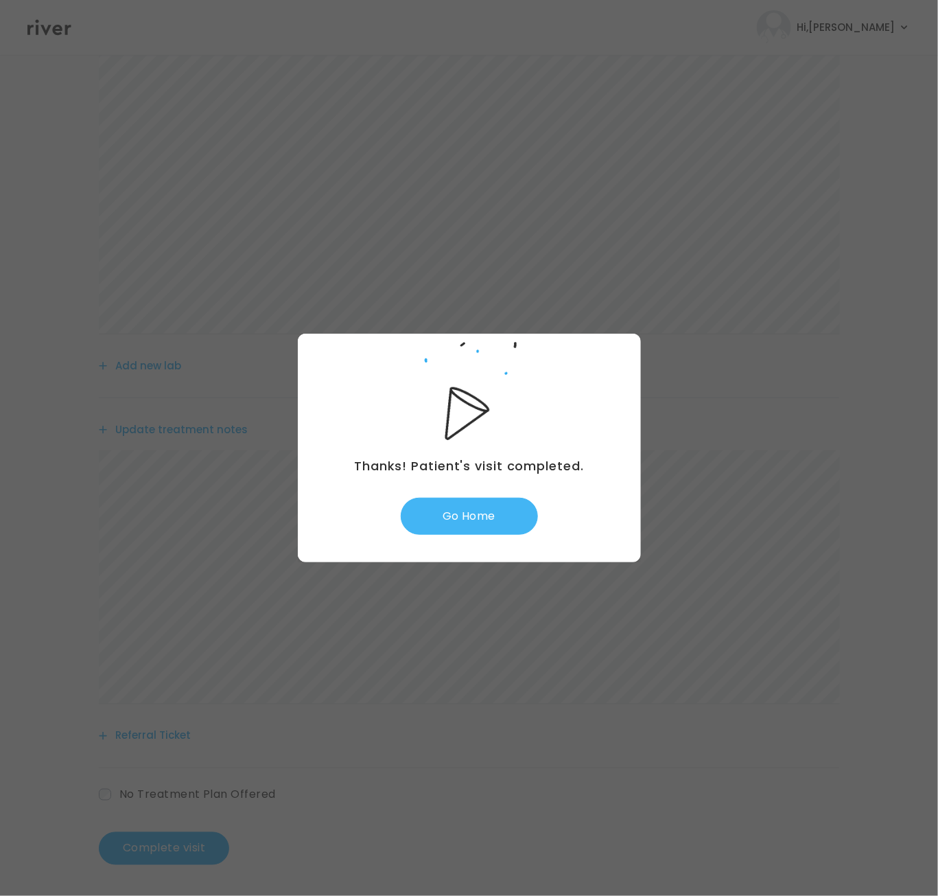
click at [470, 506] on button "Go Home" at bounding box center [469, 516] width 137 height 37
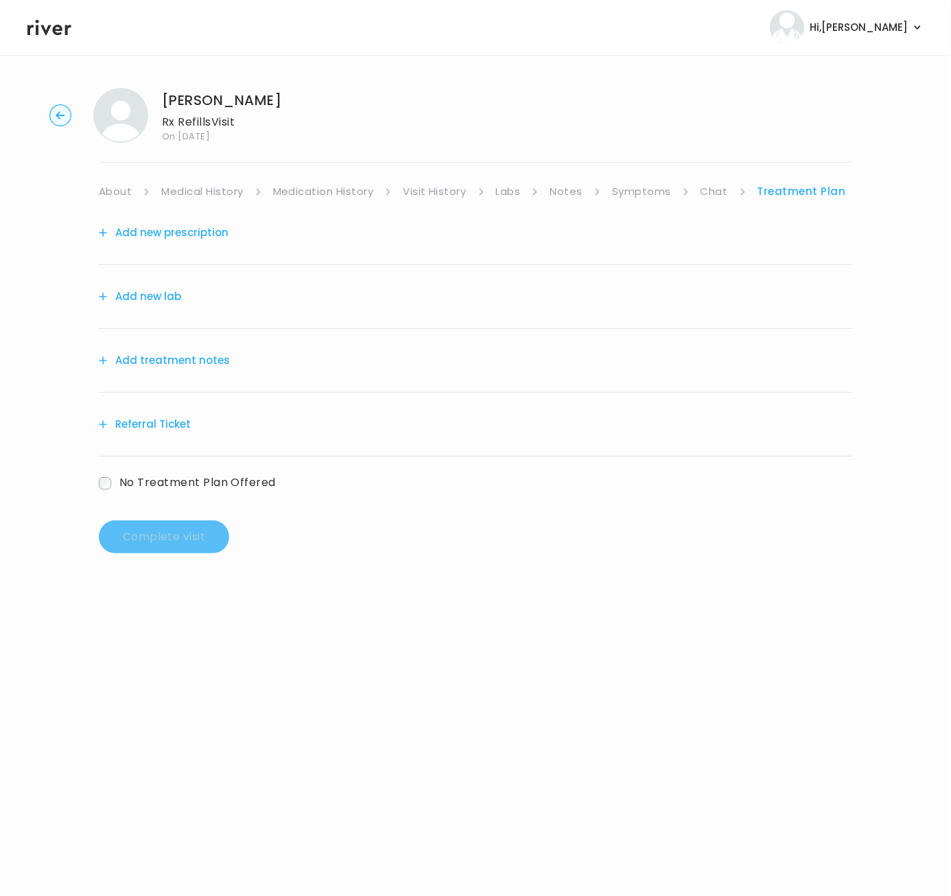
click at [56, 110] on circle "button" at bounding box center [60, 115] width 21 height 21
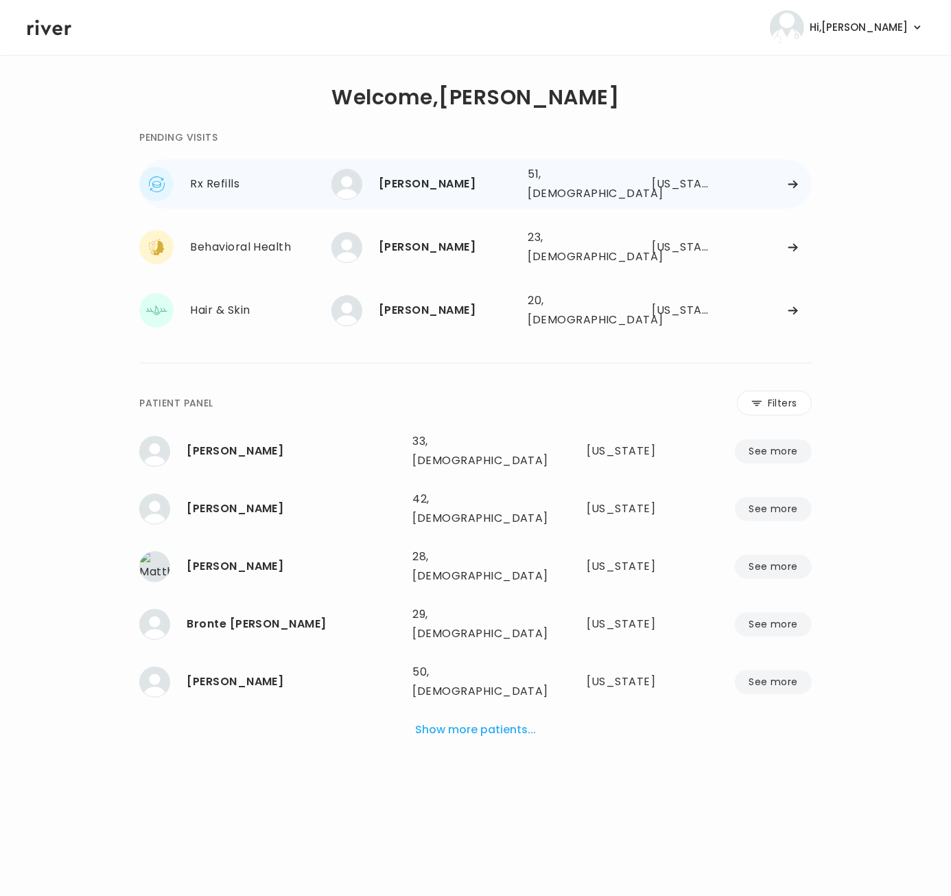
click at [444, 189] on div "MARLA YOUNG" at bounding box center [448, 183] width 138 height 19
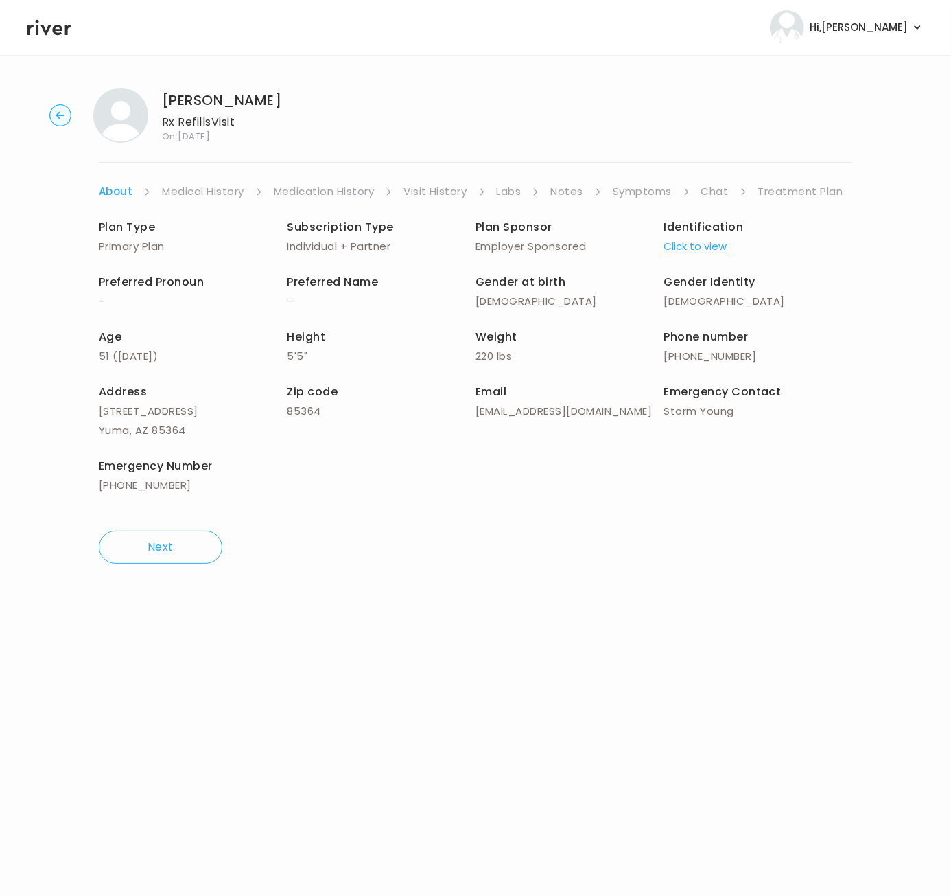
click at [124, 200] on link "About" at bounding box center [116, 191] width 34 height 19
click at [781, 192] on link "Treatment Plan" at bounding box center [800, 191] width 85 height 19
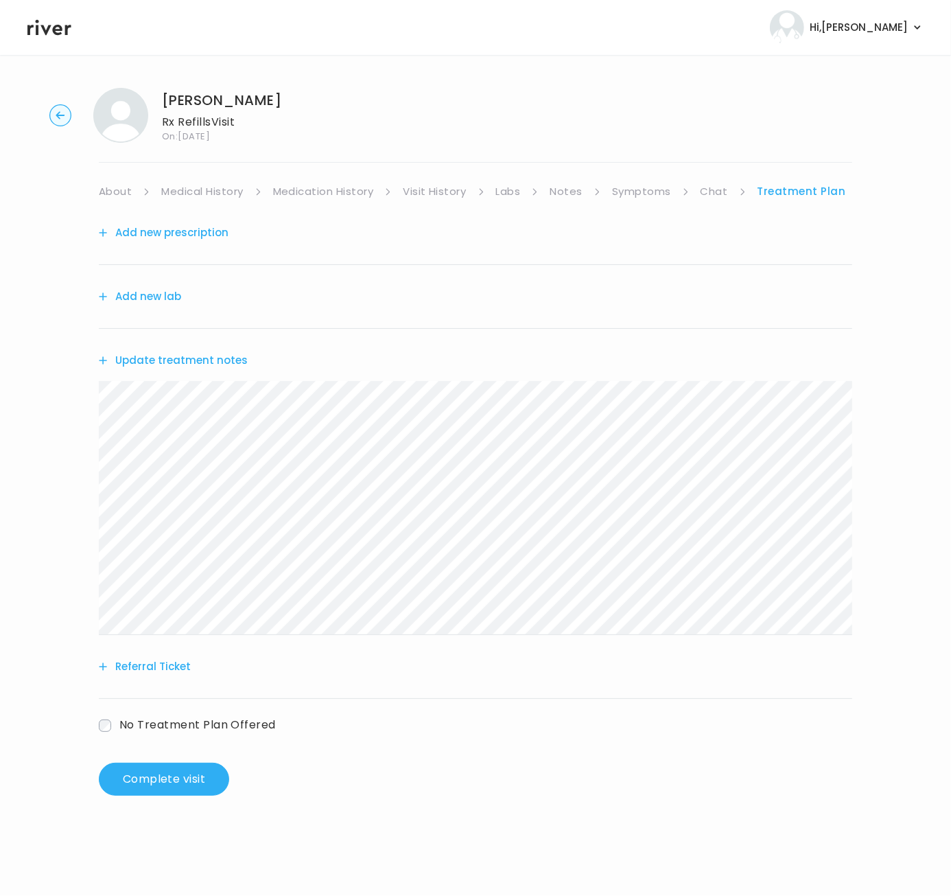
click at [619, 189] on link "Symptoms" at bounding box center [641, 191] width 59 height 19
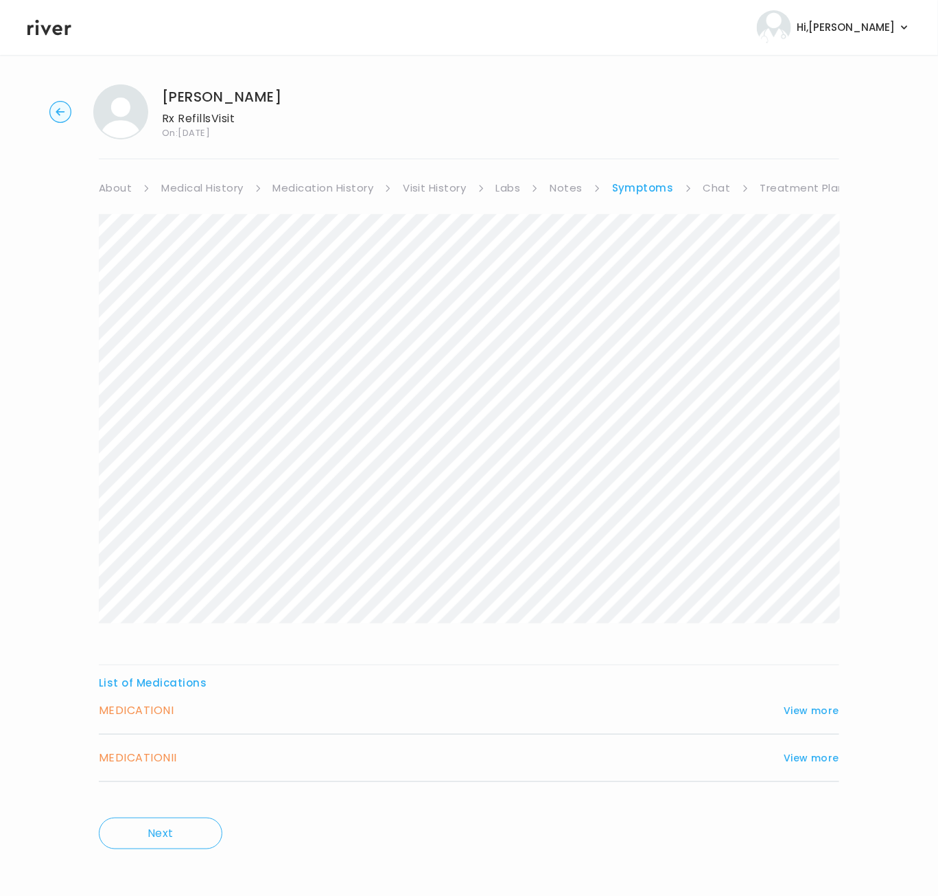
scroll to position [7, 0]
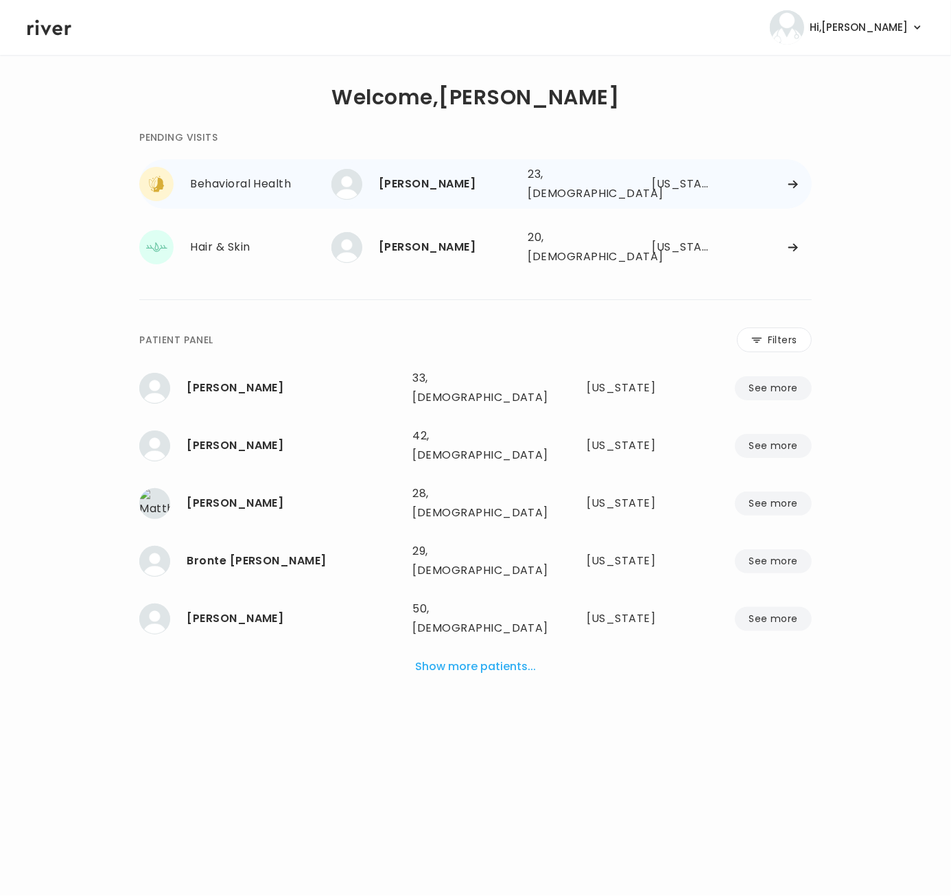
click at [671, 182] on div "[US_STATE]" at bounding box center [683, 183] width 61 height 19
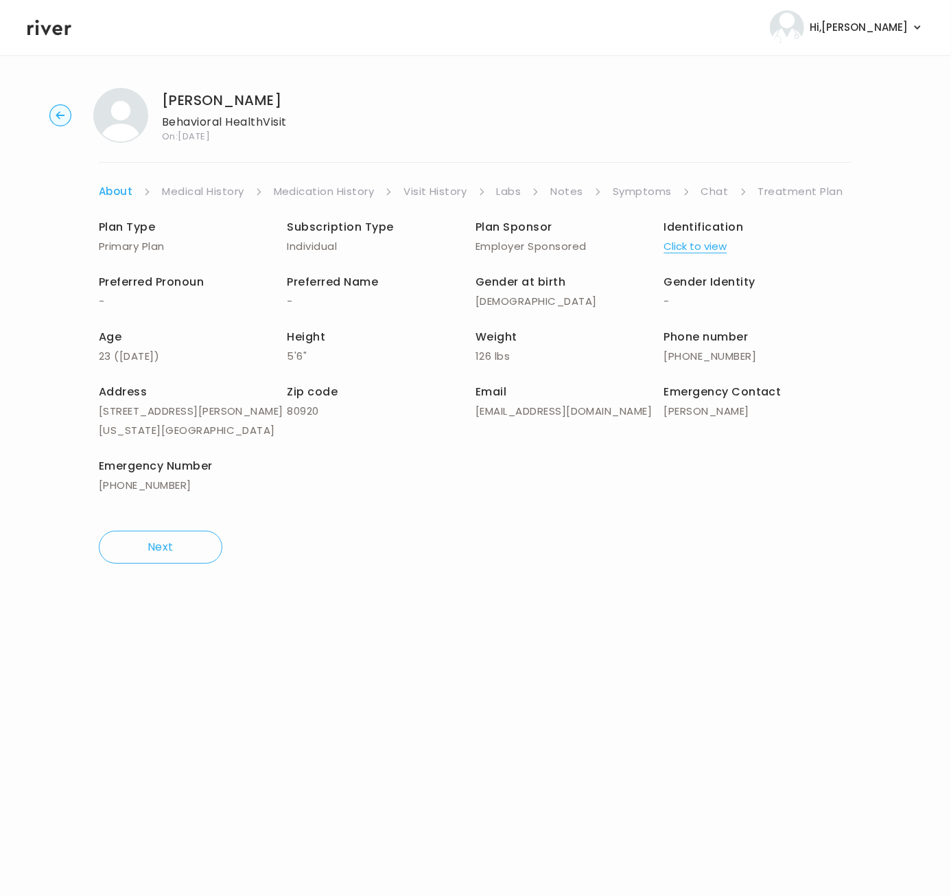
click at [655, 193] on link "Symptoms" at bounding box center [642, 191] width 59 height 19
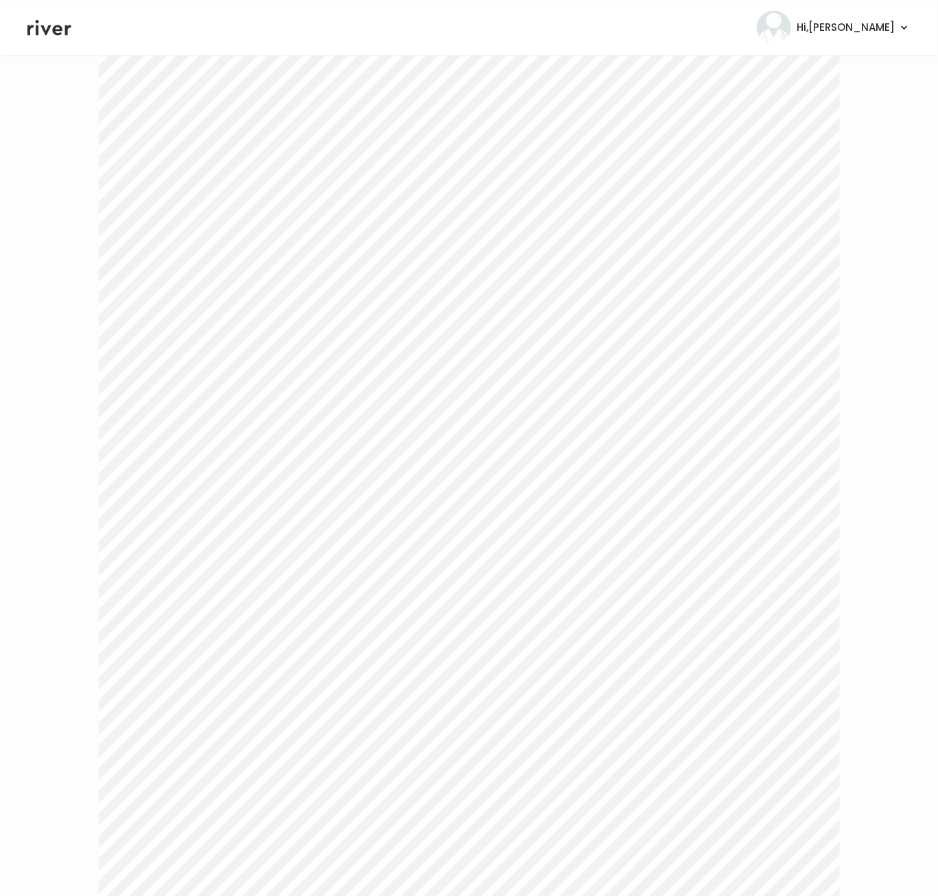
scroll to position [1969, 0]
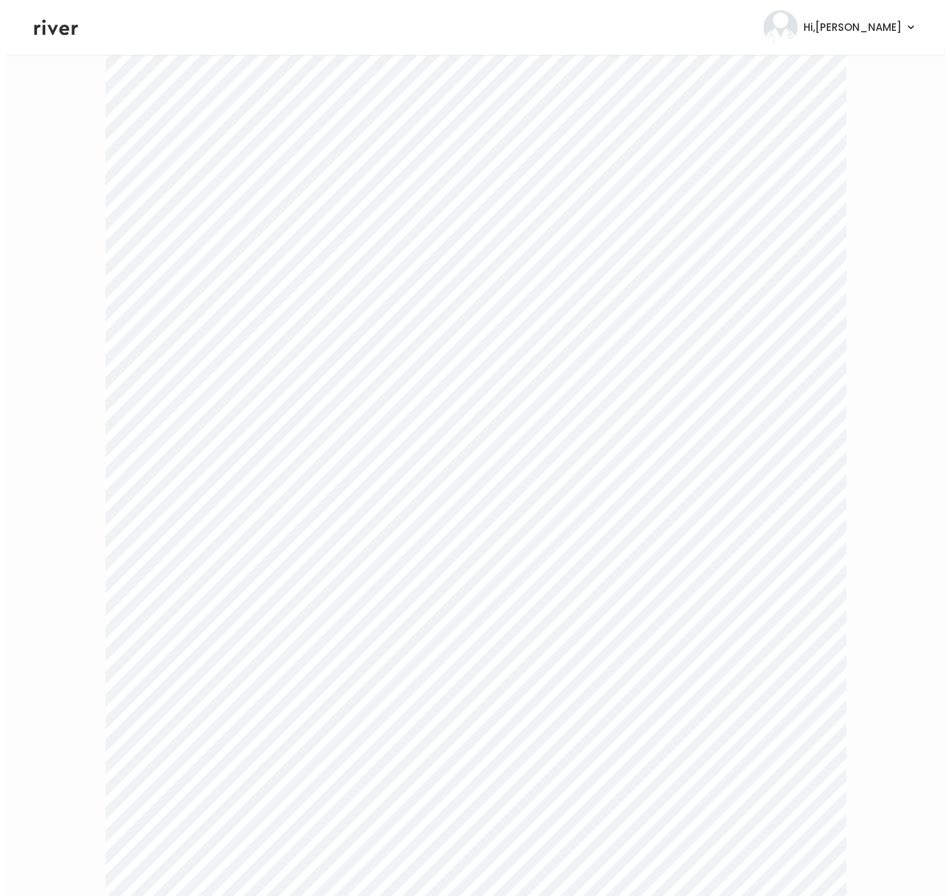
scroll to position [0, 0]
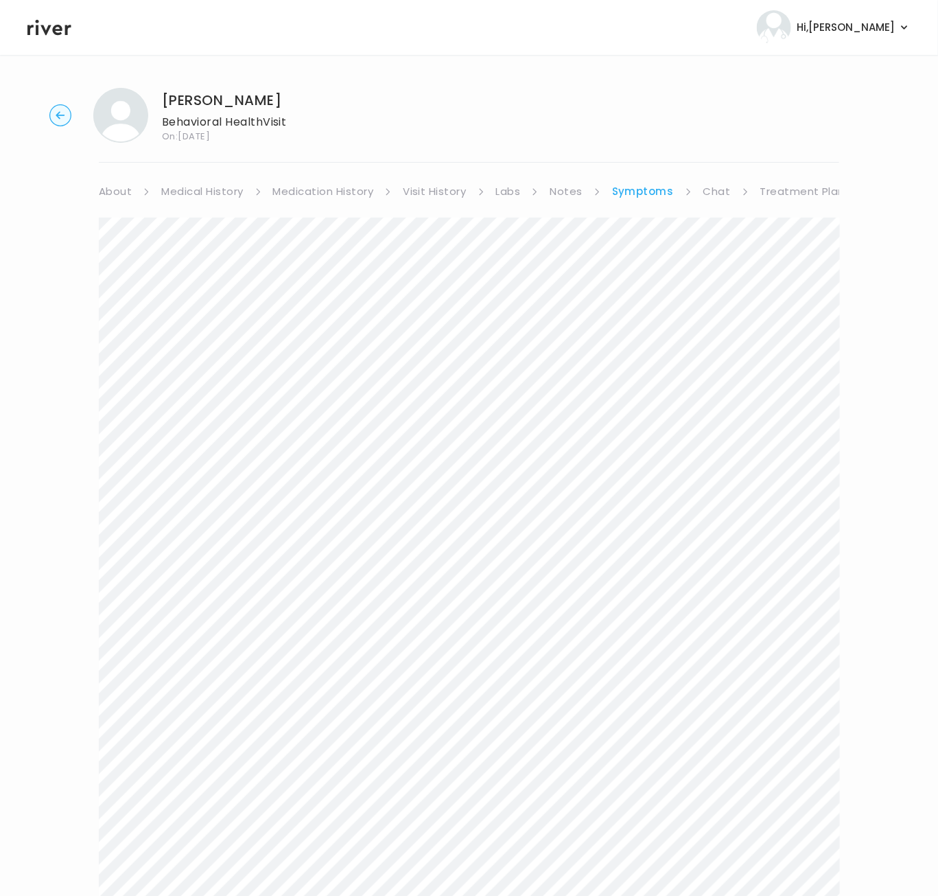
click at [773, 188] on link "Treatment Plan" at bounding box center [802, 191] width 85 height 19
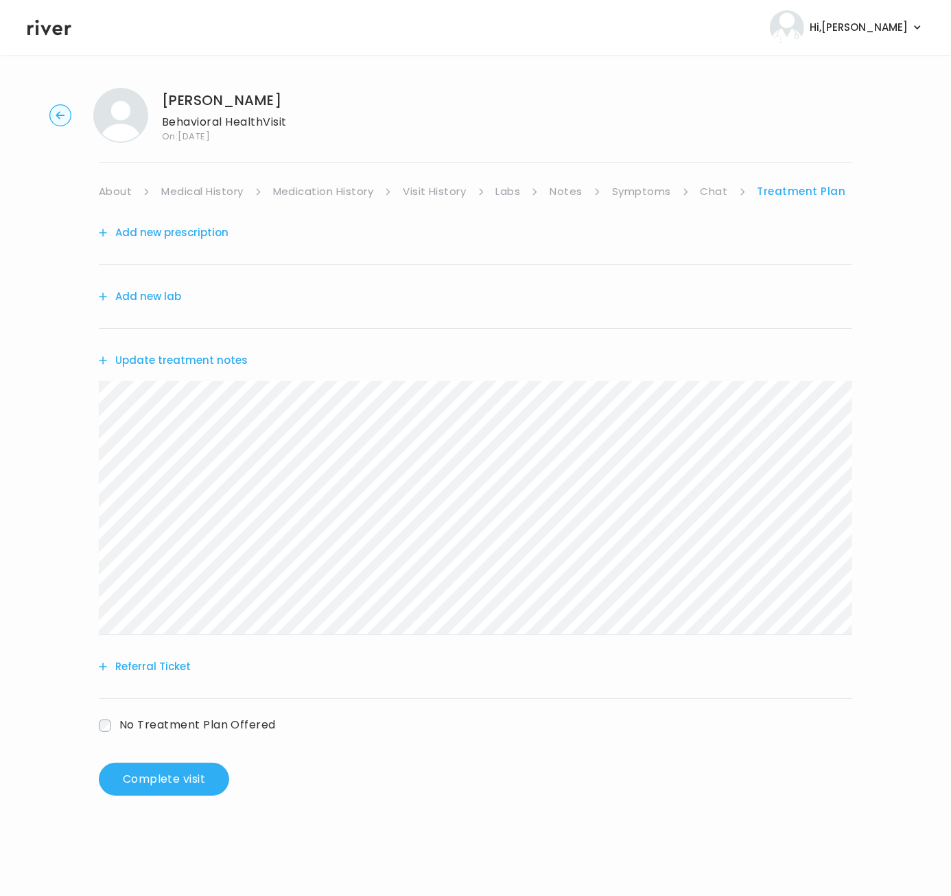
click at [121, 192] on link "About" at bounding box center [115, 191] width 33 height 19
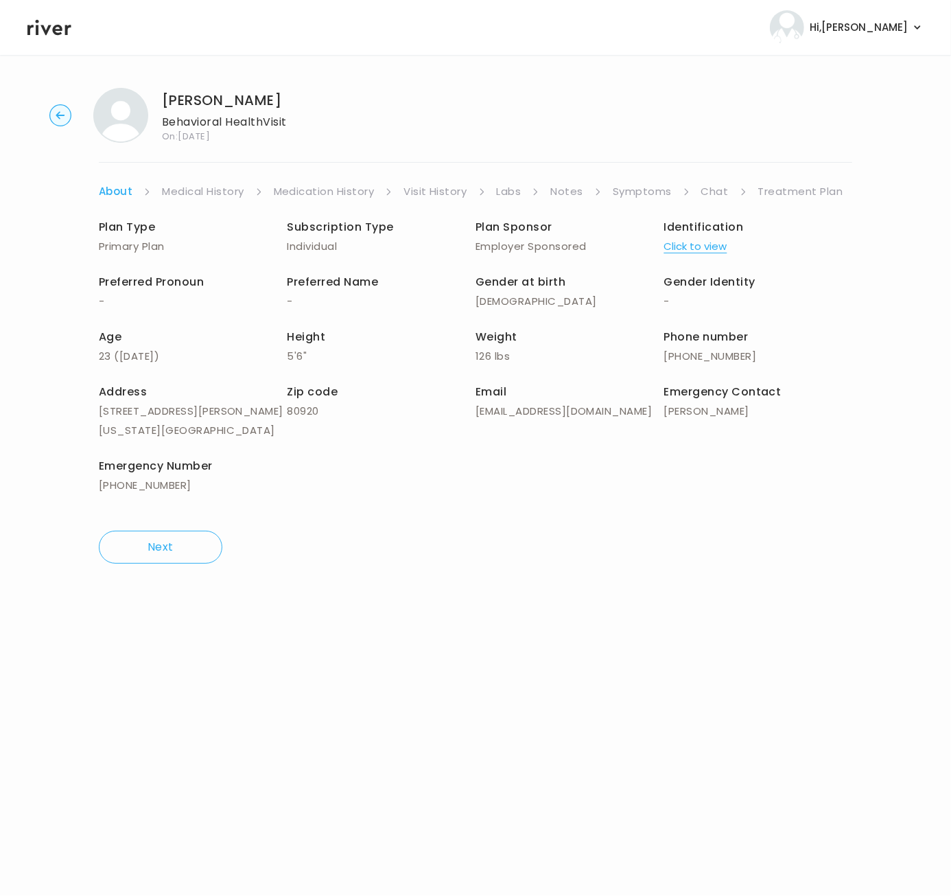
click at [776, 183] on link "Treatment Plan" at bounding box center [800, 191] width 85 height 19
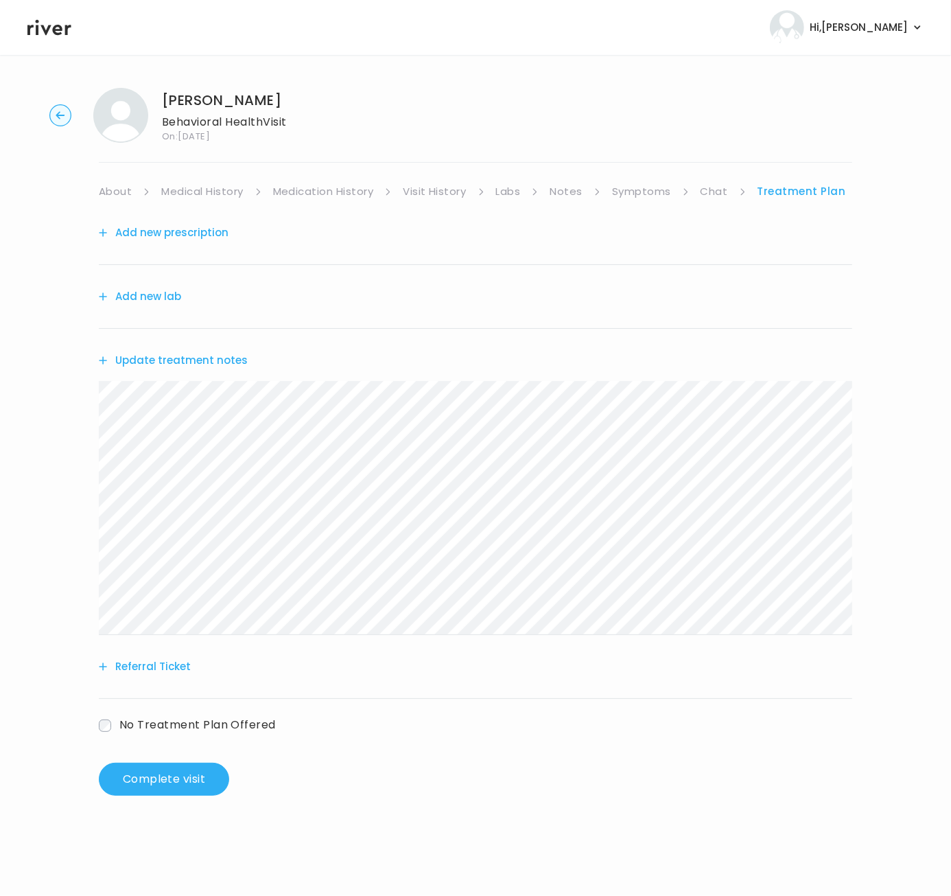
click at [163, 294] on button "Add new lab" at bounding box center [140, 296] width 82 height 19
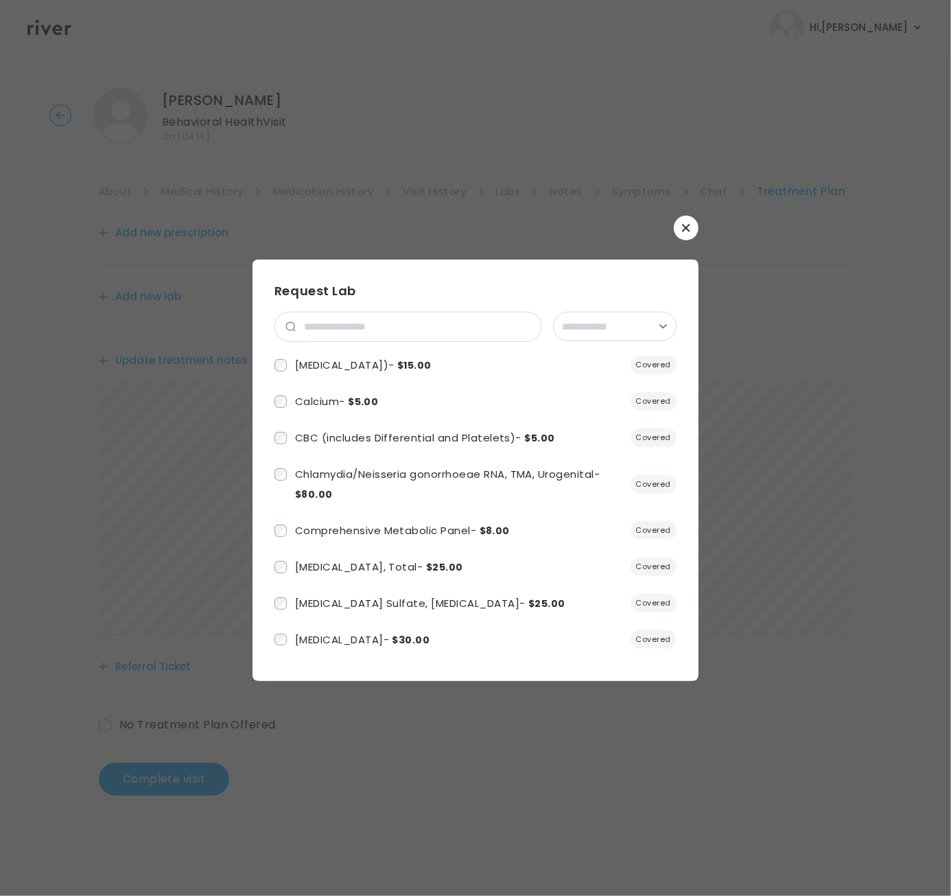
click at [679, 224] on button "button" at bounding box center [686, 227] width 25 height 25
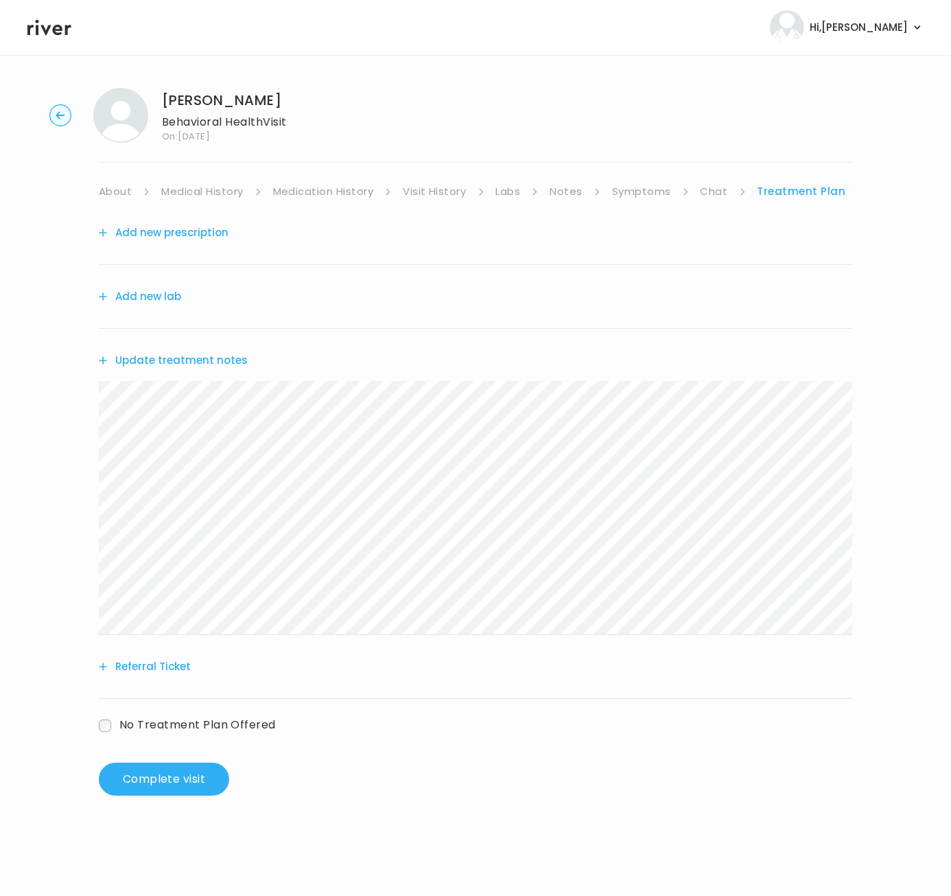
click at [174, 233] on button "Add new prescription" at bounding box center [164, 232] width 130 height 19
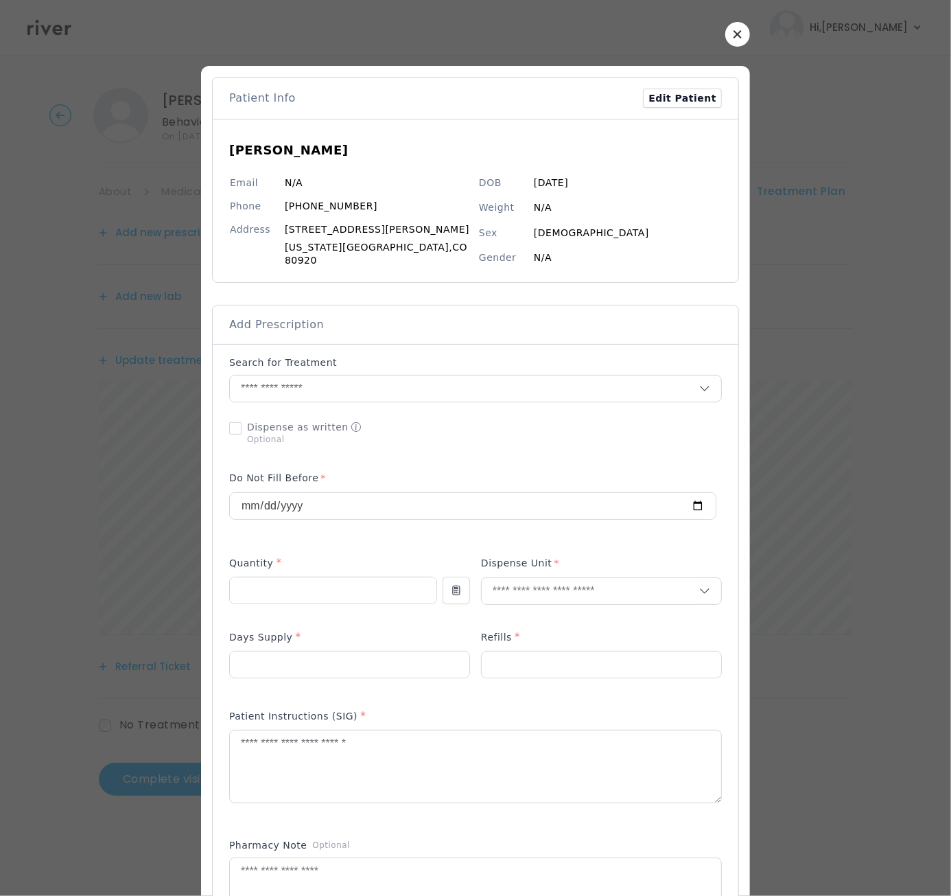
click at [725, 37] on button "button" at bounding box center [737, 34] width 25 height 25
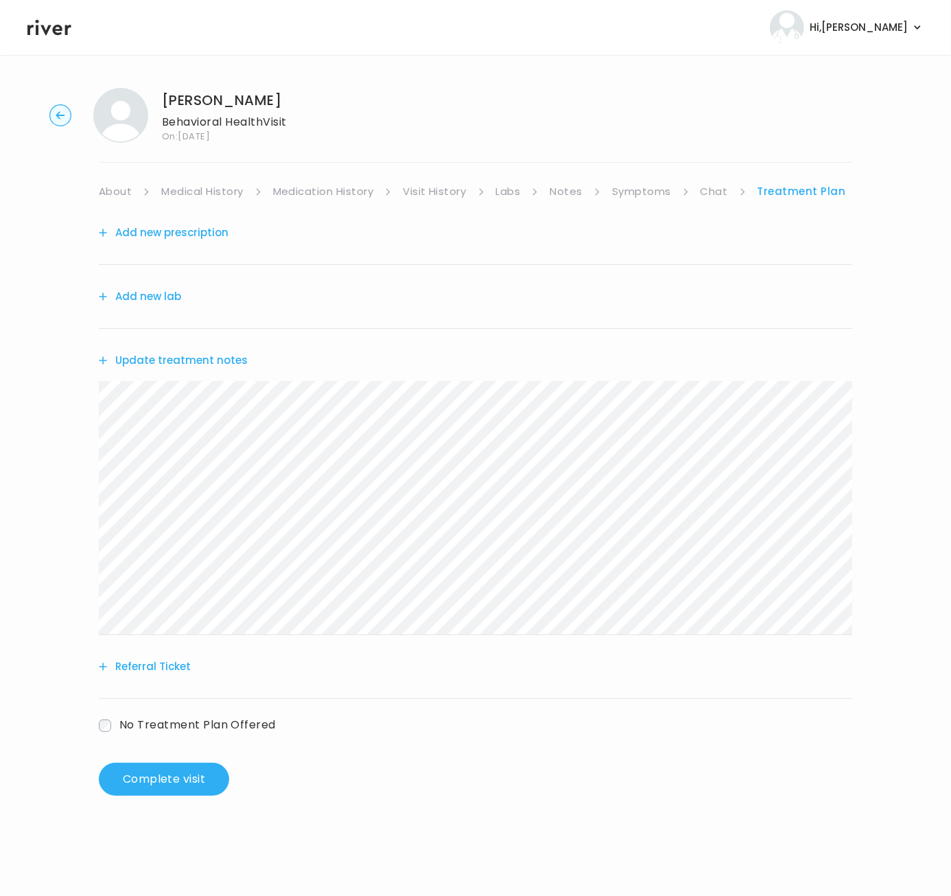
click at [158, 674] on button "Referral Ticket" at bounding box center [145, 666] width 92 height 19
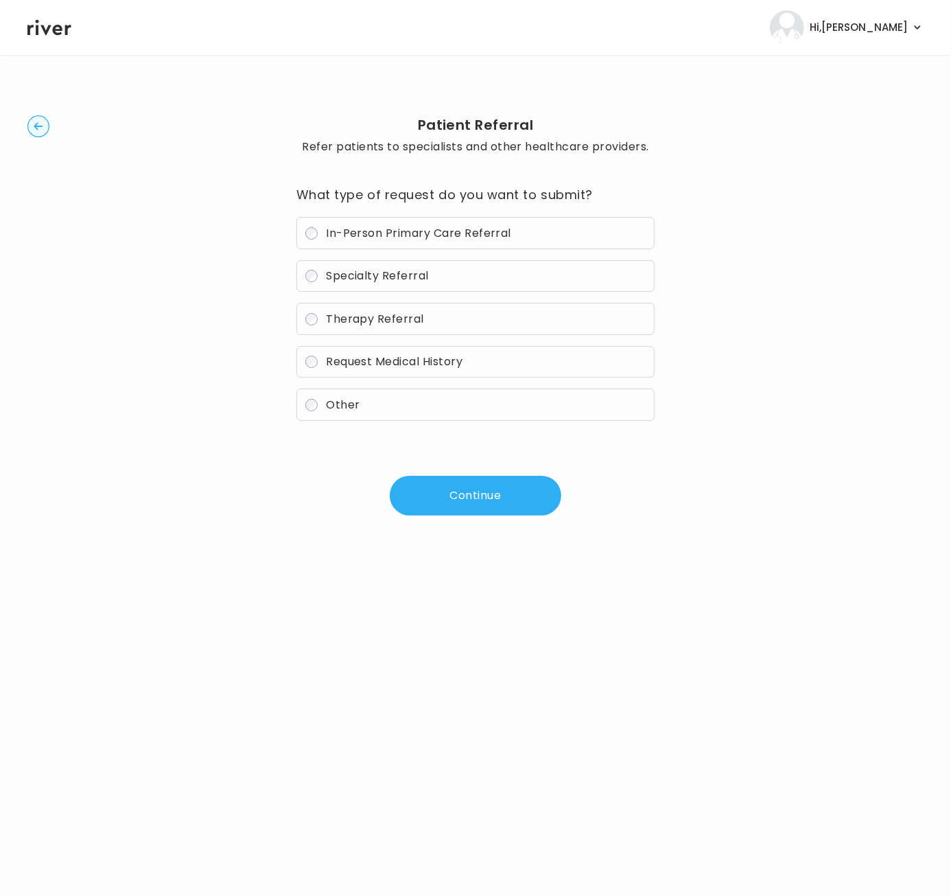
drag, startPoint x: 406, startPoint y: 338, endPoint x: 408, endPoint y: 329, distance: 9.2
click at [407, 336] on div "In-Person Primary Care Referral Specialty Referral Therapy Referral Request Med…" at bounding box center [475, 319] width 358 height 204
click at [408, 327] on label "Therapy Referral" at bounding box center [475, 319] width 358 height 32
click at [479, 494] on button "Continue" at bounding box center [476, 496] width 172 height 40
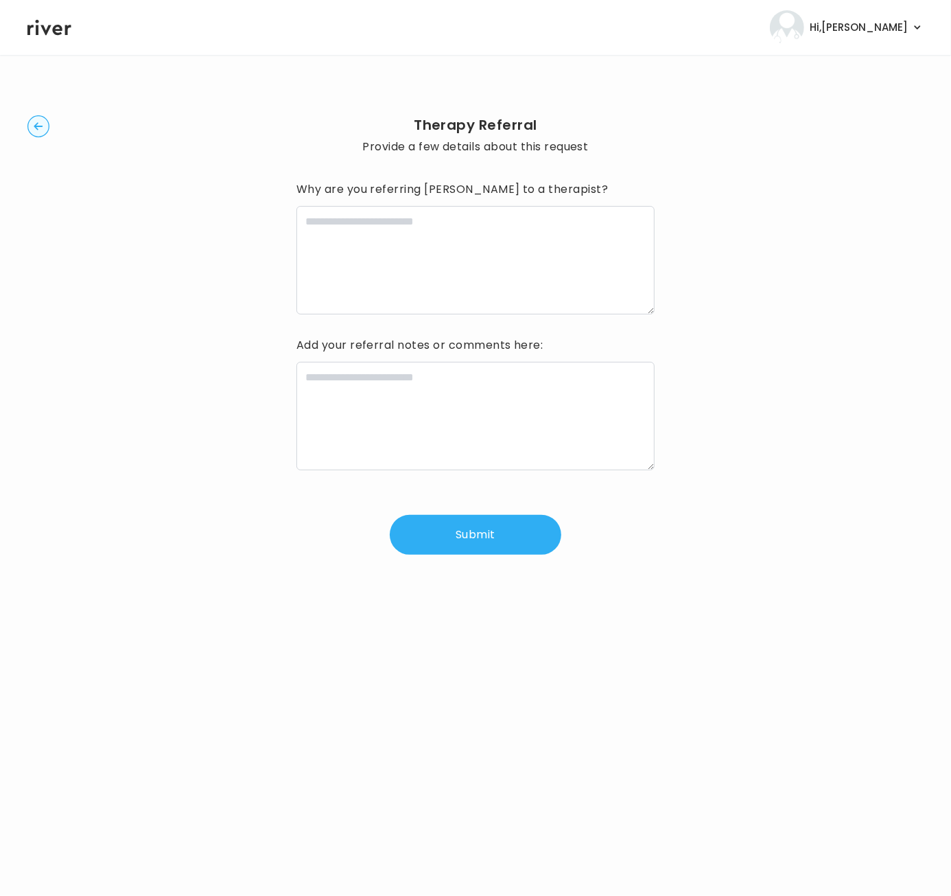
click at [447, 274] on textarea at bounding box center [475, 260] width 358 height 108
paste textarea "**********"
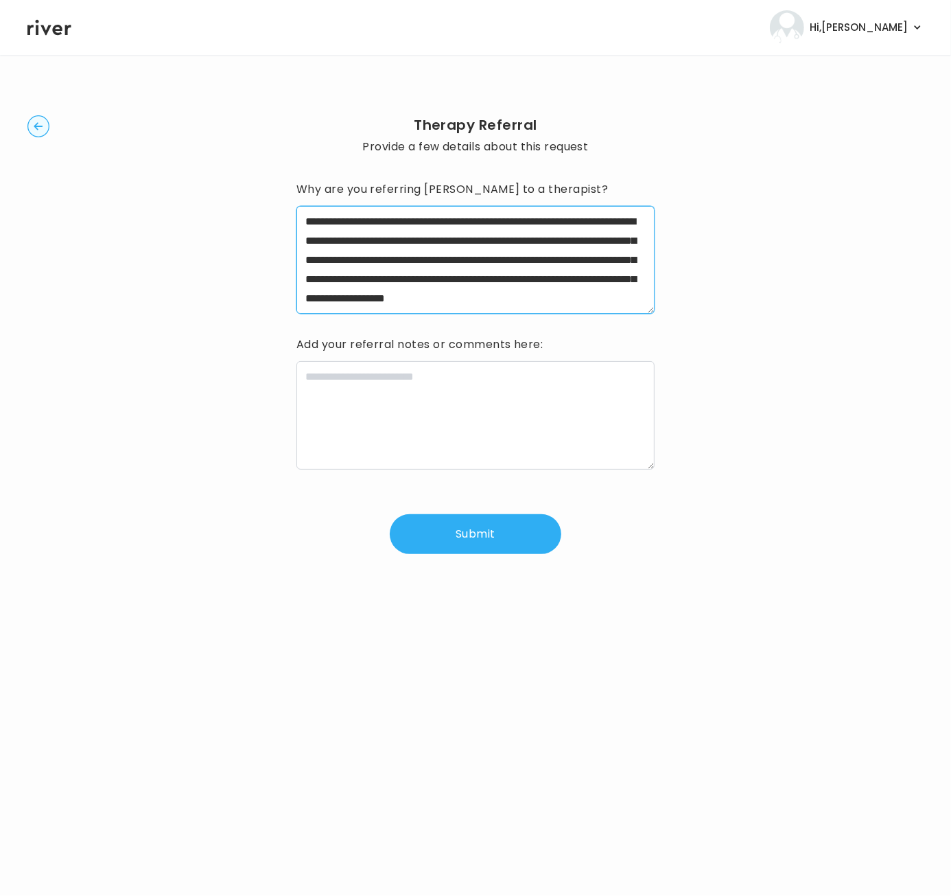
scroll to position [31, 0]
type textarea "**********"
drag, startPoint x: 357, startPoint y: 301, endPoint x: 281, endPoint y: 189, distance: 134.8
click at [281, 189] on div "**********" at bounding box center [475, 334] width 896 height 515
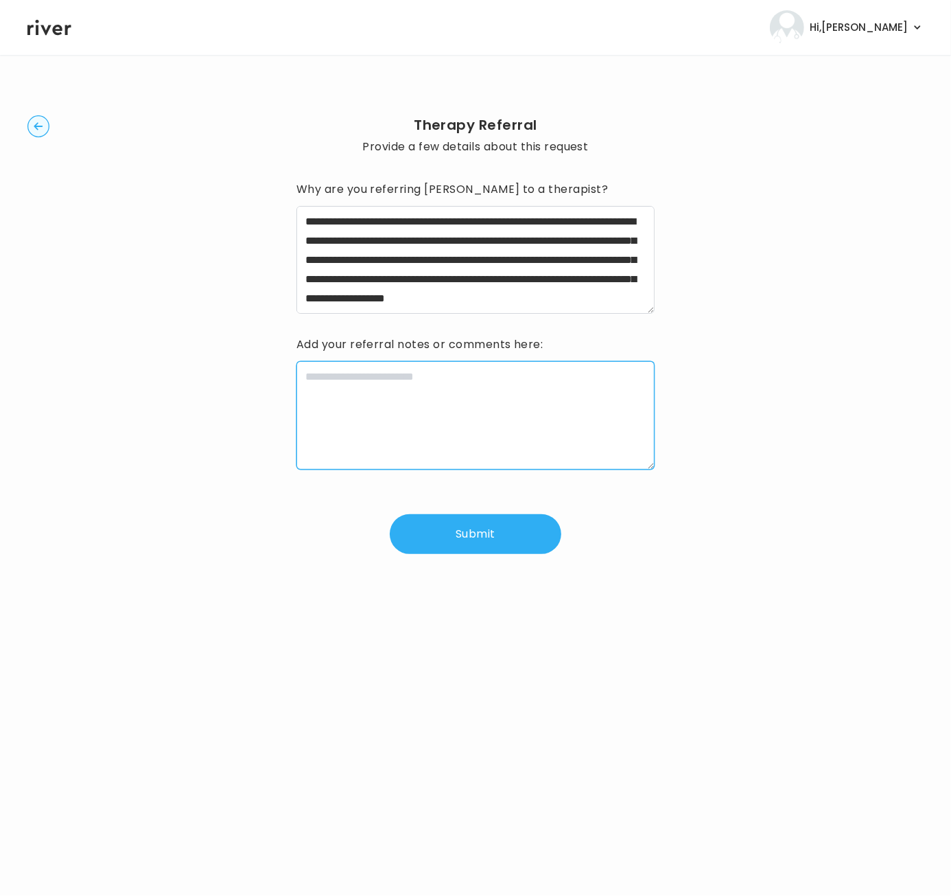
click at [467, 410] on textarea at bounding box center [475, 415] width 358 height 108
paste textarea "**********"
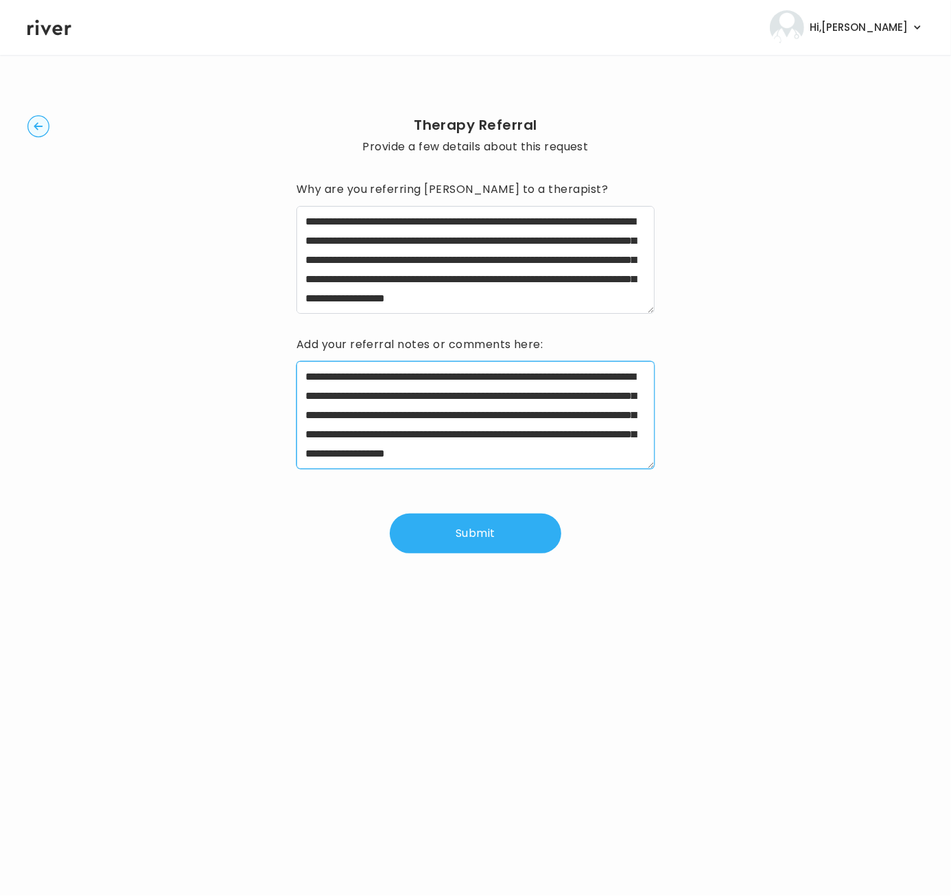
scroll to position [31, 0]
type textarea "**********"
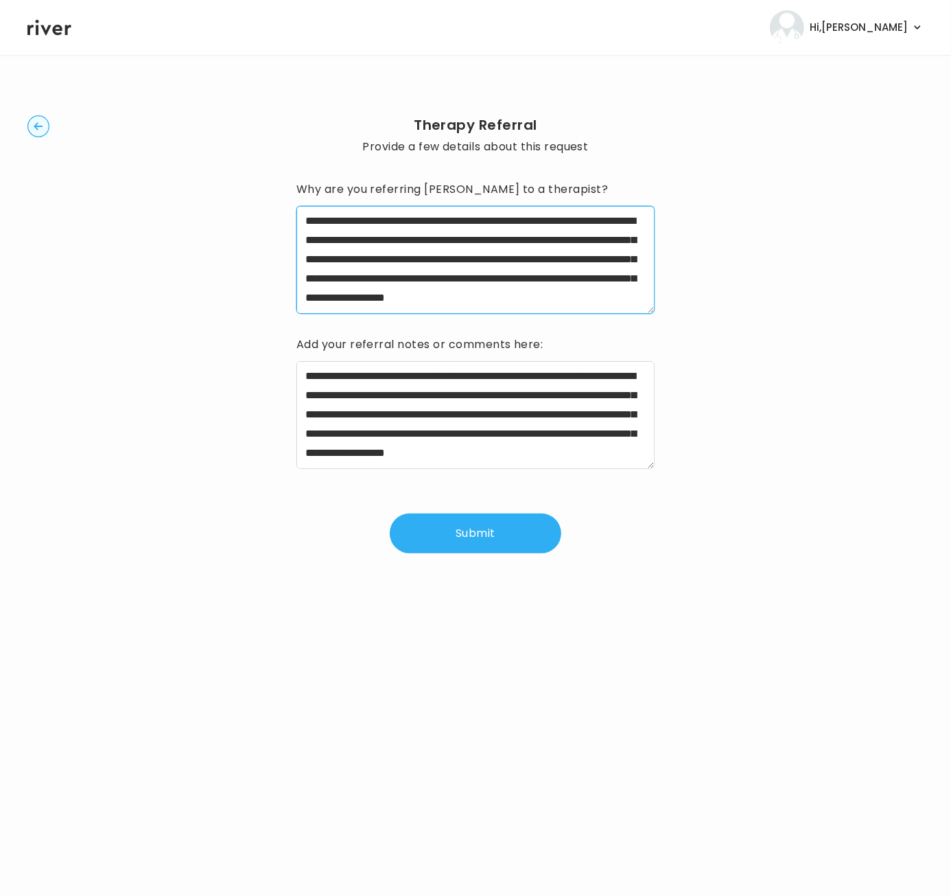
scroll to position [0, 0]
drag, startPoint x: 638, startPoint y: 308, endPoint x: 231, endPoint y: 135, distance: 441.6
click at [231, 136] on div "**********" at bounding box center [475, 334] width 896 height 515
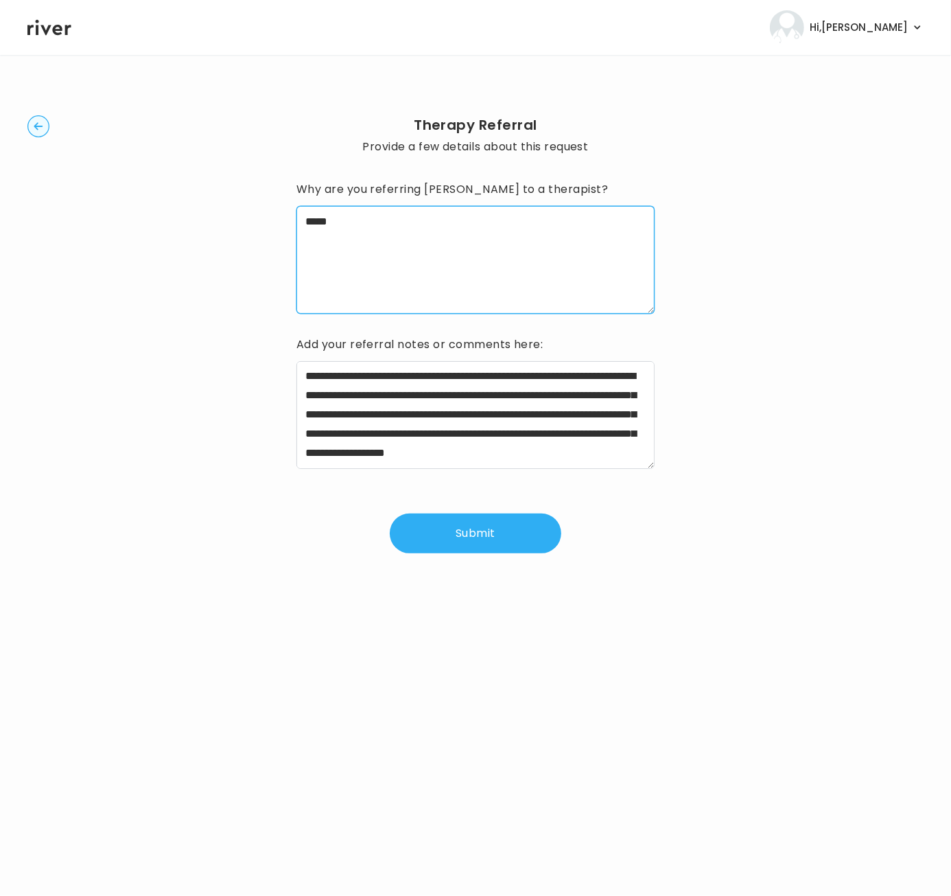
drag, startPoint x: 393, startPoint y: 235, endPoint x: 202, endPoint y: 194, distance: 195.2
click at [202, 194] on div "**********" at bounding box center [475, 334] width 896 height 515
paste textarea "**********"
type textarea "**********"
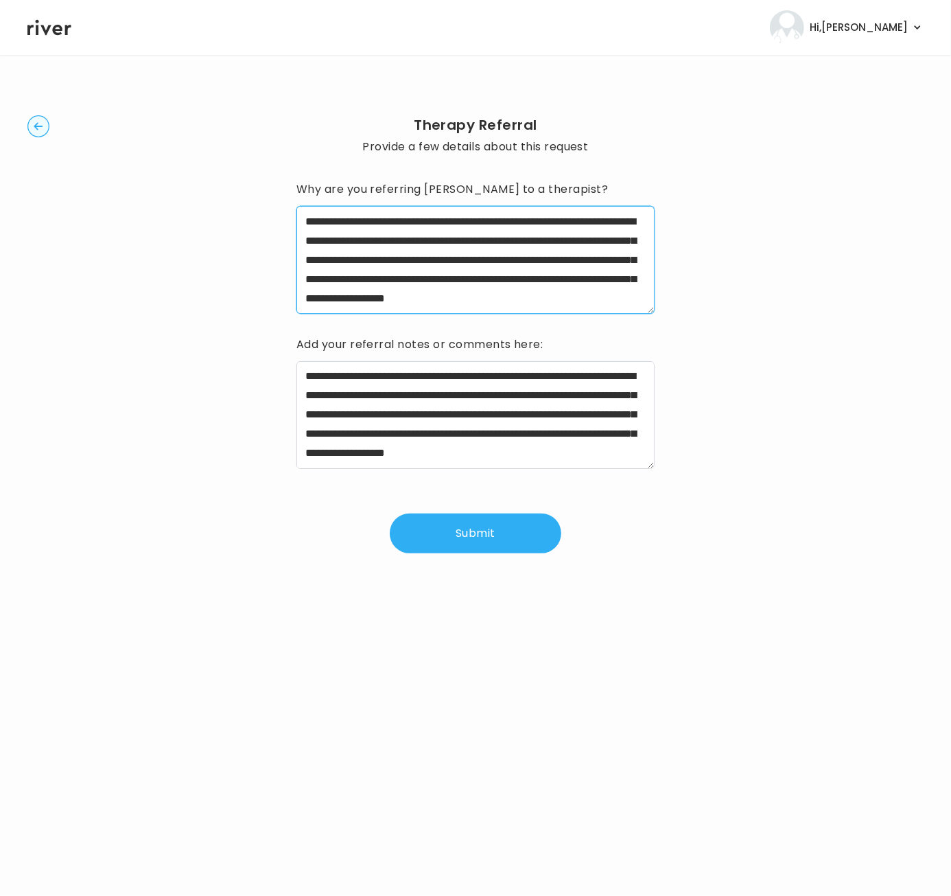
drag, startPoint x: 388, startPoint y: 307, endPoint x: 288, endPoint y: 158, distance: 179.9
click at [293, 167] on div "**********" at bounding box center [475, 334] width 896 height 515
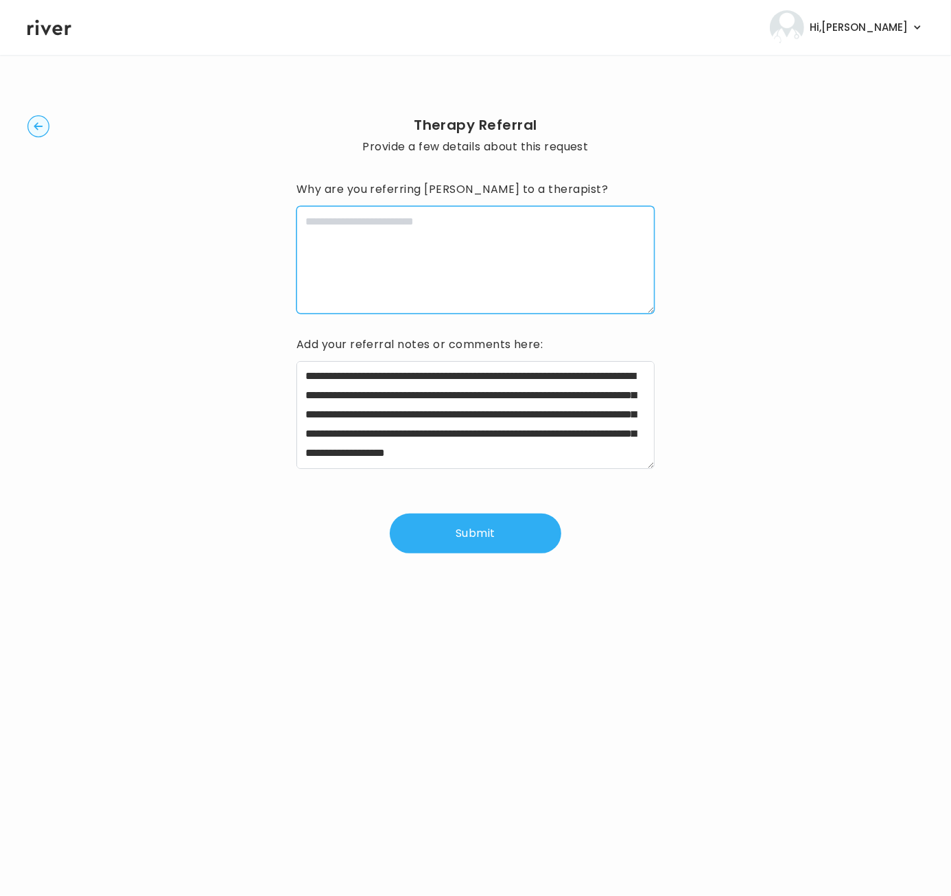
paste textarea "**********"
drag, startPoint x: 305, startPoint y: 222, endPoint x: 462, endPoint y: 246, distance: 158.3
click at [309, 222] on textarea "**********" at bounding box center [475, 260] width 359 height 108
click at [314, 211] on textarea "**********" at bounding box center [475, 260] width 359 height 108
click at [302, 218] on textarea "**********" at bounding box center [475, 260] width 359 height 108
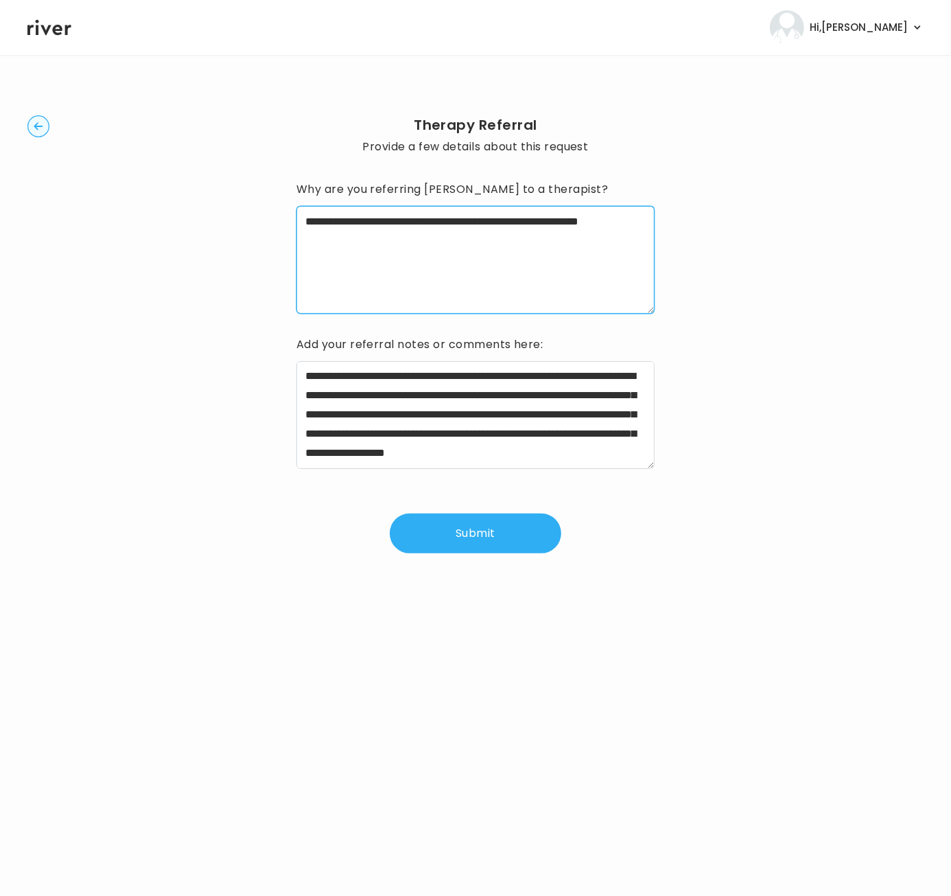
type textarea "**********"
drag, startPoint x: 472, startPoint y: 537, endPoint x: 546, endPoint y: 518, distance: 75.7
click at [472, 536] on button "Submit" at bounding box center [476, 533] width 172 height 40
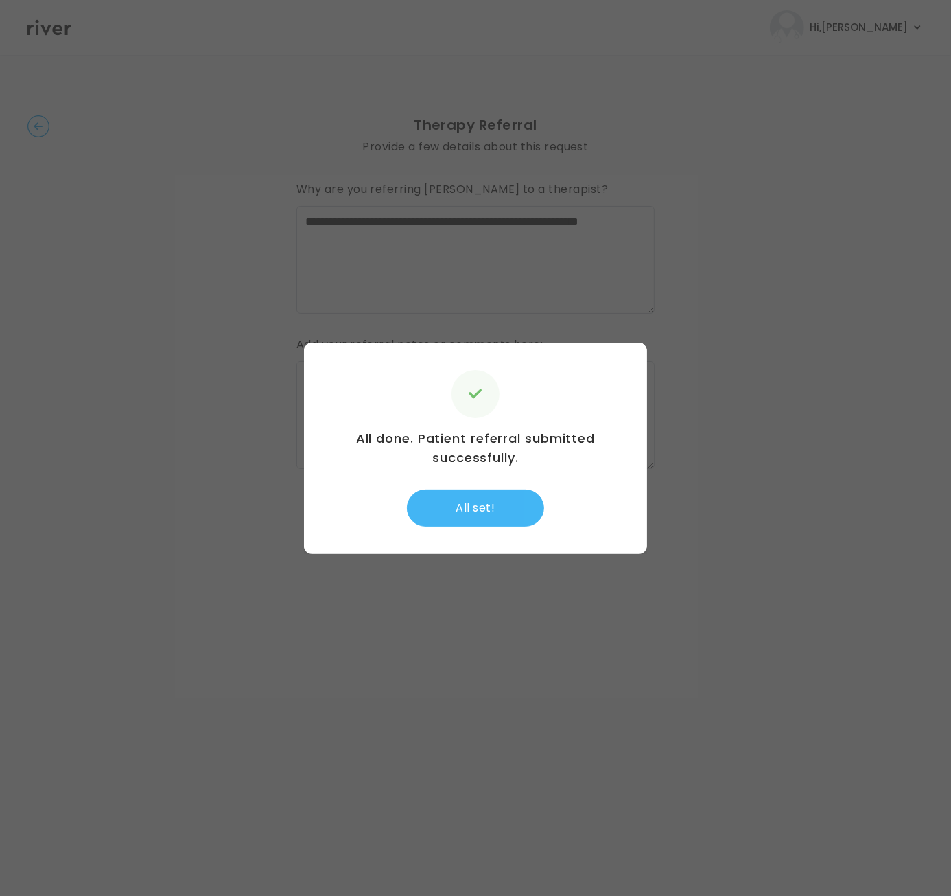
click at [504, 498] on button "All set!" at bounding box center [475, 507] width 137 height 37
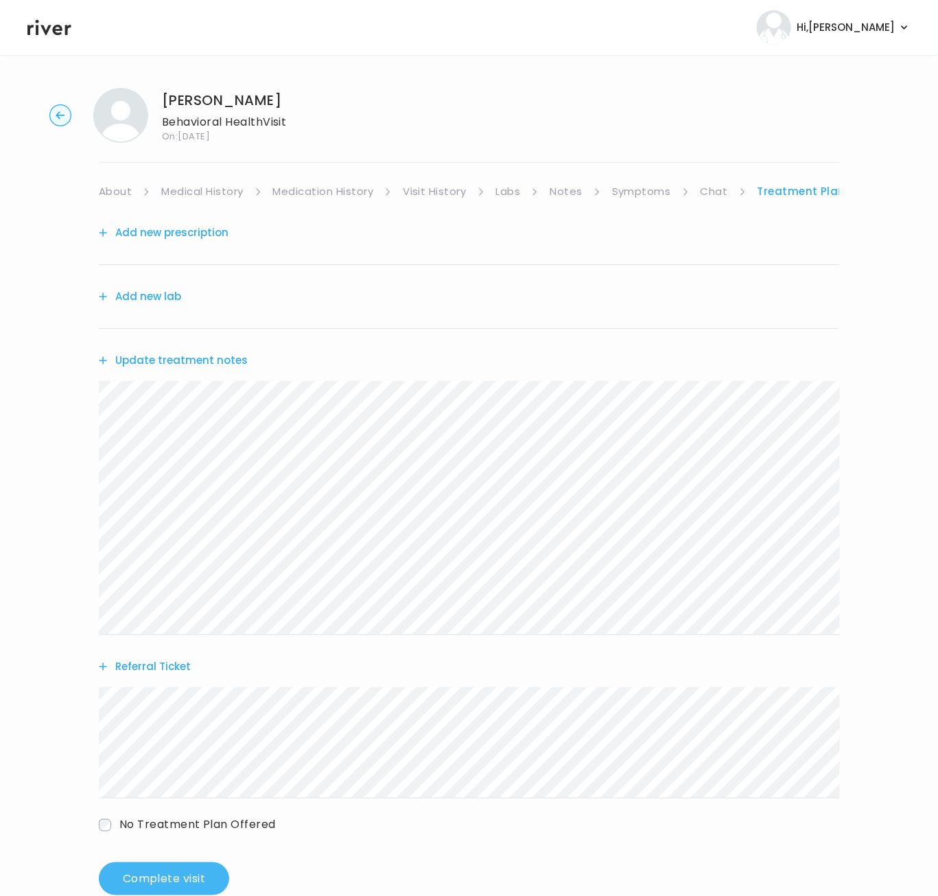
click at [207, 874] on button "Complete visit" at bounding box center [164, 878] width 130 height 33
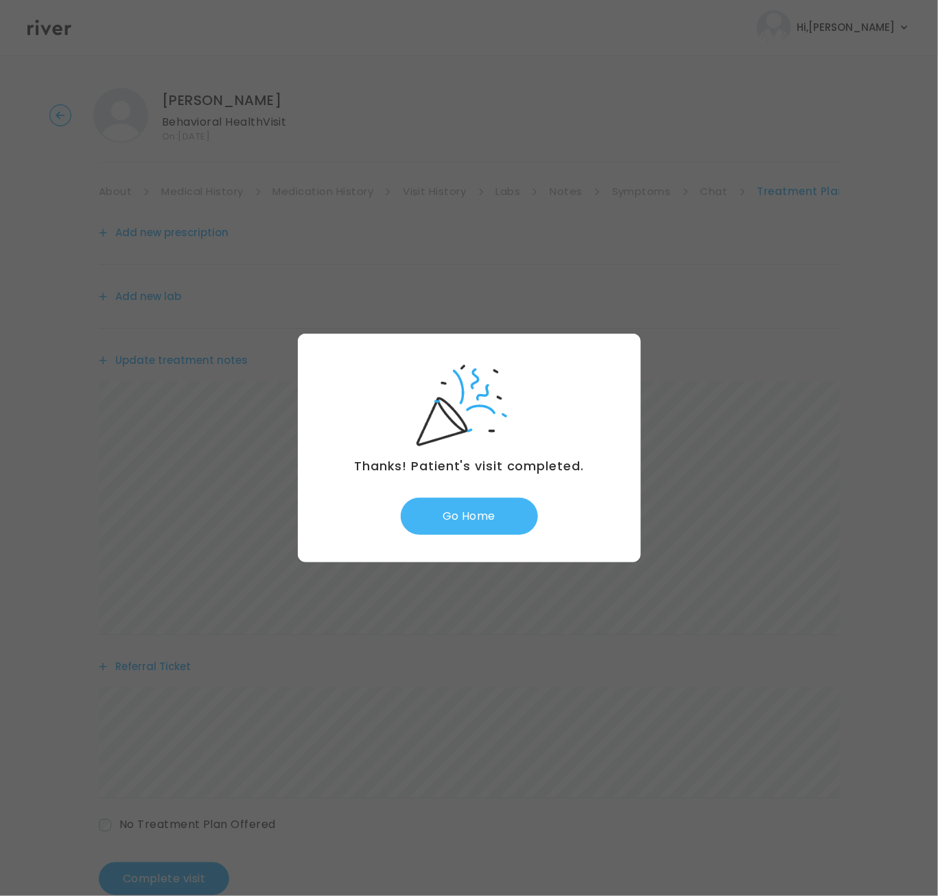
click at [477, 526] on button "Go Home" at bounding box center [469, 516] width 137 height 37
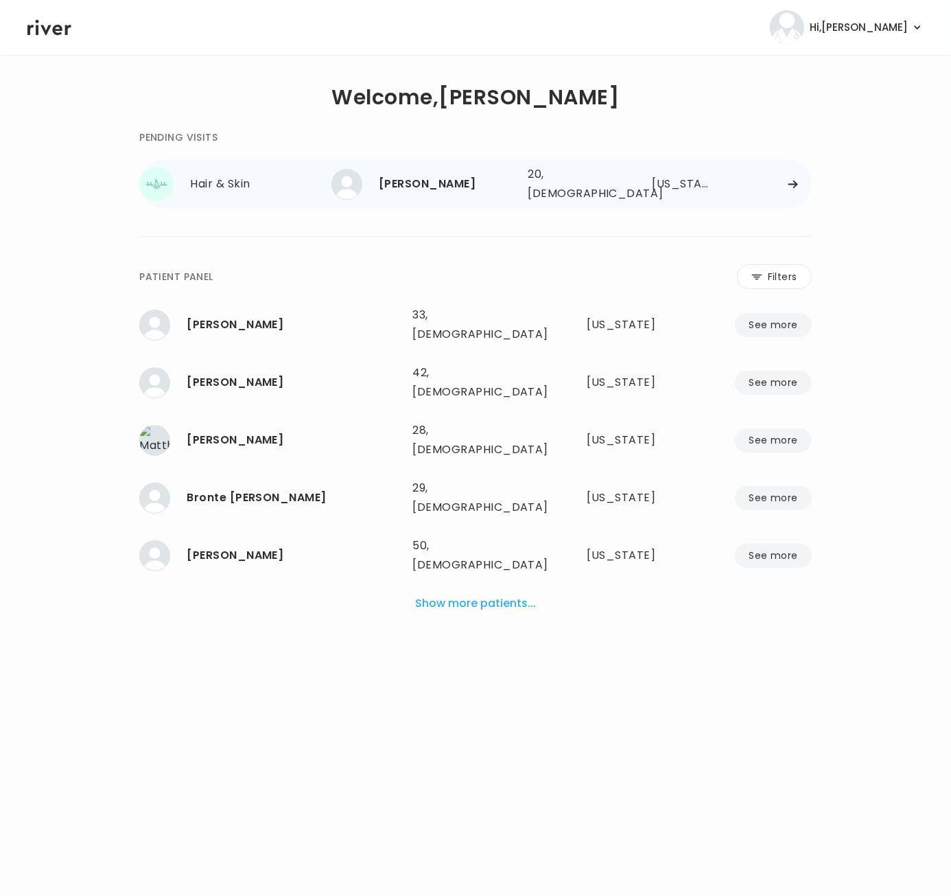
click at [802, 181] on div at bounding box center [768, 184] width 87 height 10
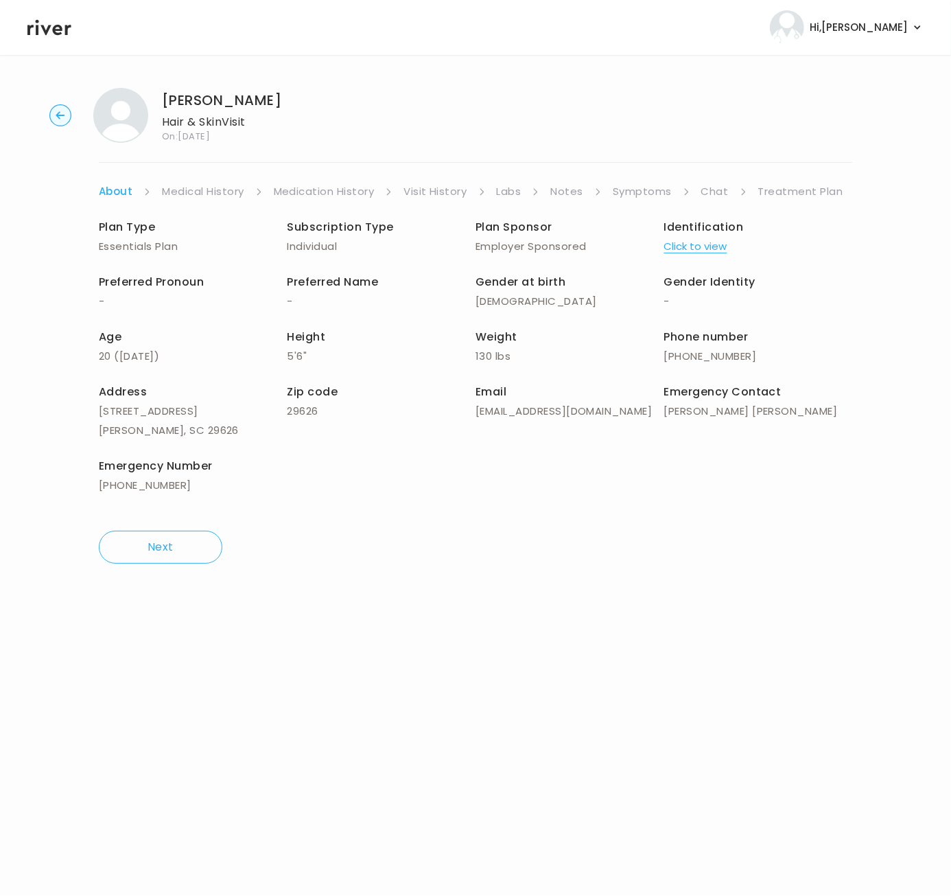
click at [651, 185] on link "Symptoms" at bounding box center [642, 191] width 59 height 19
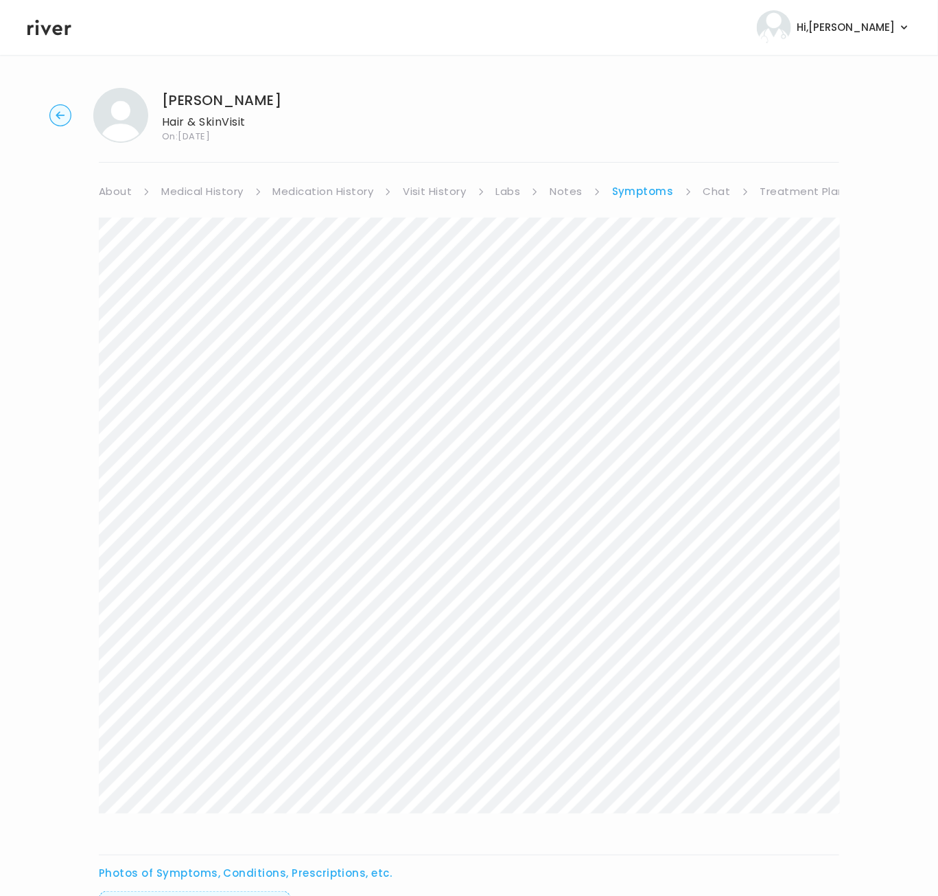
click at [438, 193] on link "Visit History" at bounding box center [434, 191] width 63 height 19
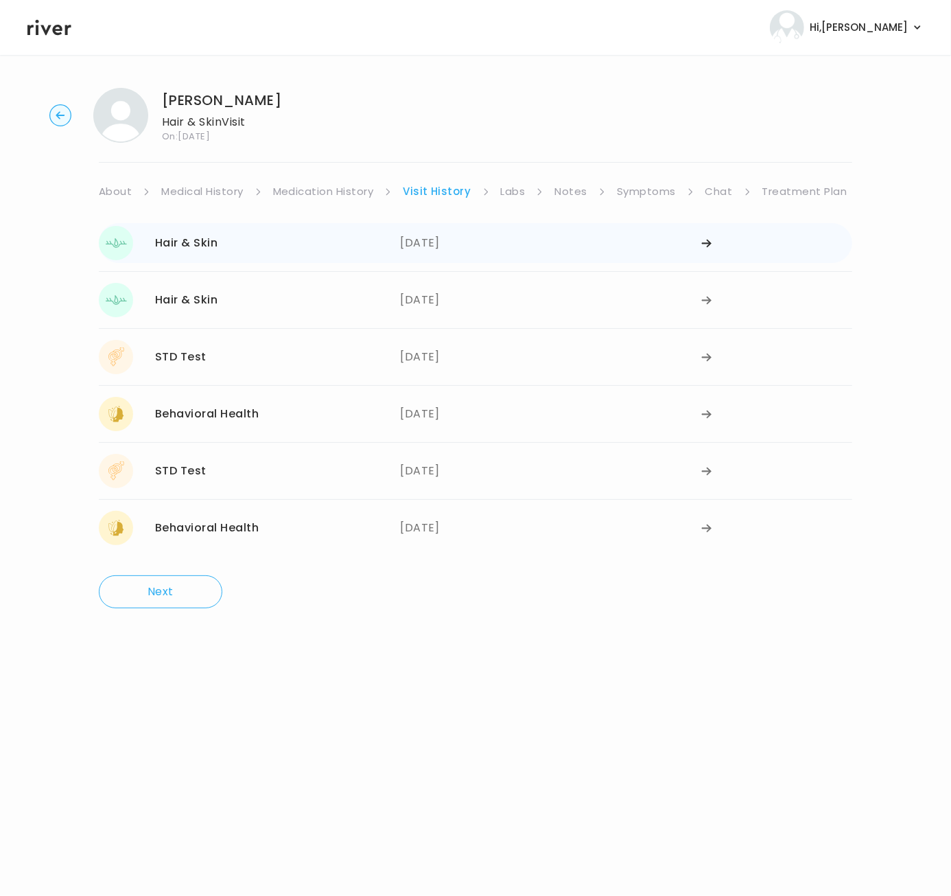
click at [417, 240] on div "[DATE]" at bounding box center [550, 243] width 301 height 34
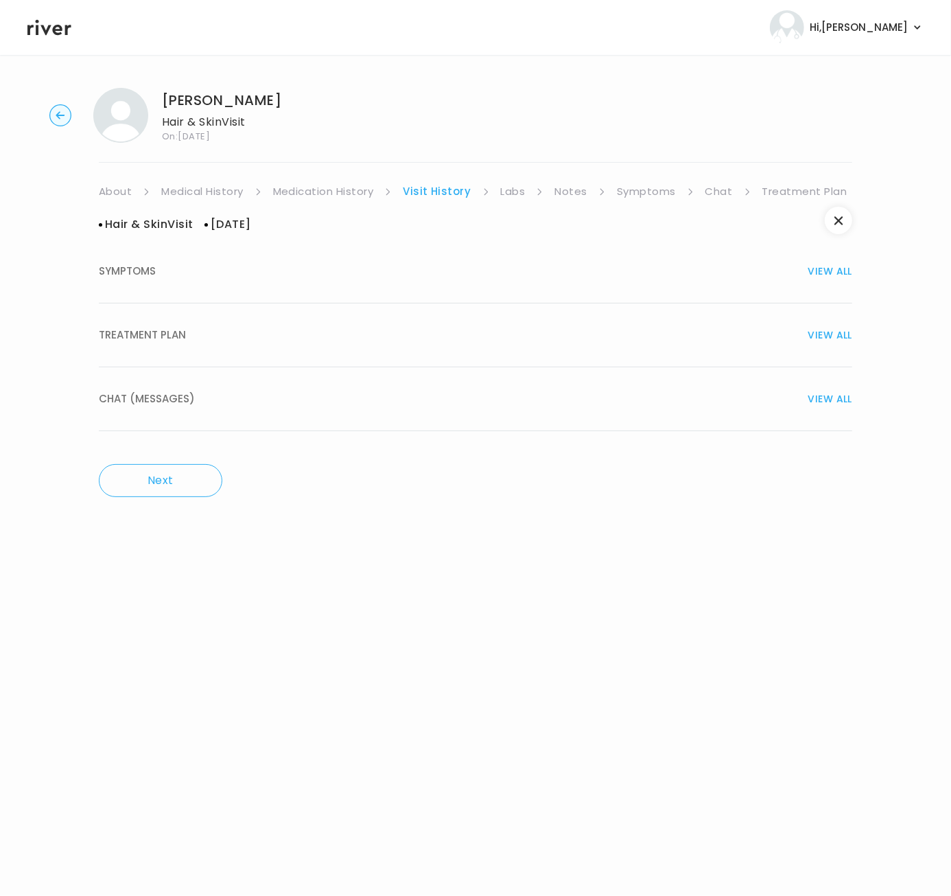
click at [287, 334] on div "TREATMENT PLAN VIEW ALL" at bounding box center [476, 334] width 754 height 19
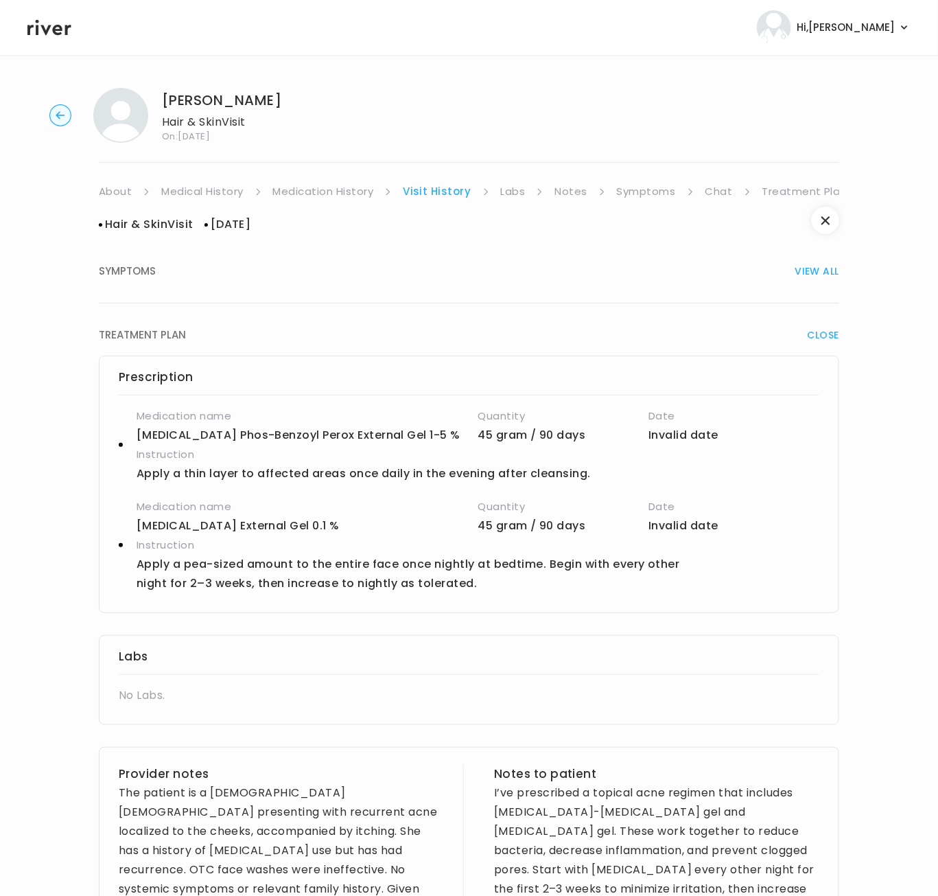
click at [727, 196] on link "Chat" at bounding box center [719, 191] width 27 height 19
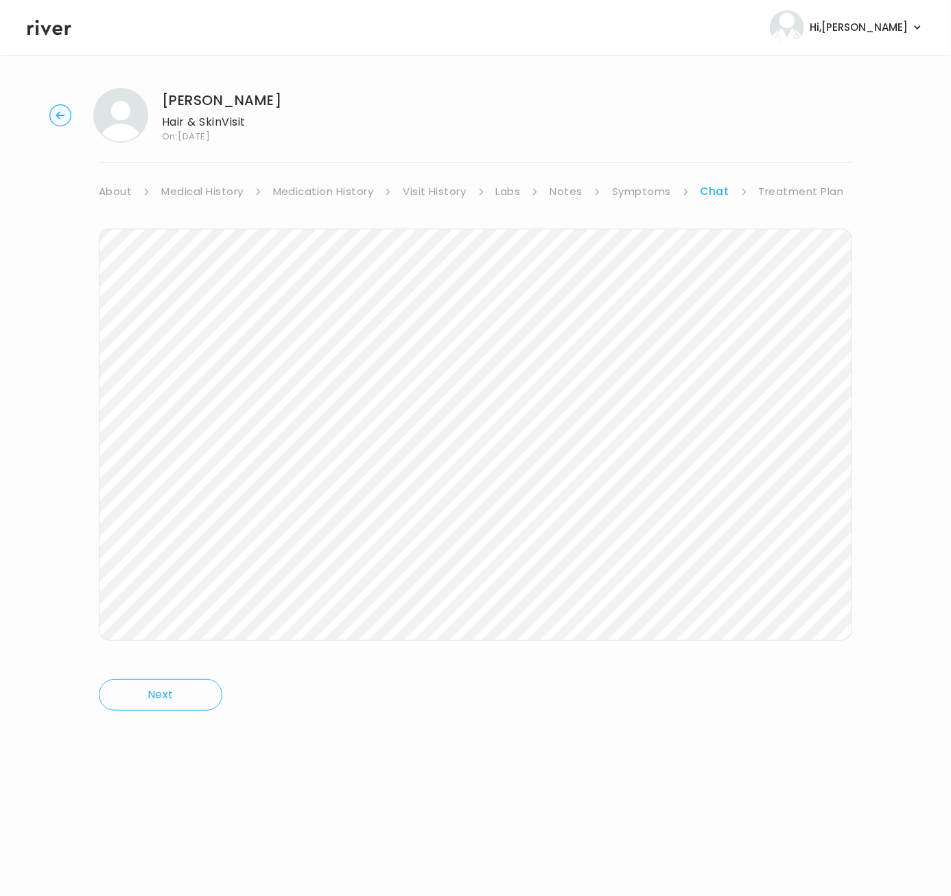
click at [644, 196] on link "Symptoms" at bounding box center [641, 191] width 59 height 19
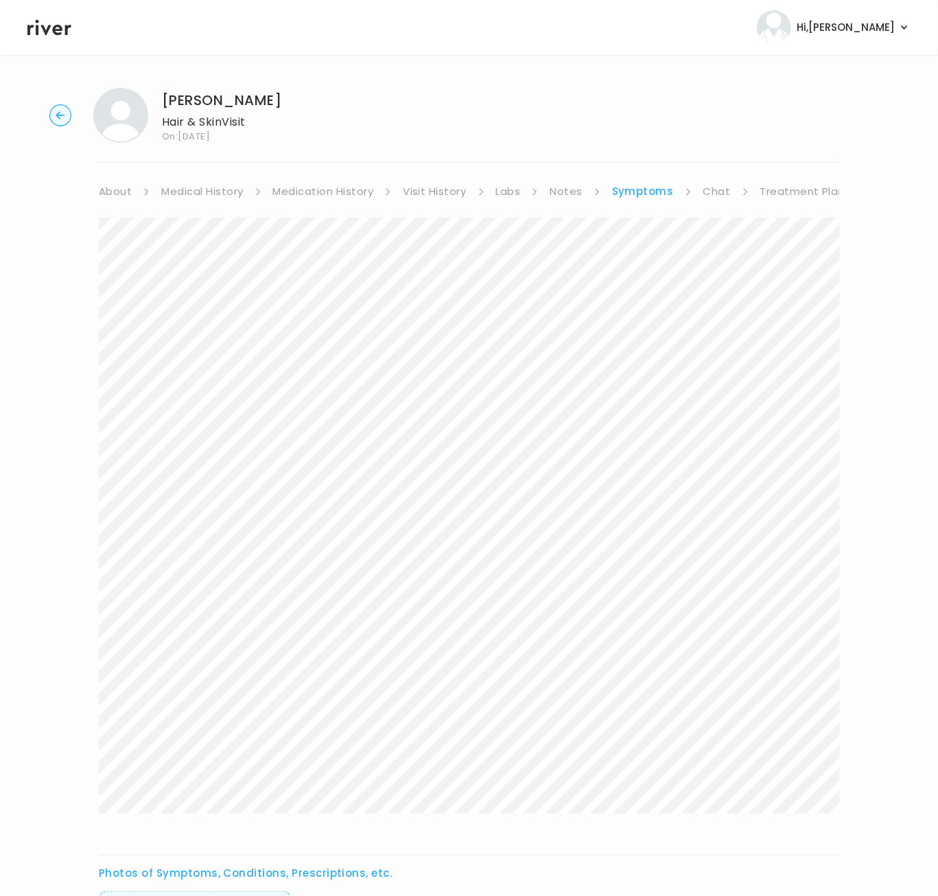
click at [703, 191] on link "Chat" at bounding box center [716, 191] width 27 height 19
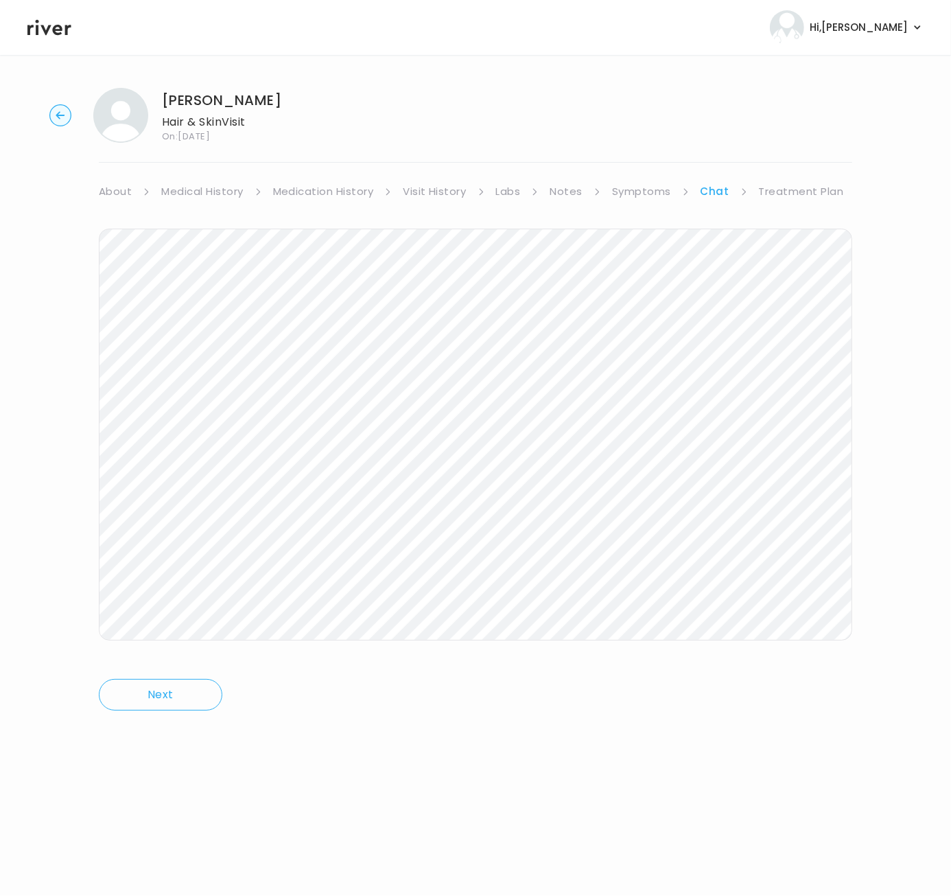
click at [632, 193] on link "Symptoms" at bounding box center [641, 191] width 59 height 19
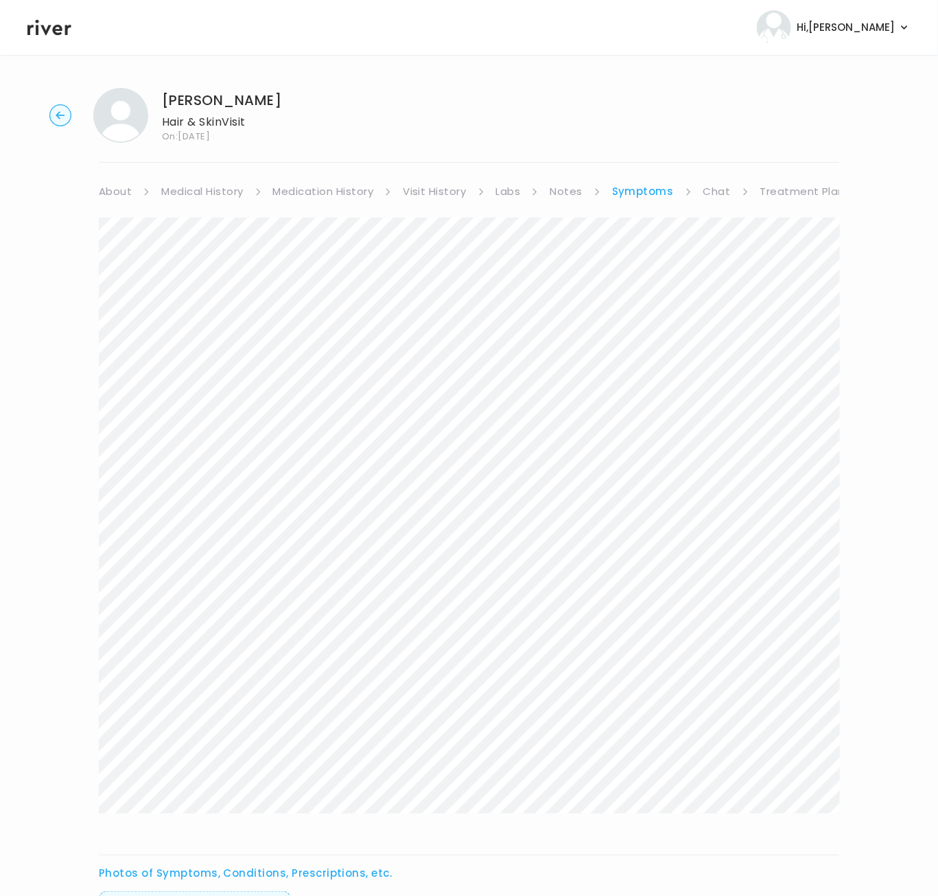
click at [709, 191] on link "Chat" at bounding box center [716, 191] width 27 height 19
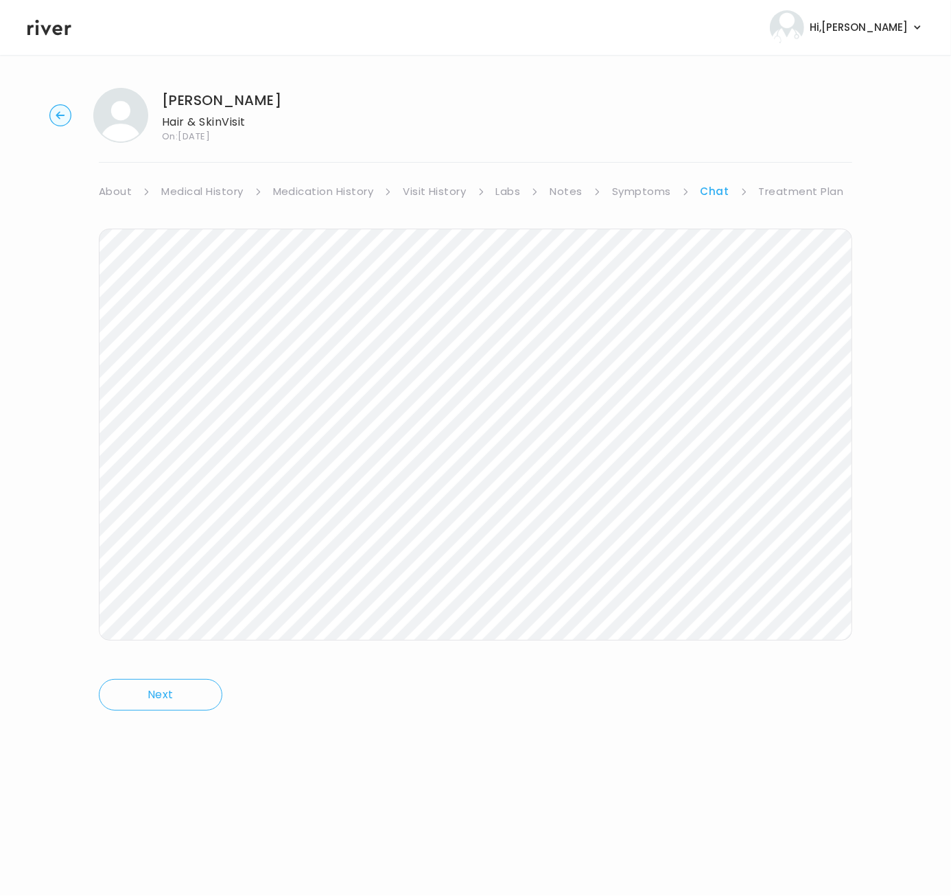
click at [655, 198] on link "Symptoms" at bounding box center [641, 191] width 59 height 19
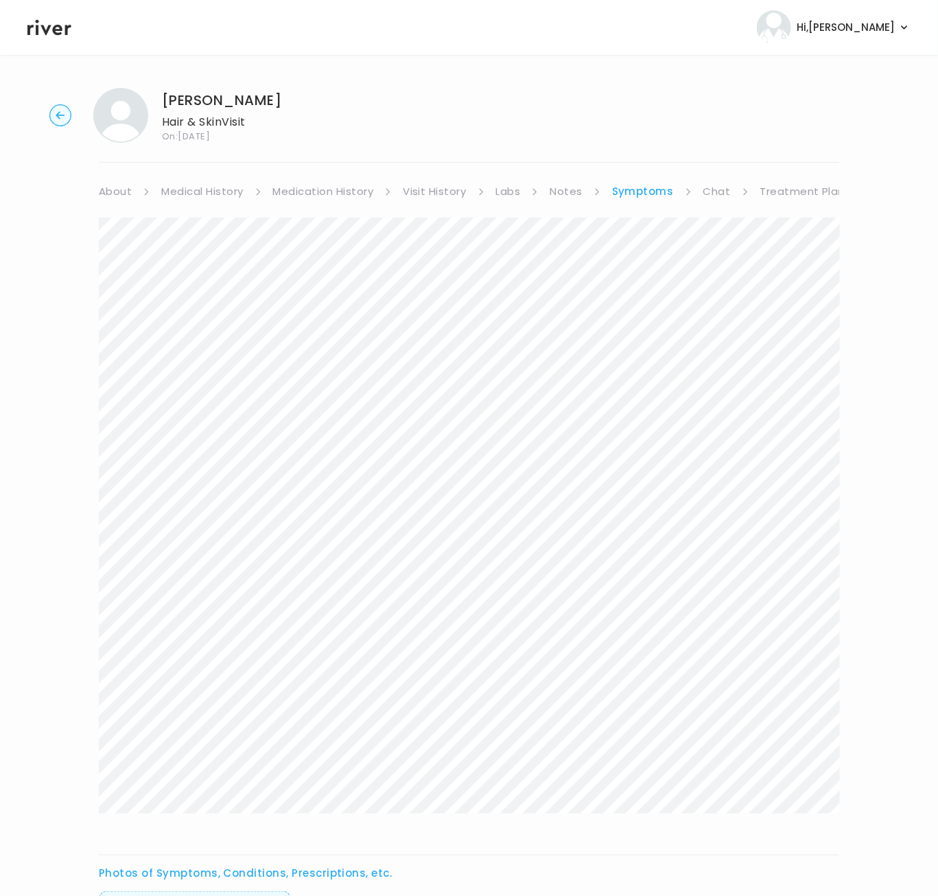
click at [563, 191] on link "Notes" at bounding box center [566, 191] width 32 height 19
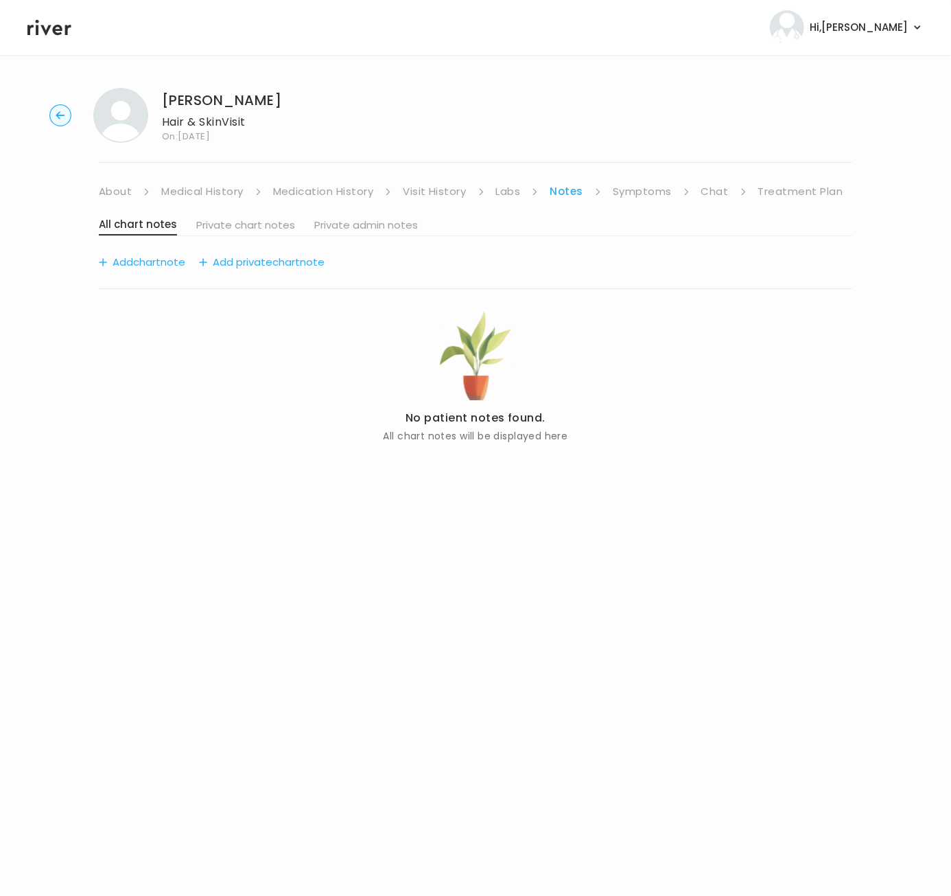
click at [506, 195] on link "Labs" at bounding box center [508, 191] width 25 height 19
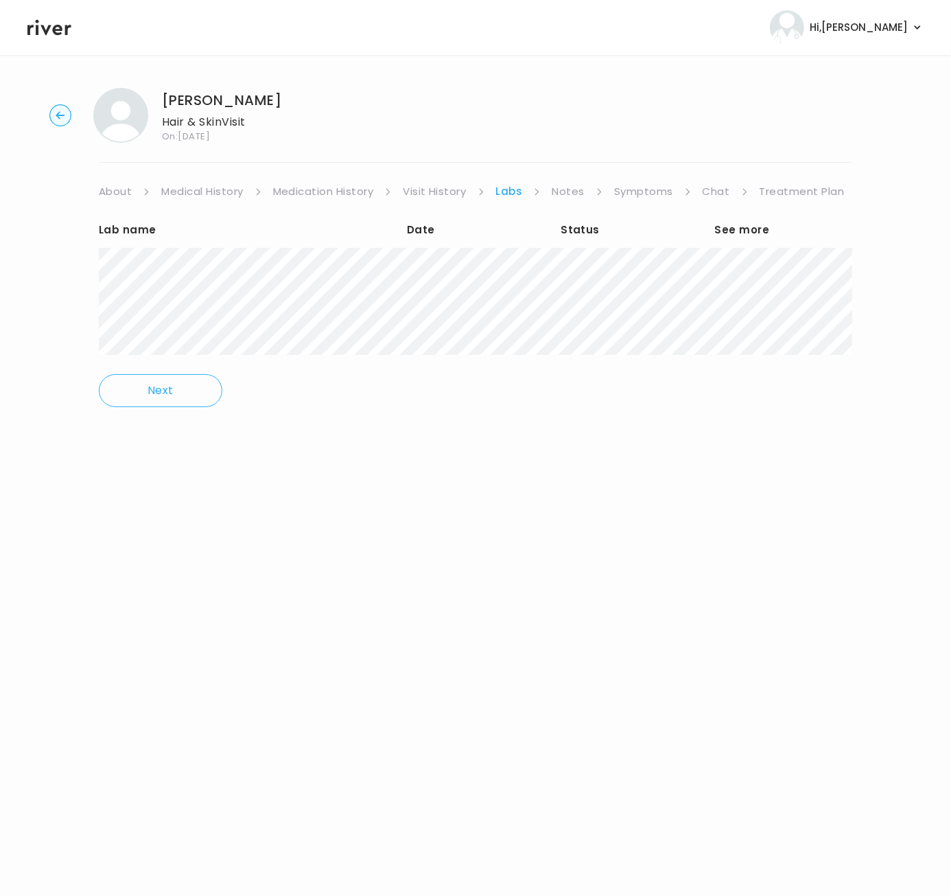
click at [546, 189] on ul "About Medical History Medication History Visit History Labs Notes Symptoms Chat…" at bounding box center [476, 191] width 754 height 19
click at [462, 195] on link "Visit History" at bounding box center [434, 191] width 63 height 19
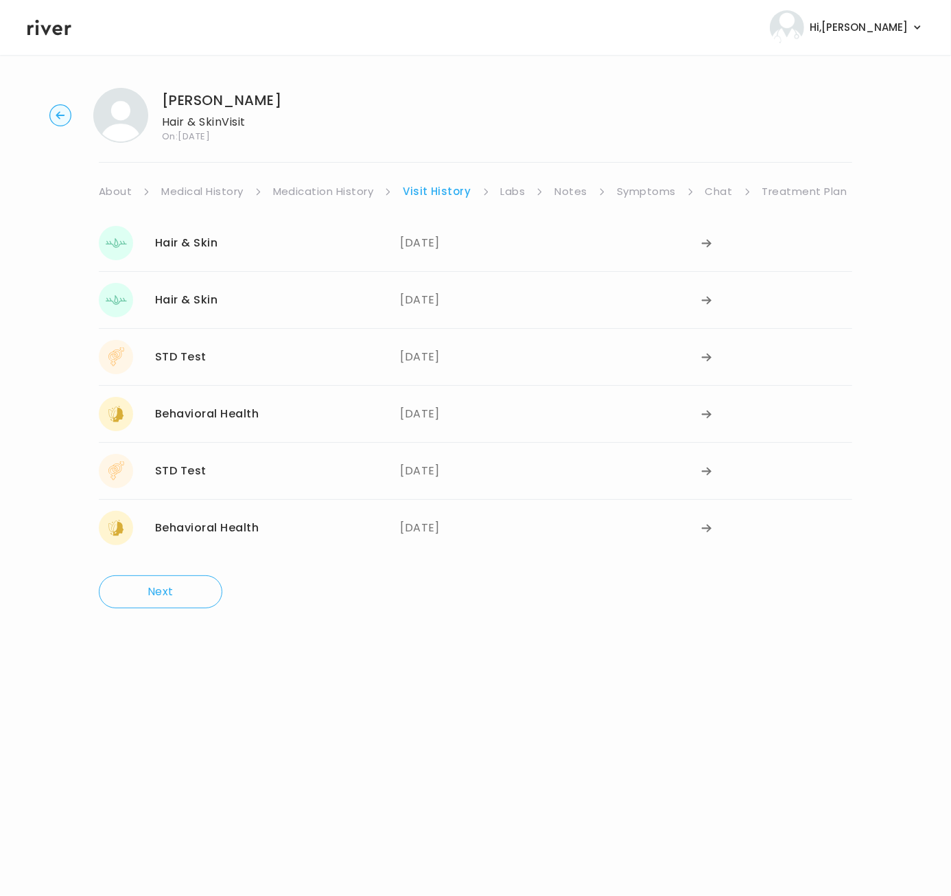
click at [706, 196] on link "Chat" at bounding box center [719, 191] width 27 height 19
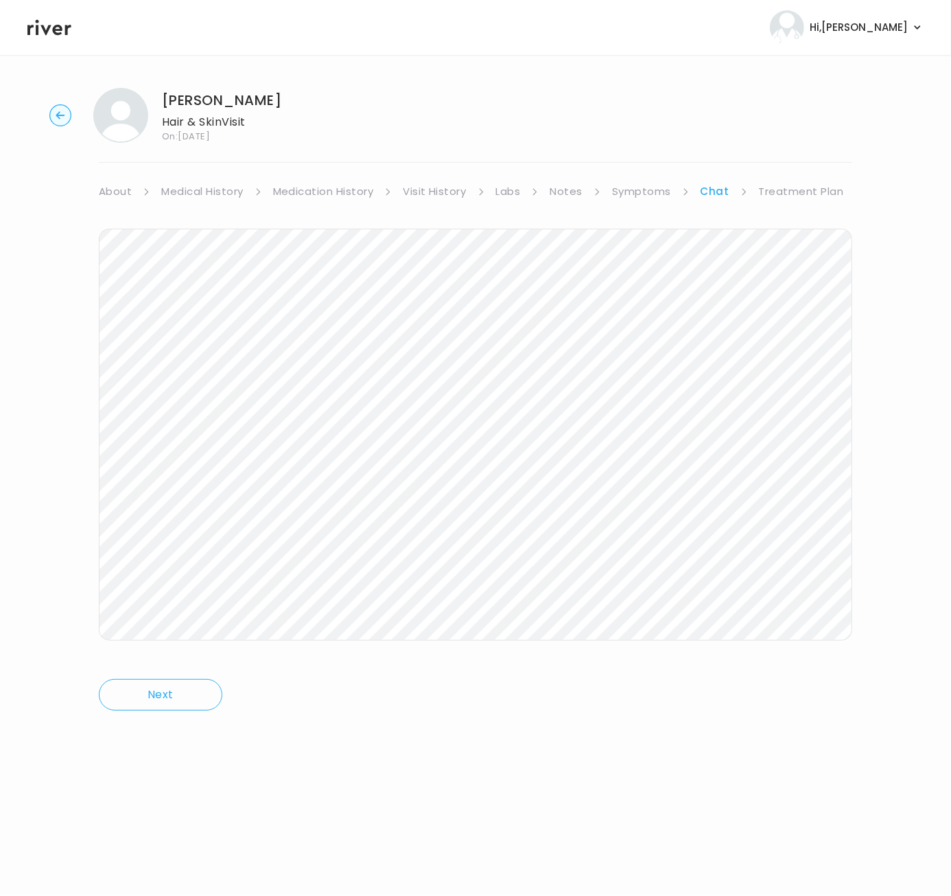
click at [94, 190] on div "[PERSON_NAME] Hair & Skin Visit On: [DATE] About Medical History Medication His…" at bounding box center [475, 409] width 951 height 664
click at [105, 189] on link "About" at bounding box center [115, 191] width 33 height 19
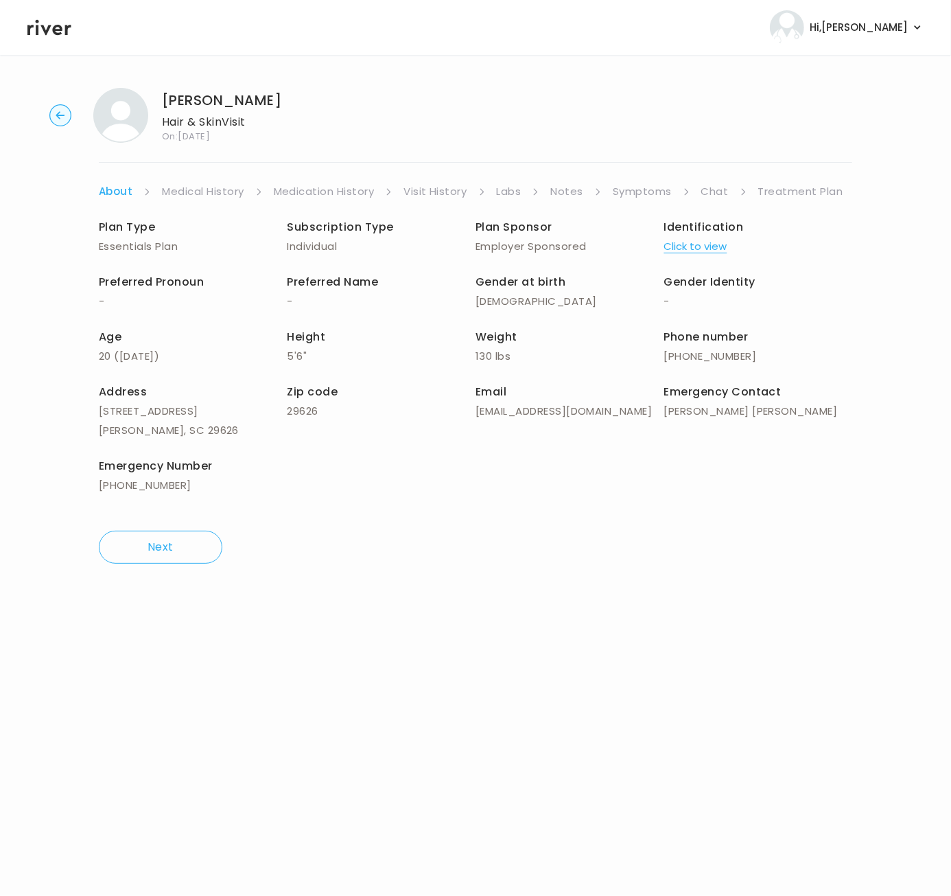
click at [64, 119] on circle "button" at bounding box center [60, 115] width 21 height 21
